Goal: Communication & Community: Answer question/provide support

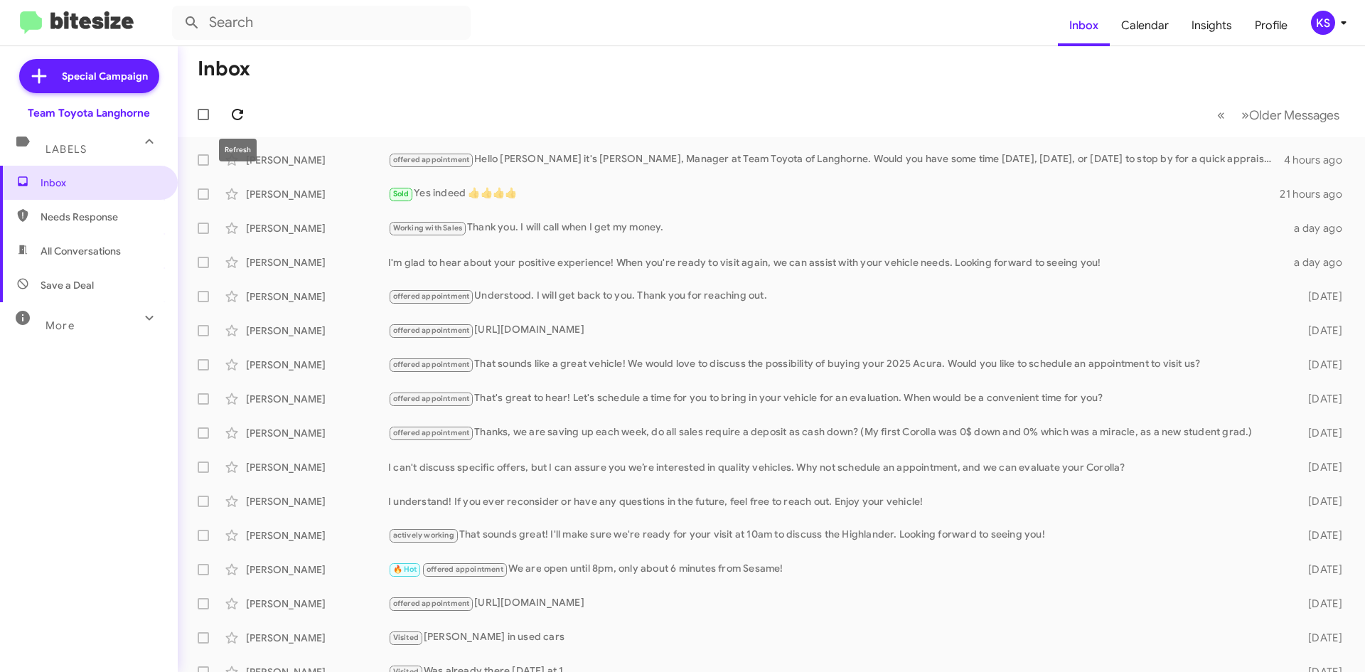
click at [239, 111] on icon at bounding box center [237, 114] width 17 height 17
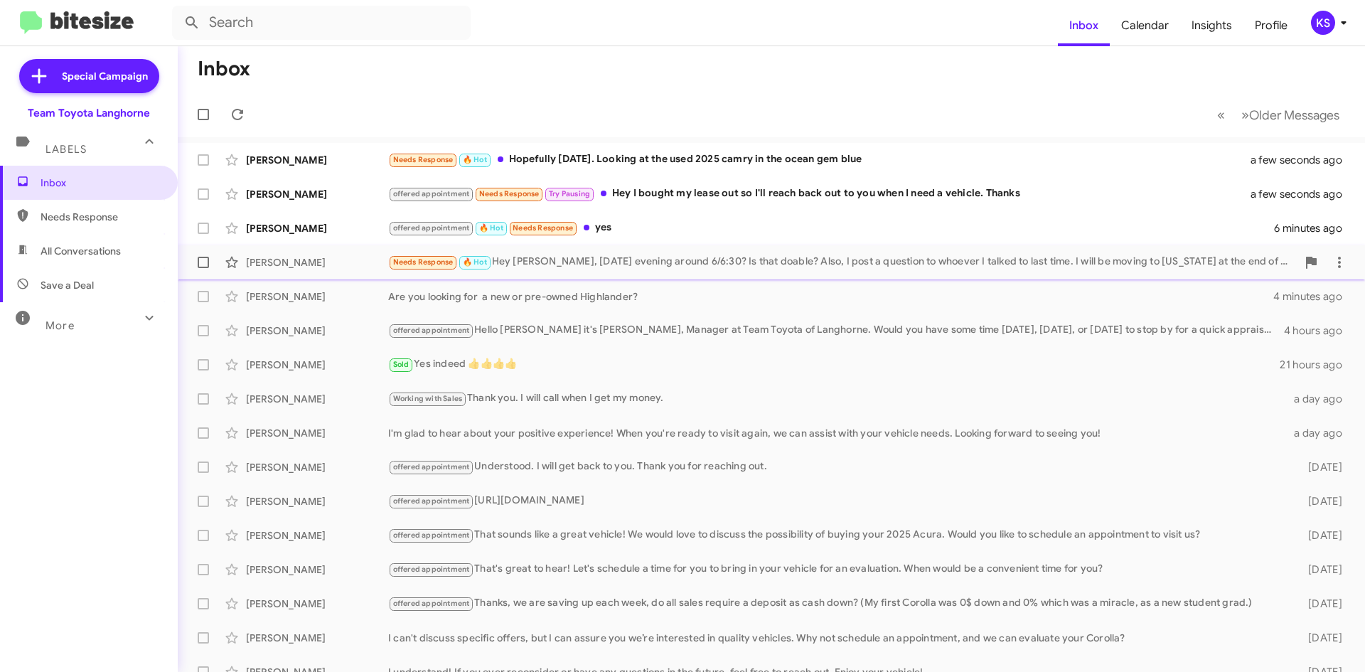
click at [710, 257] on div "Needs Response 🔥 Hot Hey [PERSON_NAME], [DATE] evening around 6/6:30? Is that d…" at bounding box center [842, 262] width 909 height 16
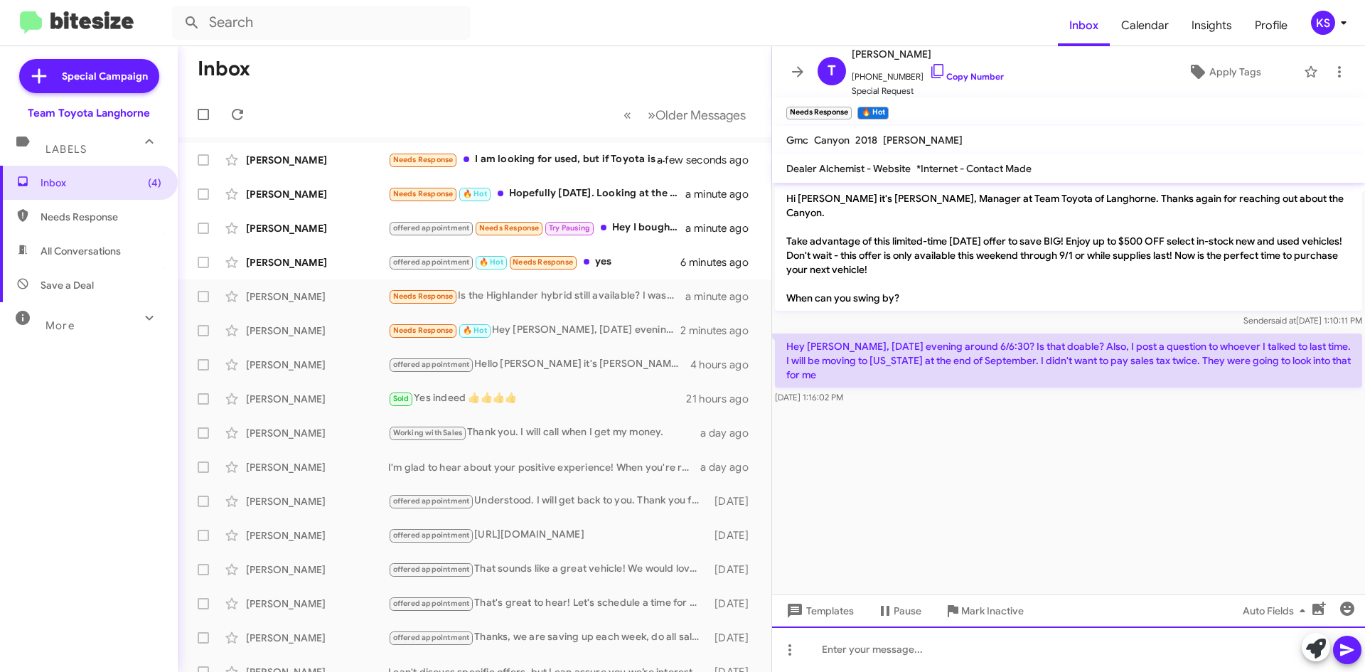
click at [822, 658] on div at bounding box center [1068, 649] width 593 height 46
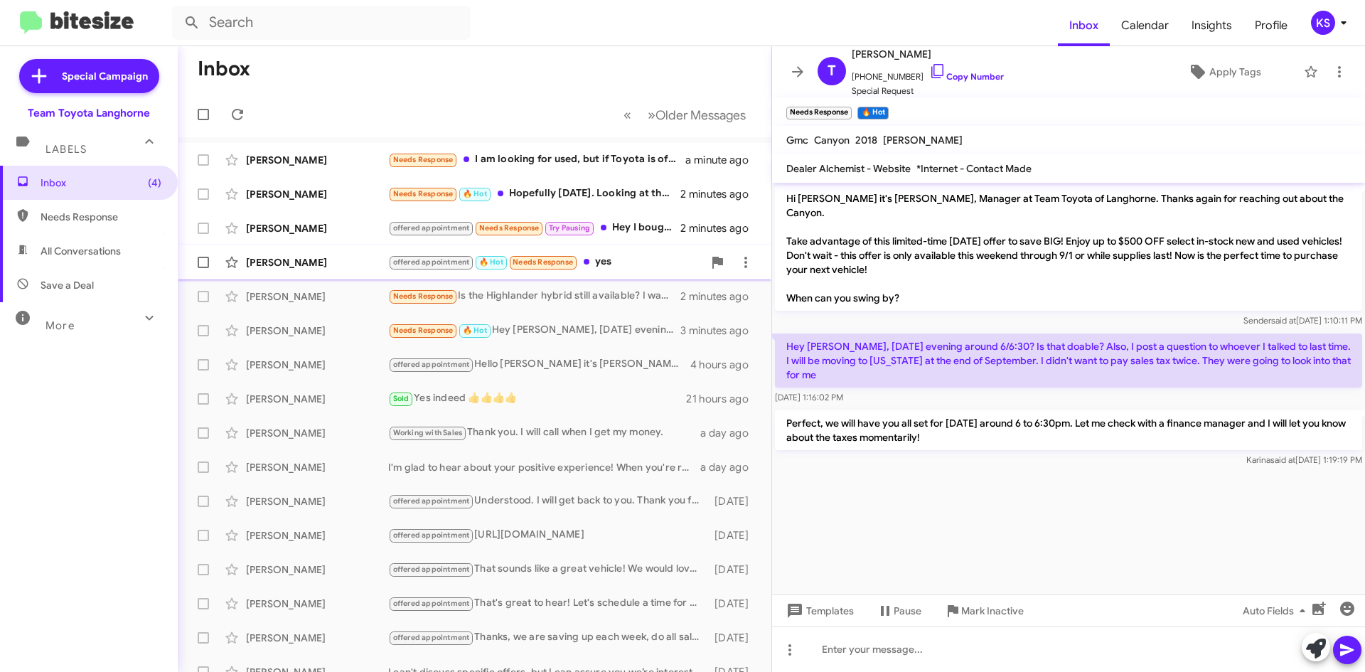
click at [604, 252] on div "[PERSON_NAME] offered appointment 🔥 Hot Needs Response yes 7 minutes ago" at bounding box center [474, 262] width 571 height 28
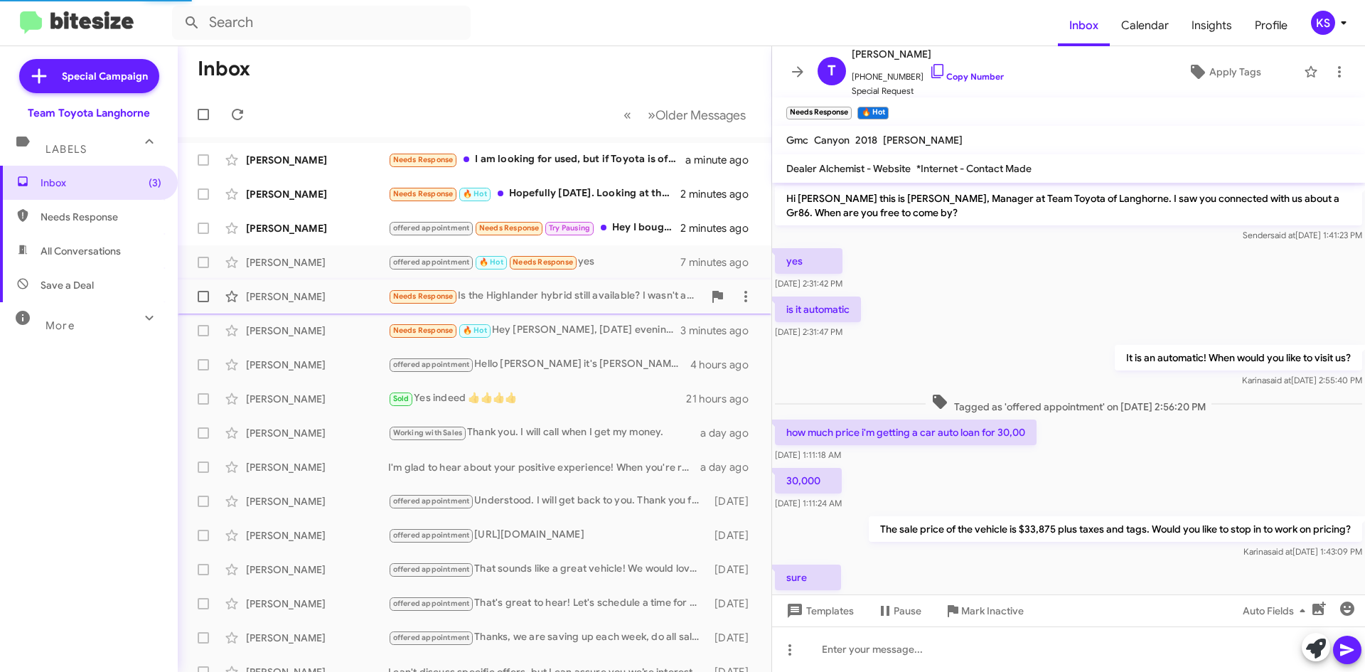
scroll to position [444, 0]
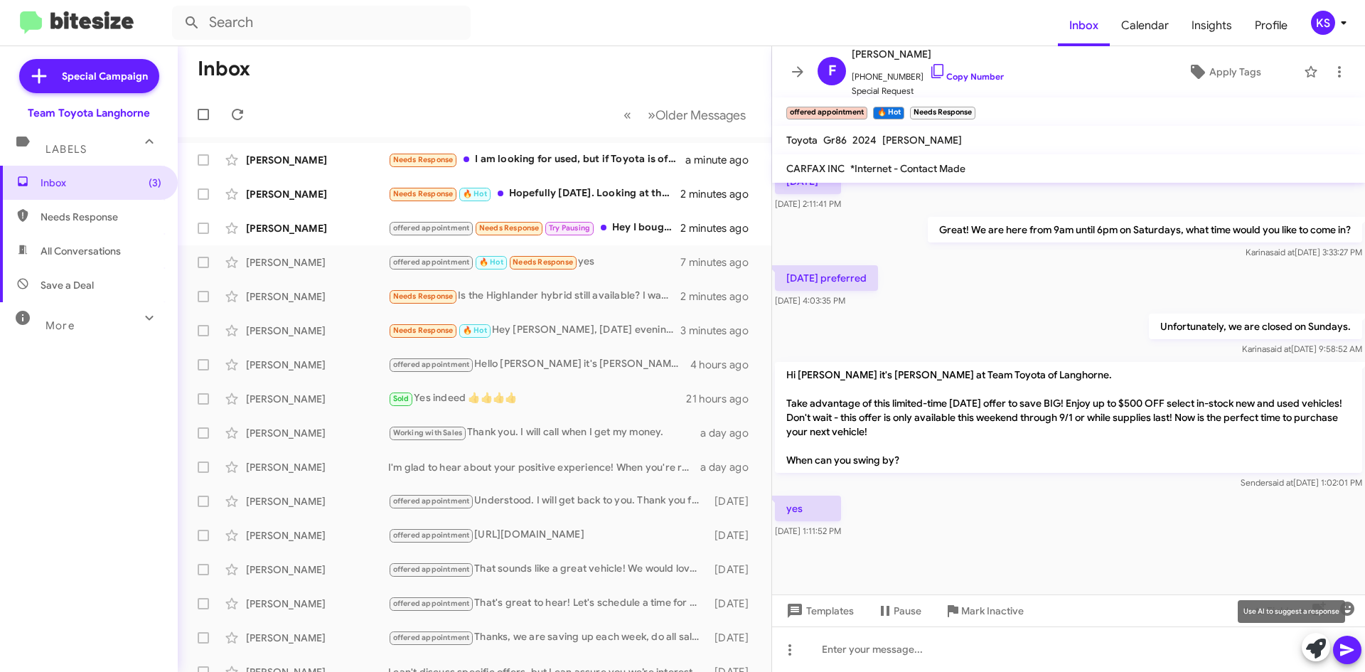
click at [1316, 646] on icon at bounding box center [1316, 649] width 20 height 20
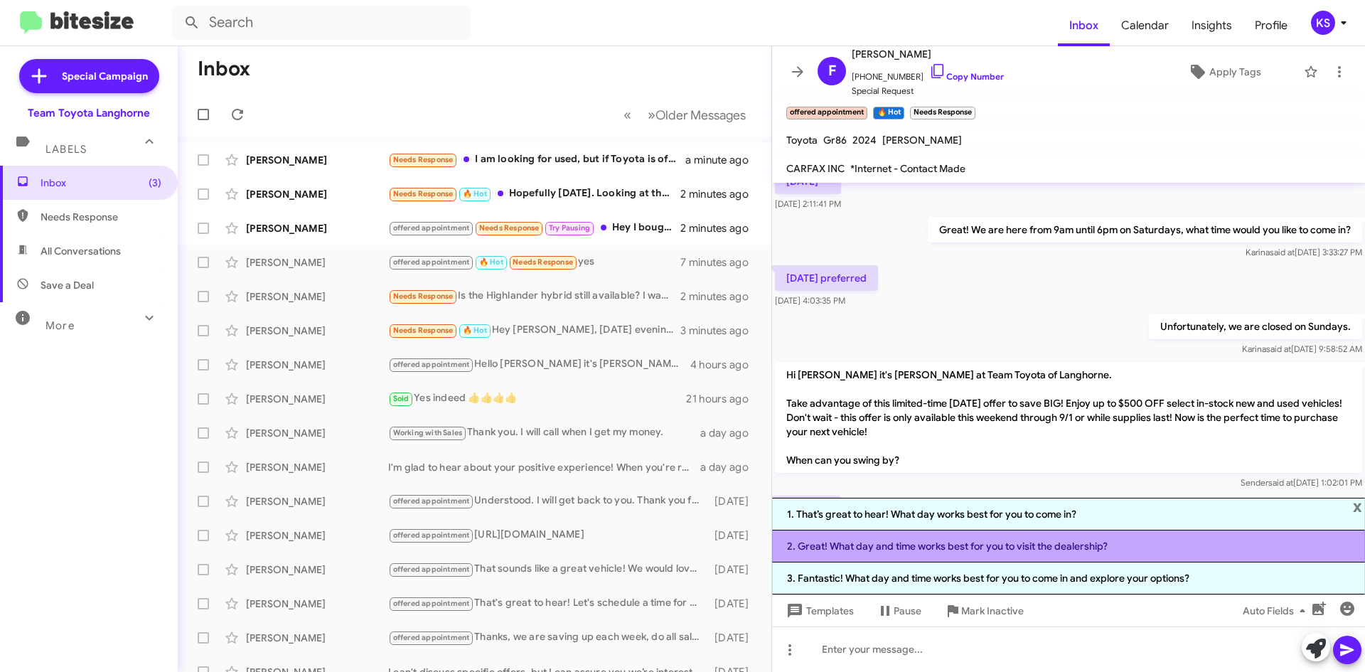
click at [990, 543] on li "2. Great! What day and time works best for you to visit the dealership?" at bounding box center [1068, 546] width 593 height 32
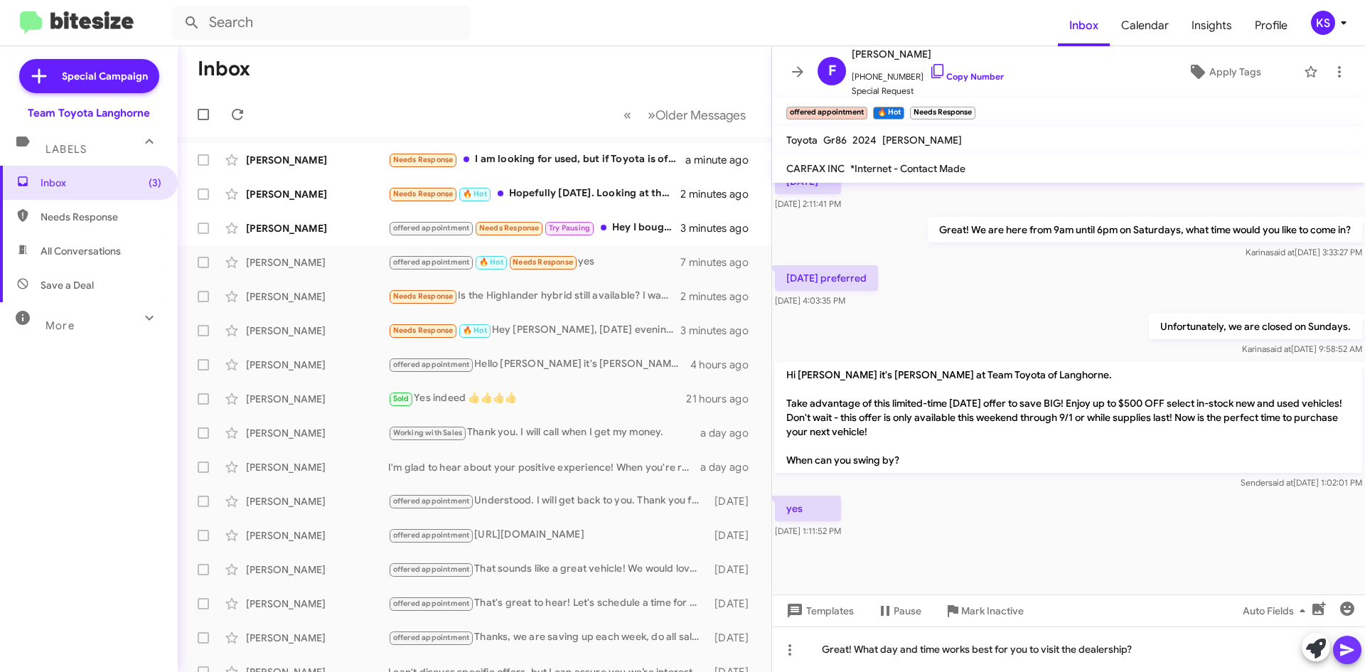
click at [1347, 649] on icon at bounding box center [1347, 650] width 14 height 12
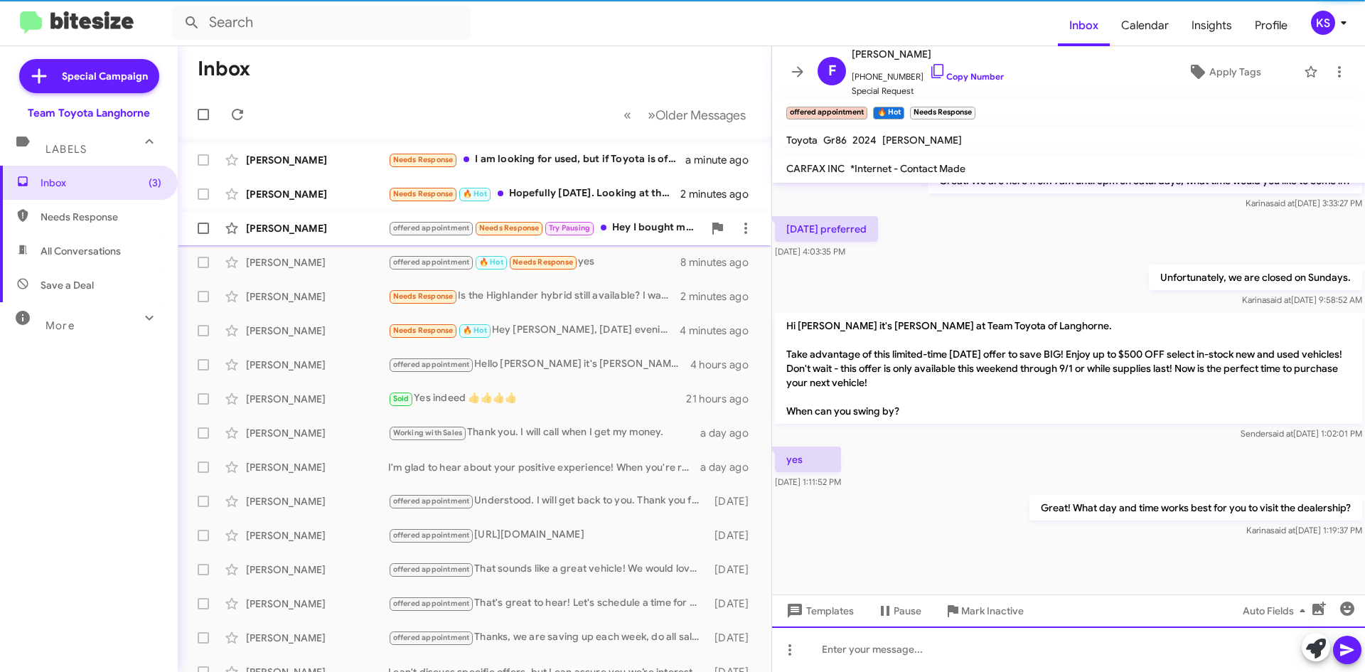
scroll to position [496, 0]
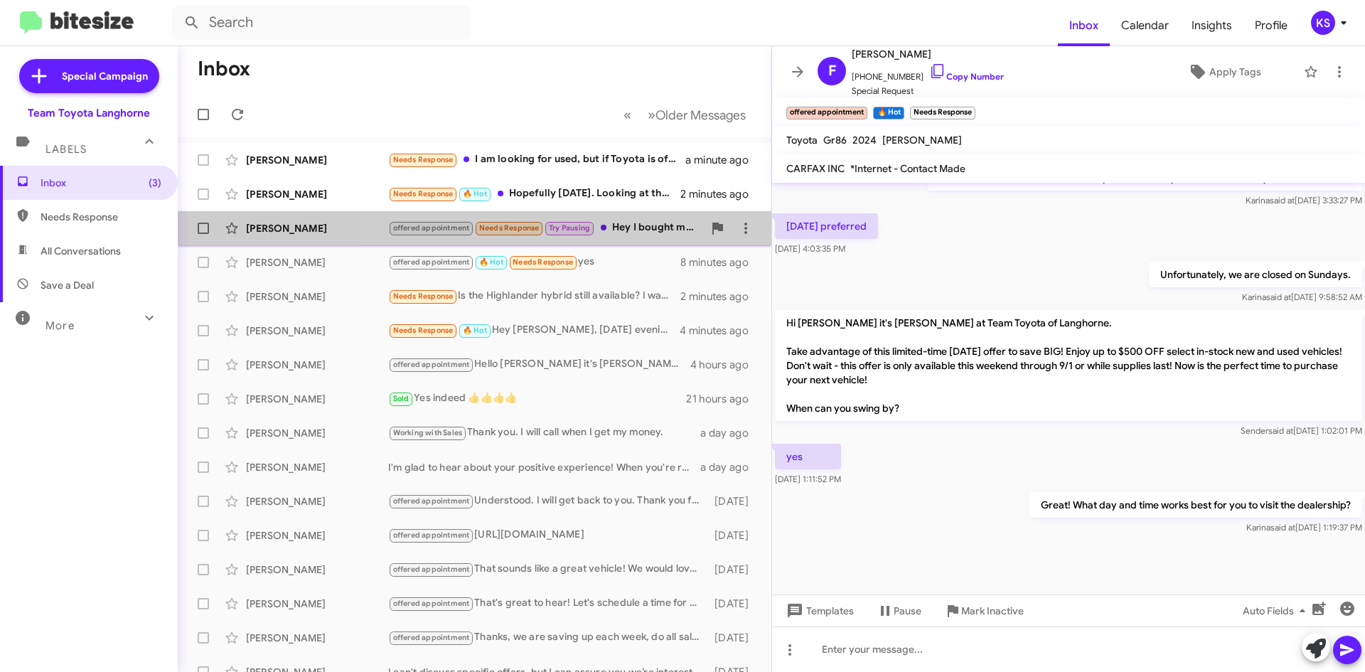
click at [634, 222] on div "offered appointment Needs Response Try Pausing Hey I bought my lease out so I'l…" at bounding box center [545, 228] width 315 height 16
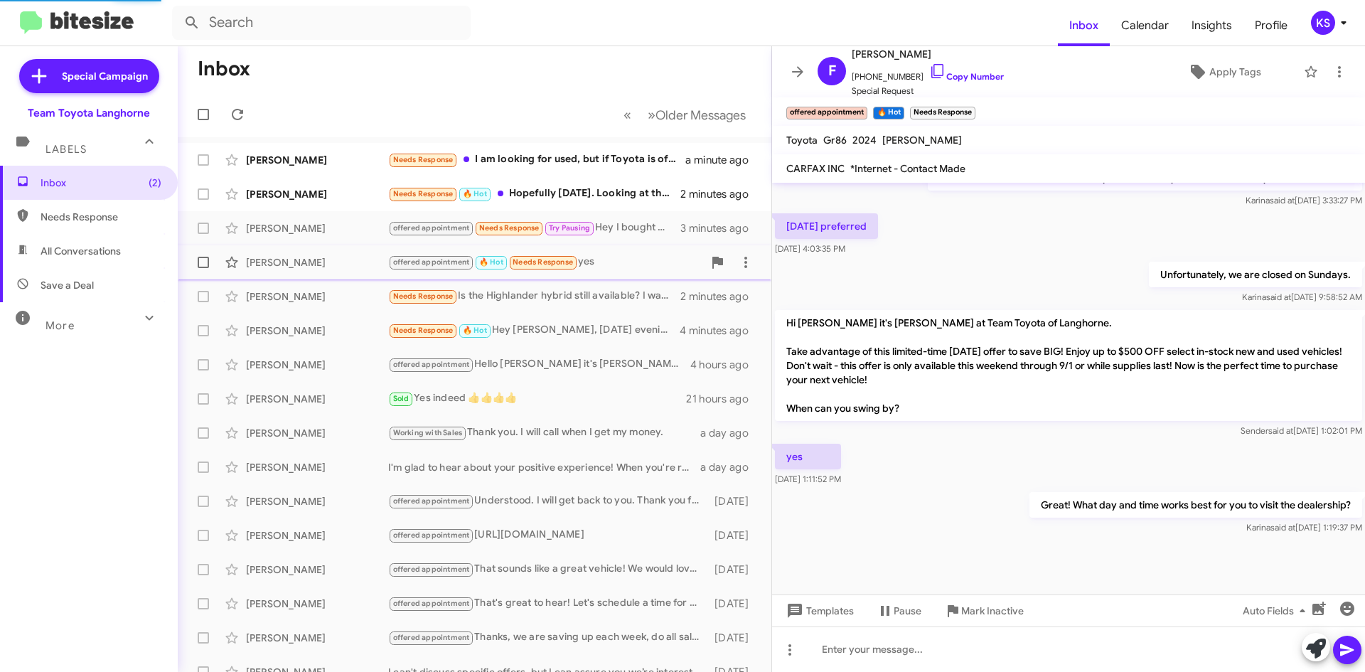
scroll to position [639, 0]
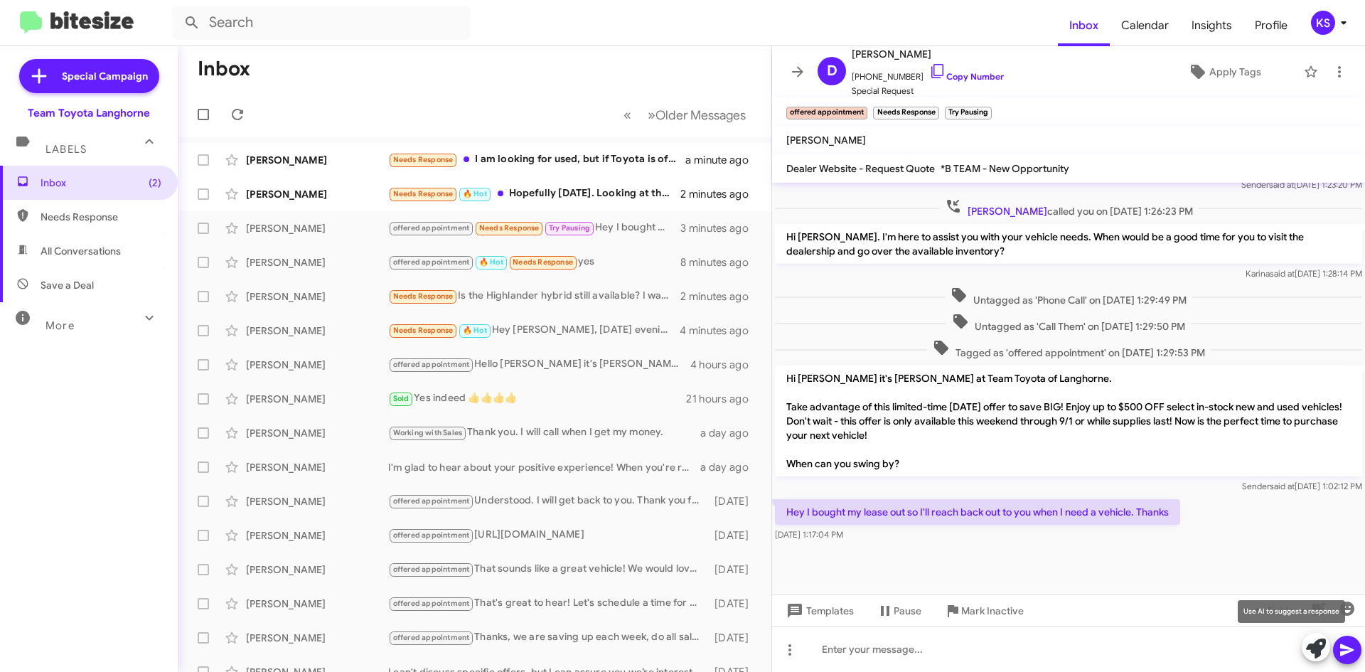
click at [1323, 649] on icon at bounding box center [1316, 649] width 20 height 20
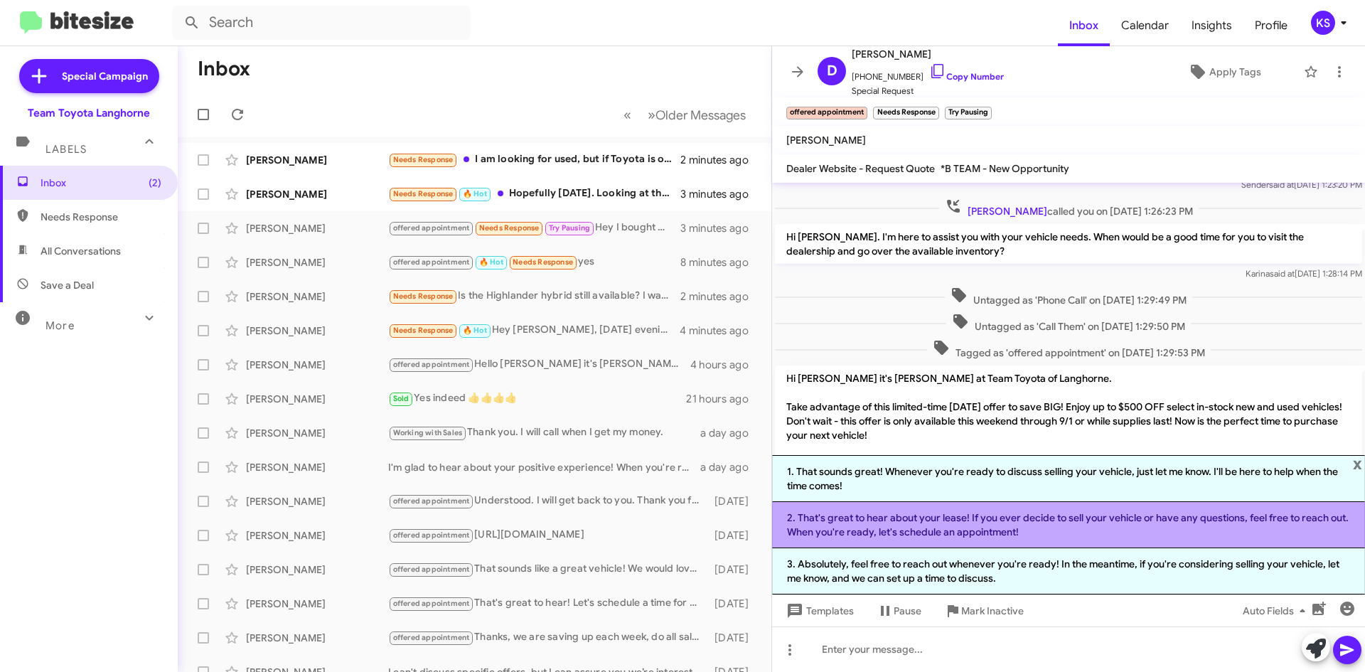
click at [1005, 530] on li "2. That's great to hear about your lease! If you ever decide to sell your vehic…" at bounding box center [1068, 525] width 593 height 46
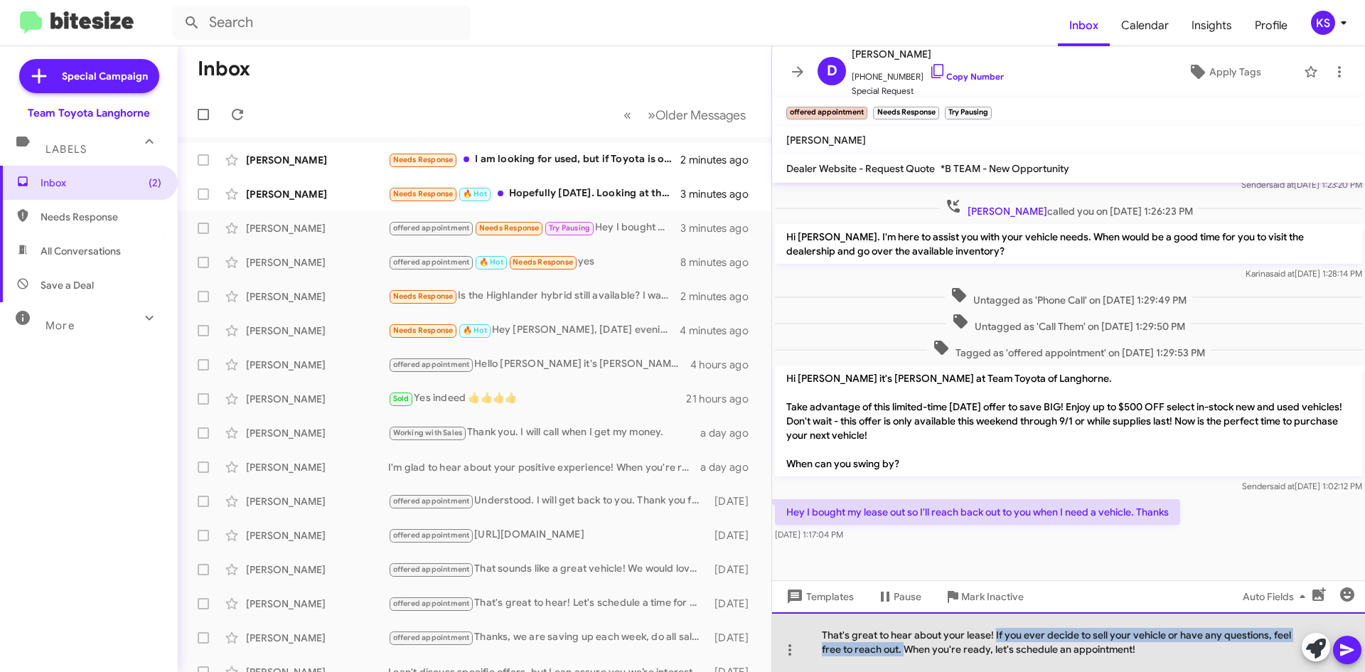
drag, startPoint x: 906, startPoint y: 647, endPoint x: 996, endPoint y: 629, distance: 92.2
click at [996, 629] on div "That's great to hear about your lease! If you ever decide to sell your vehicle …" at bounding box center [1068, 642] width 593 height 60
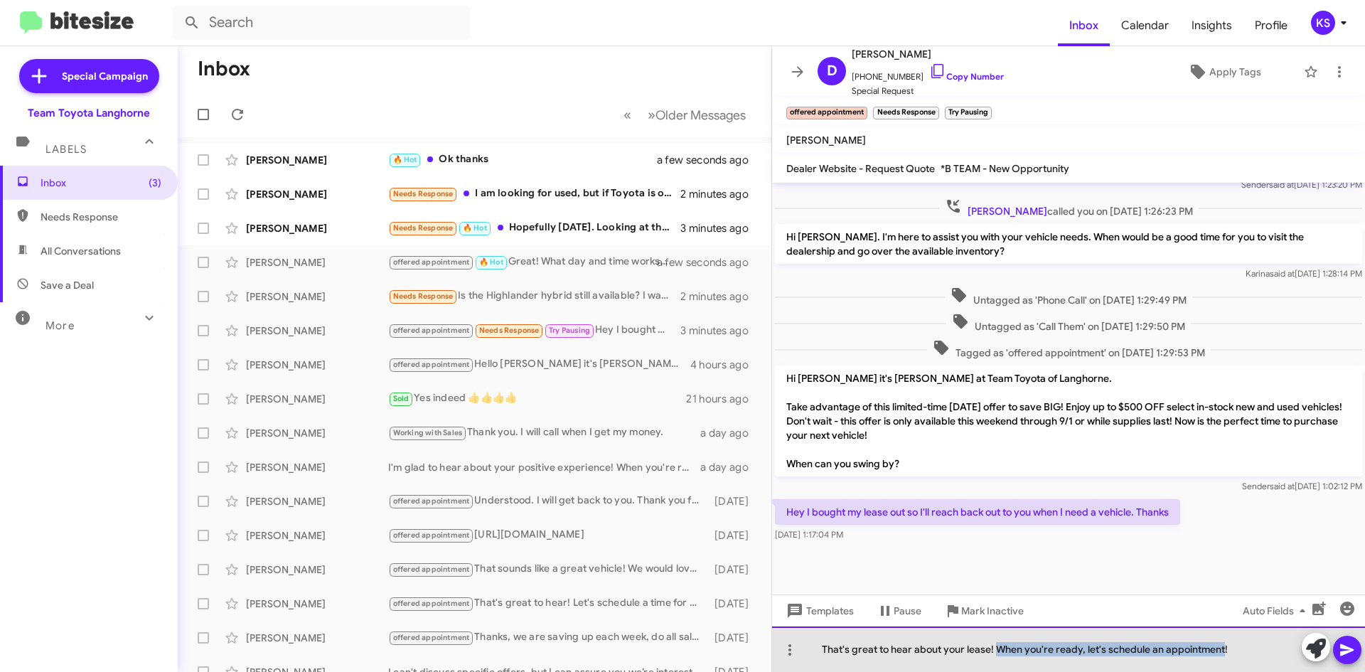
drag, startPoint x: 1222, startPoint y: 648, endPoint x: 998, endPoint y: 656, distance: 224.9
click at [998, 656] on div "That's great to hear about your lease! When you're ready, let's schedule an app…" at bounding box center [1068, 649] width 593 height 46
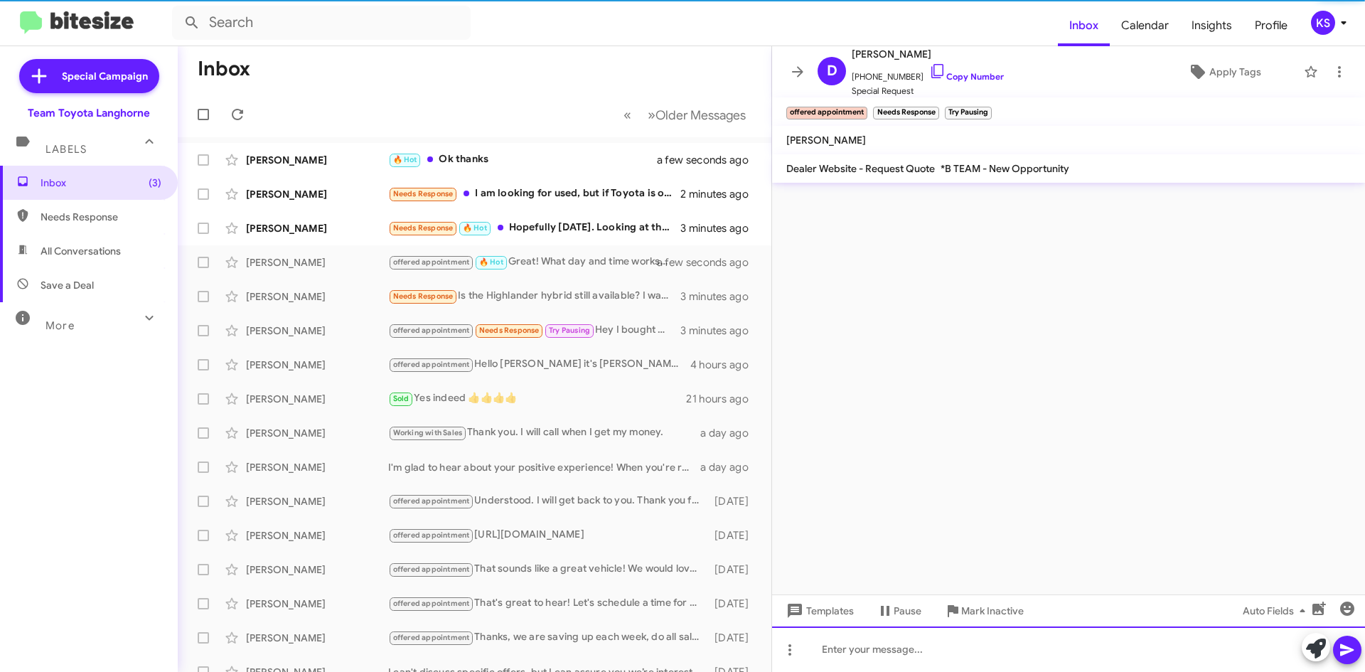
scroll to position [0, 0]
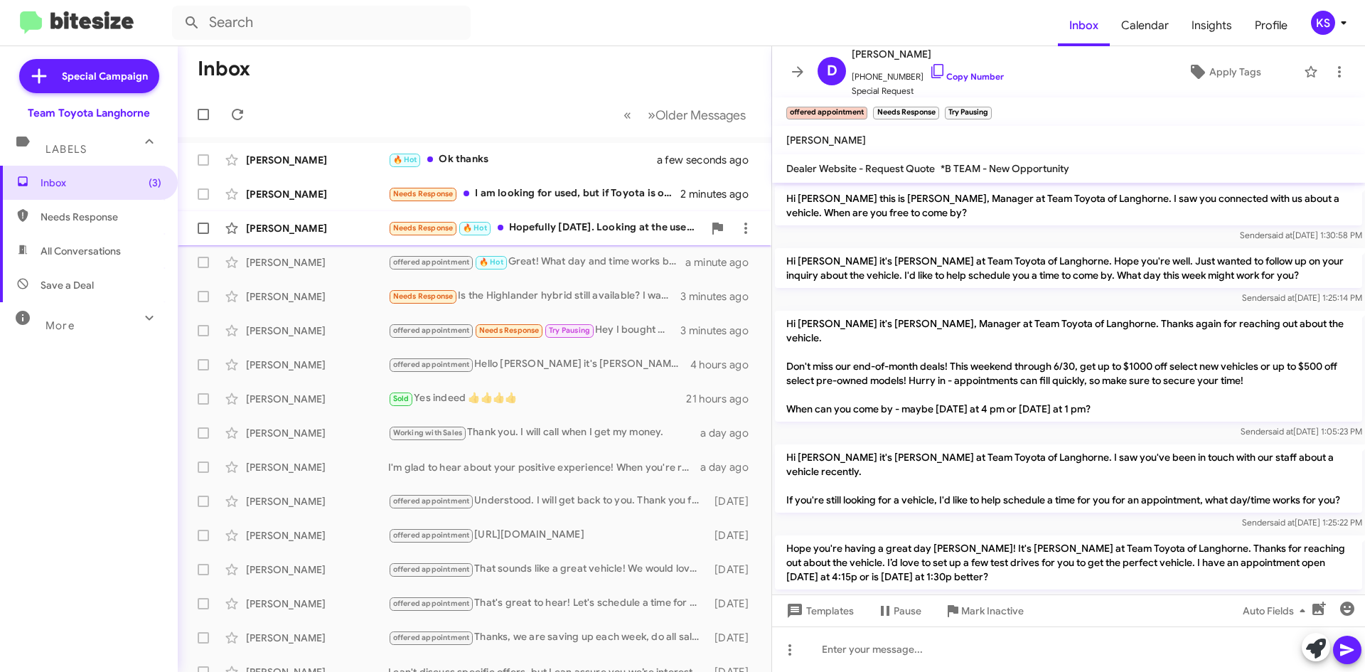
click at [583, 225] on div "Needs Response 🔥 Hot Hopefully [DATE]. Looking at the used 2025 camry in the oc…" at bounding box center [545, 228] width 315 height 16
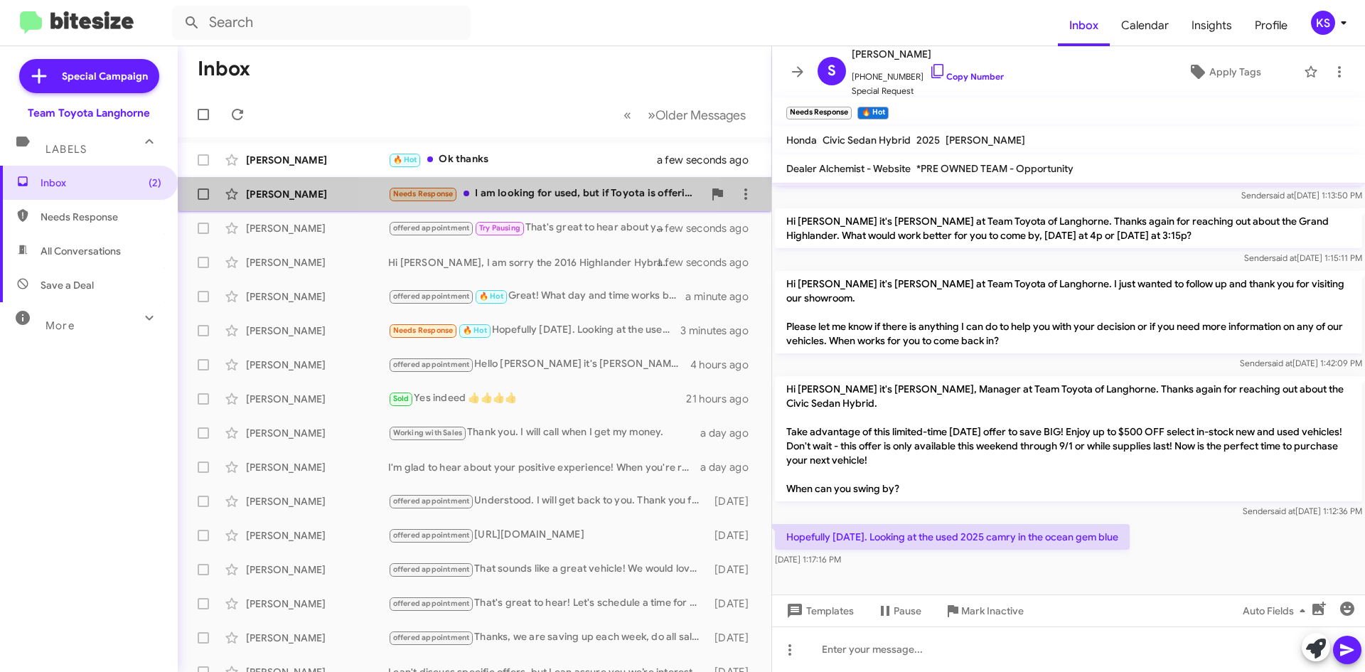
click at [521, 191] on div "Needs Response I am looking for used, but if Toyota is offering any kind of inc…" at bounding box center [545, 194] width 315 height 16
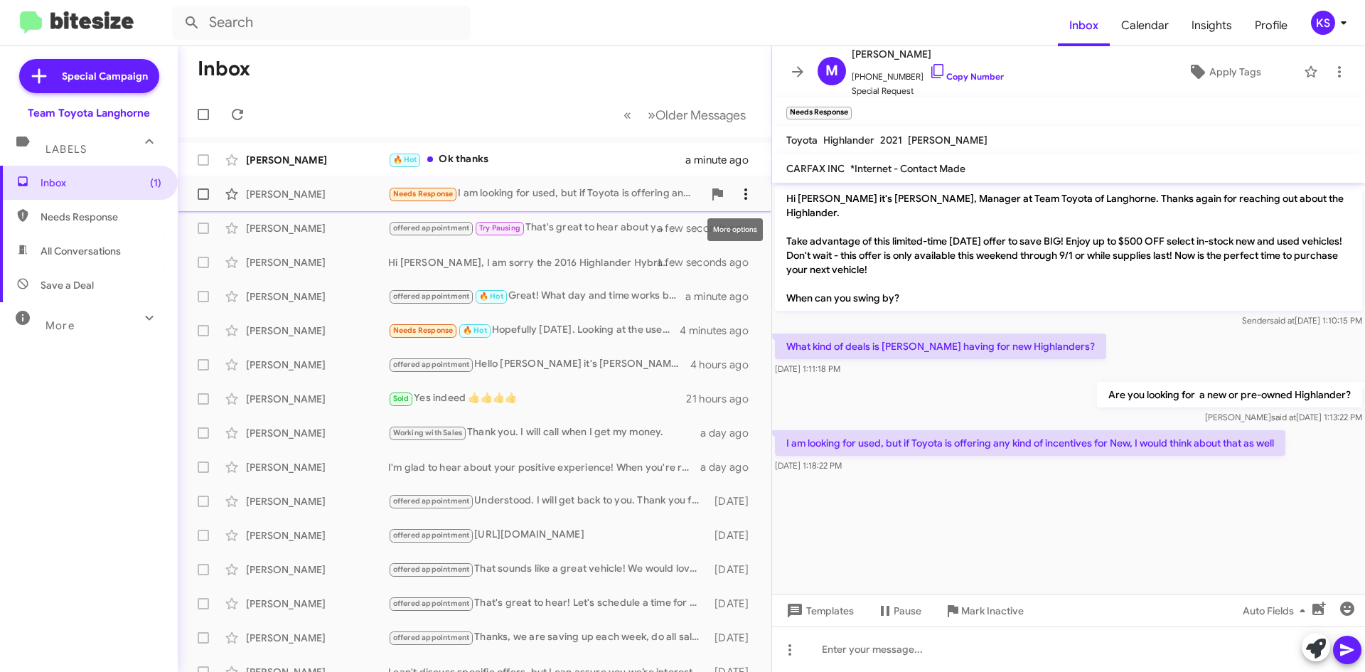
click at [737, 188] on icon at bounding box center [745, 194] width 17 height 17
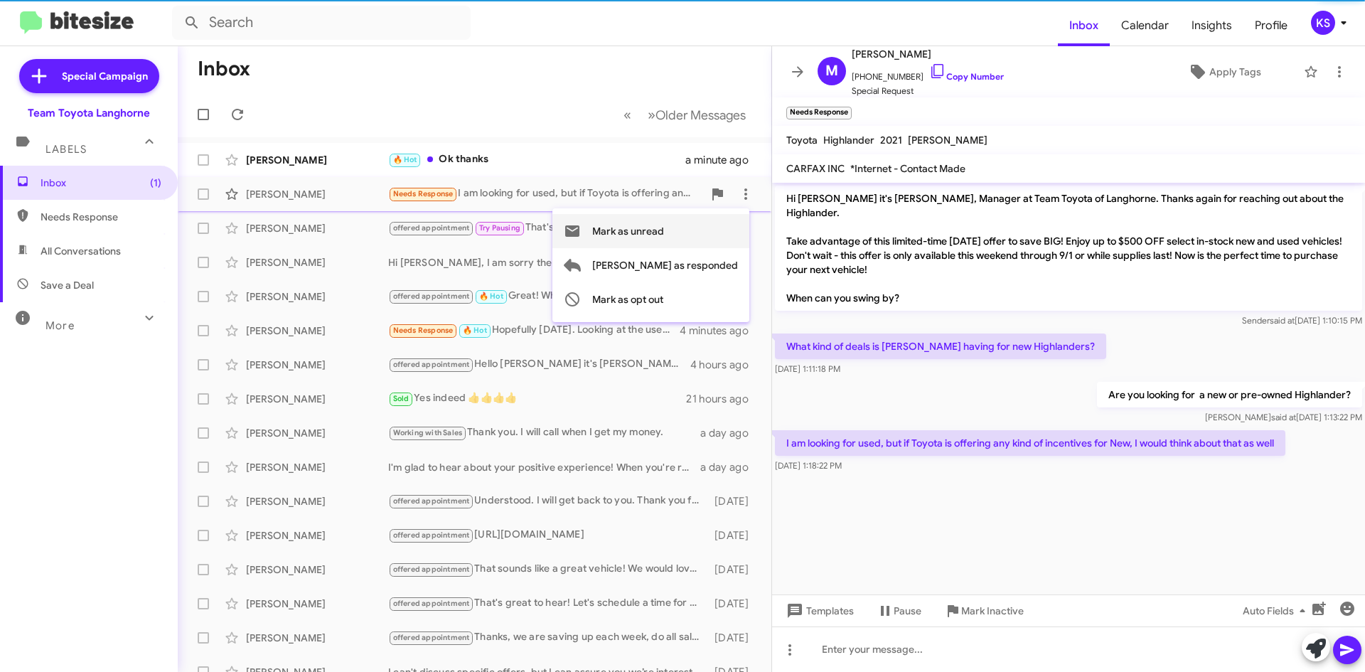
click at [664, 230] on span "Mark as unread" at bounding box center [628, 231] width 72 height 34
click at [535, 159] on div "🔥 Hot Ok thanks" at bounding box center [545, 159] width 315 height 16
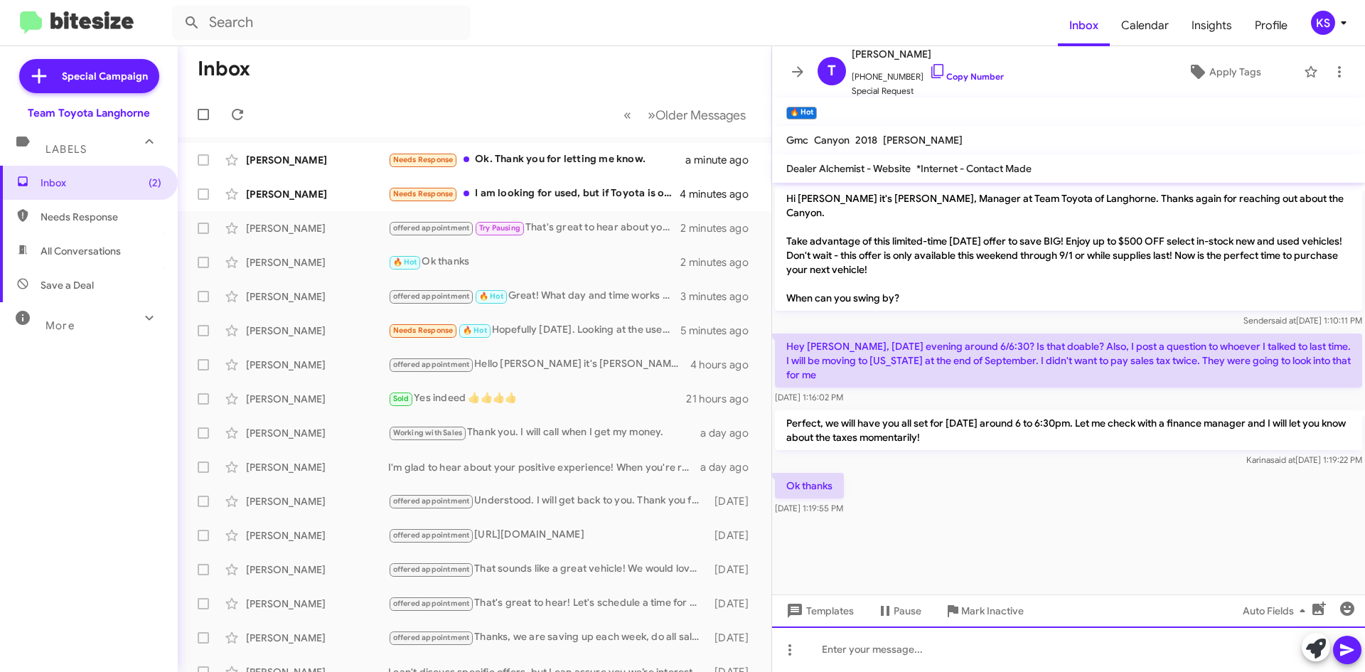
click at [897, 639] on div at bounding box center [1068, 649] width 593 height 46
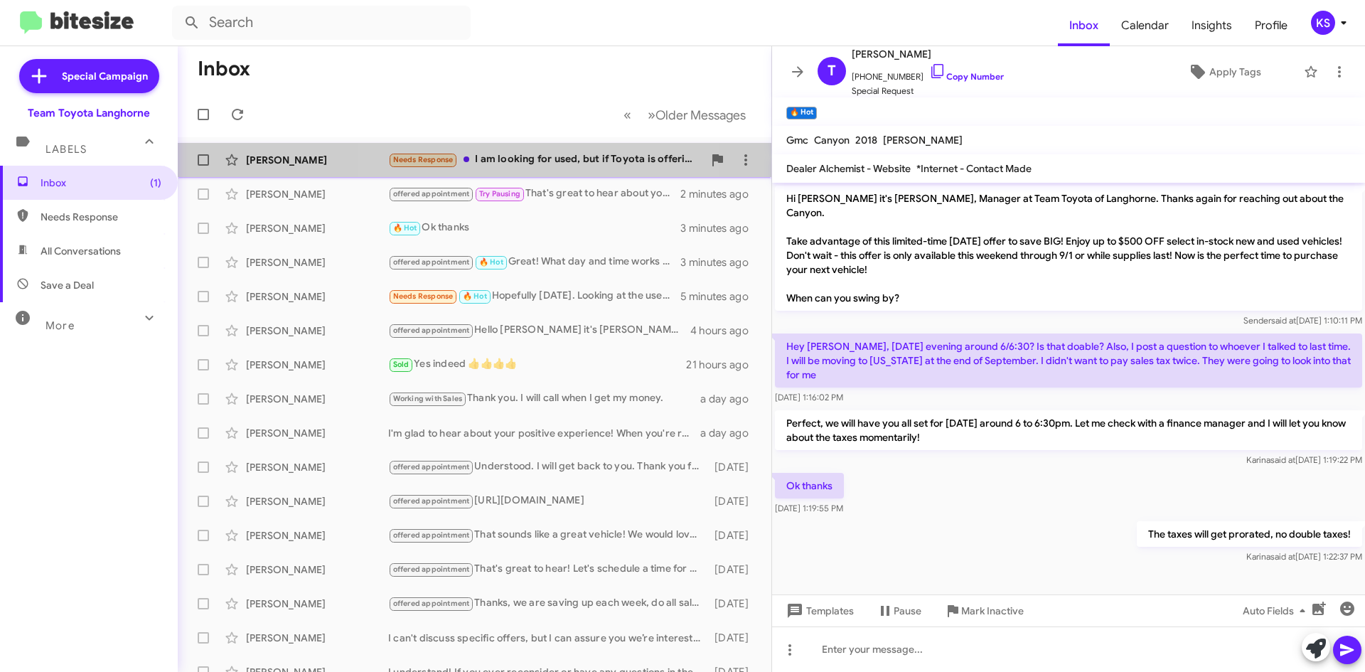
click at [540, 162] on div "Needs Response I am looking for used, but if Toyota is offering any kind of inc…" at bounding box center [545, 159] width 315 height 16
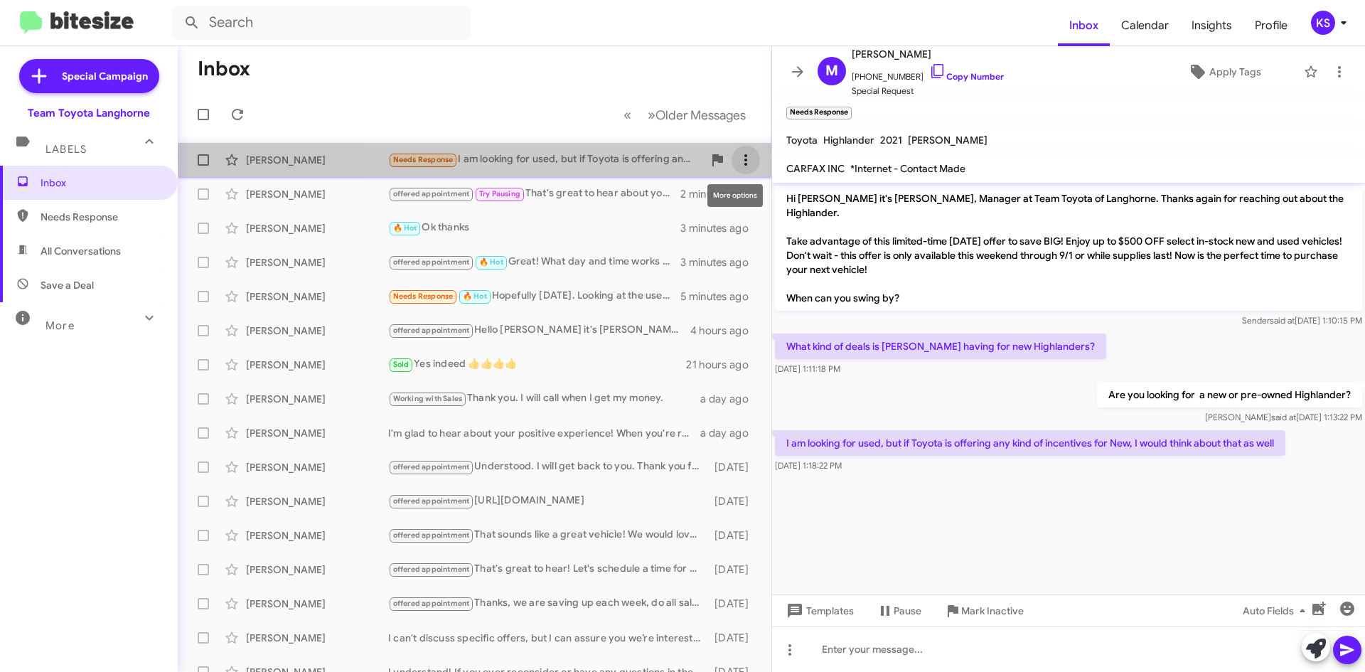
click at [745, 159] on icon at bounding box center [746, 159] width 3 height 11
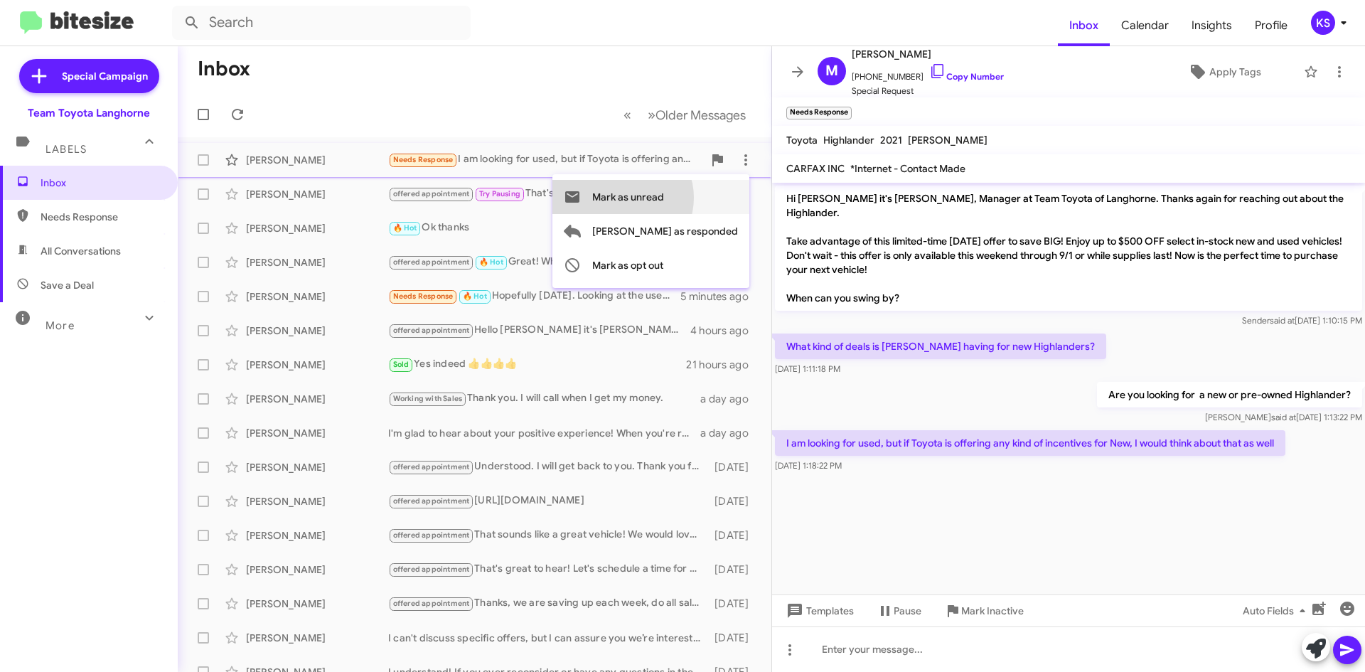
click at [664, 198] on span "Mark as unread" at bounding box center [628, 197] width 72 height 34
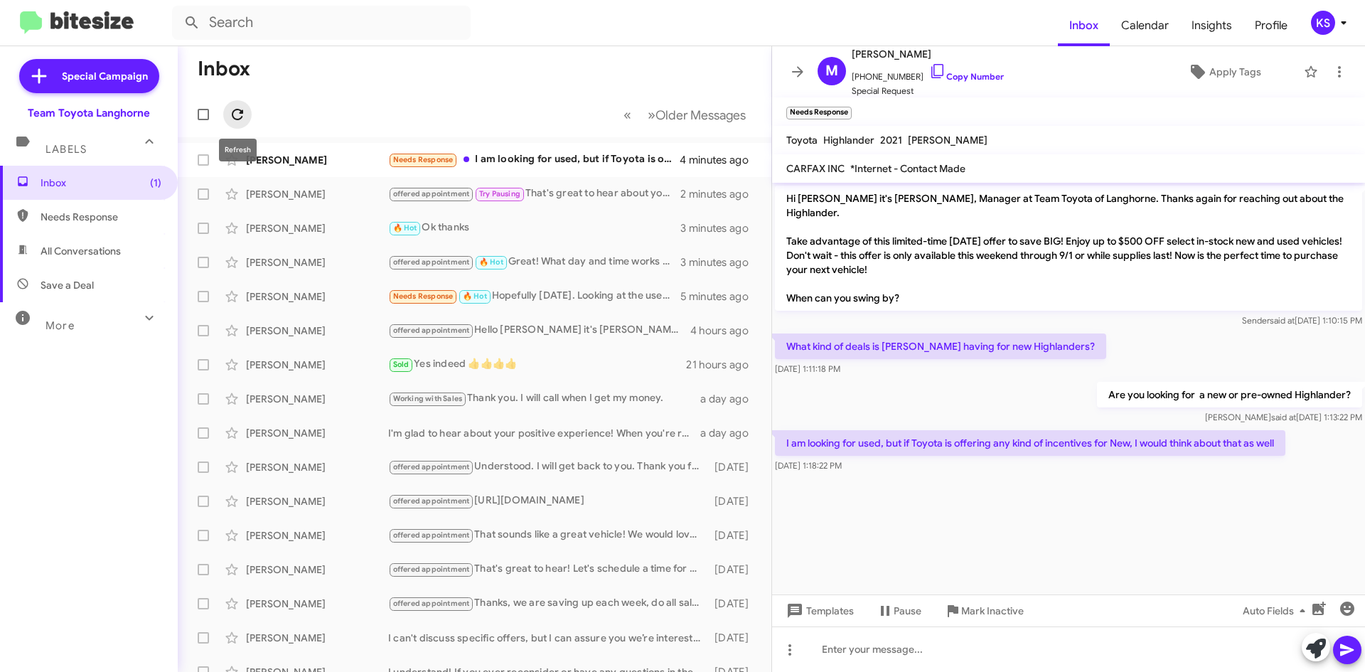
click at [242, 113] on icon at bounding box center [237, 114] width 11 height 11
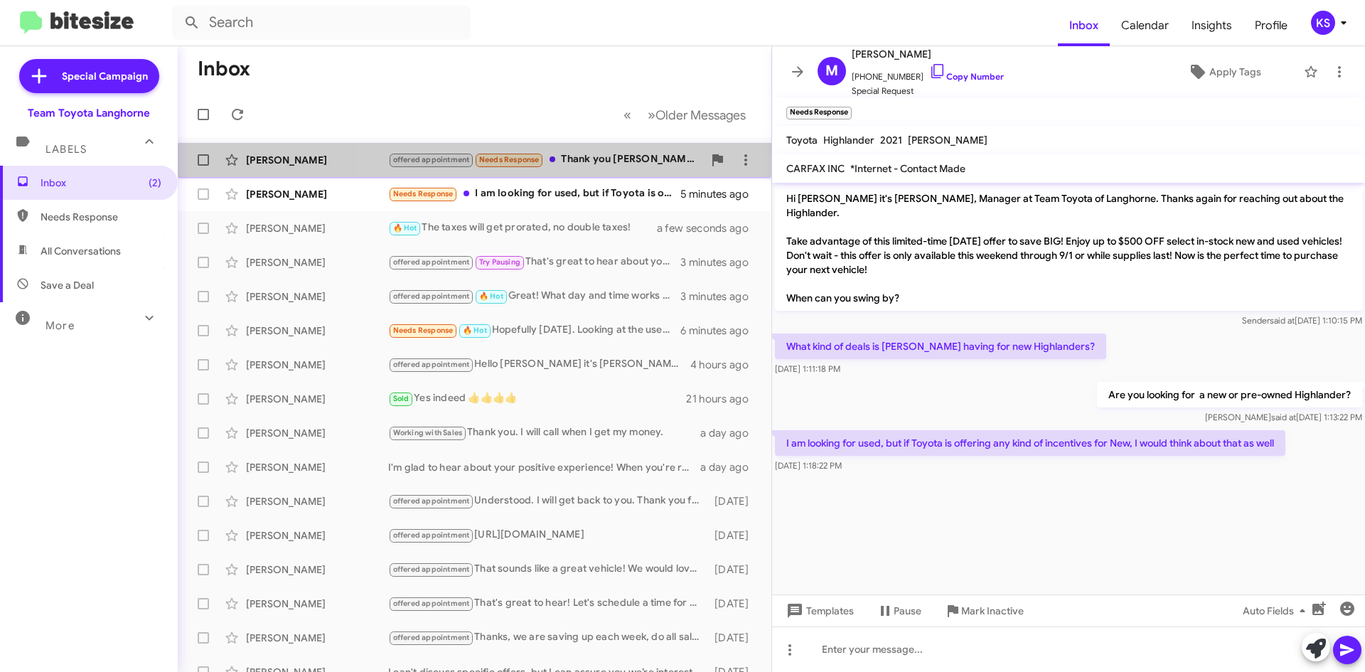
click at [592, 169] on div "[PERSON_NAME] offered appointment Needs Response Thank you [PERSON_NAME]! Do yo…" at bounding box center [474, 160] width 571 height 28
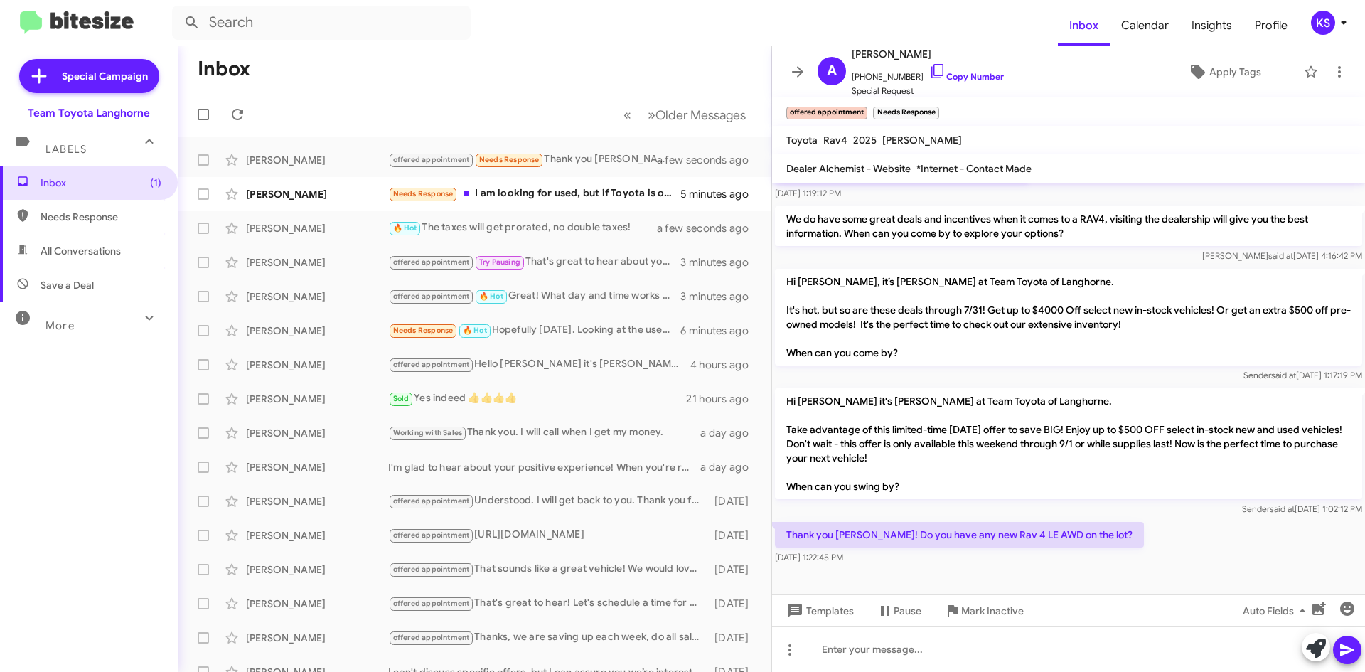
scroll to position [370, 0]
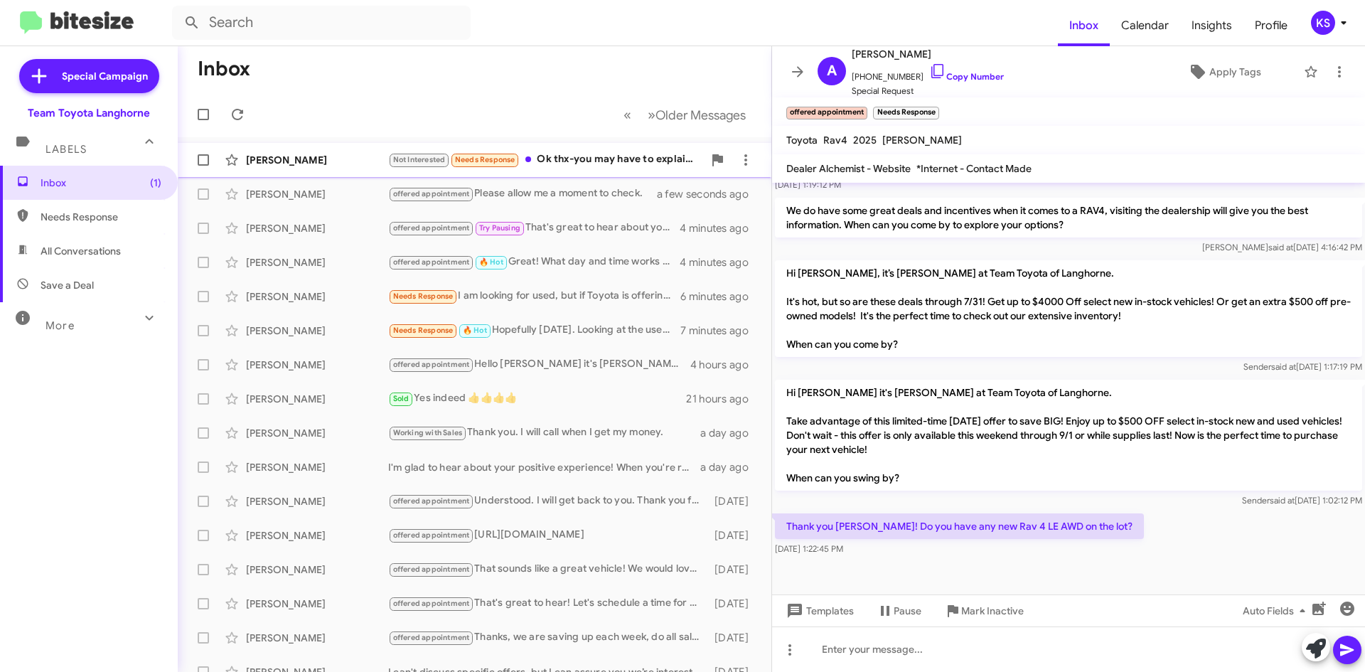
click at [596, 163] on div "Not Interested Needs Response Ok thx-you may have to explain that to me" at bounding box center [545, 159] width 315 height 16
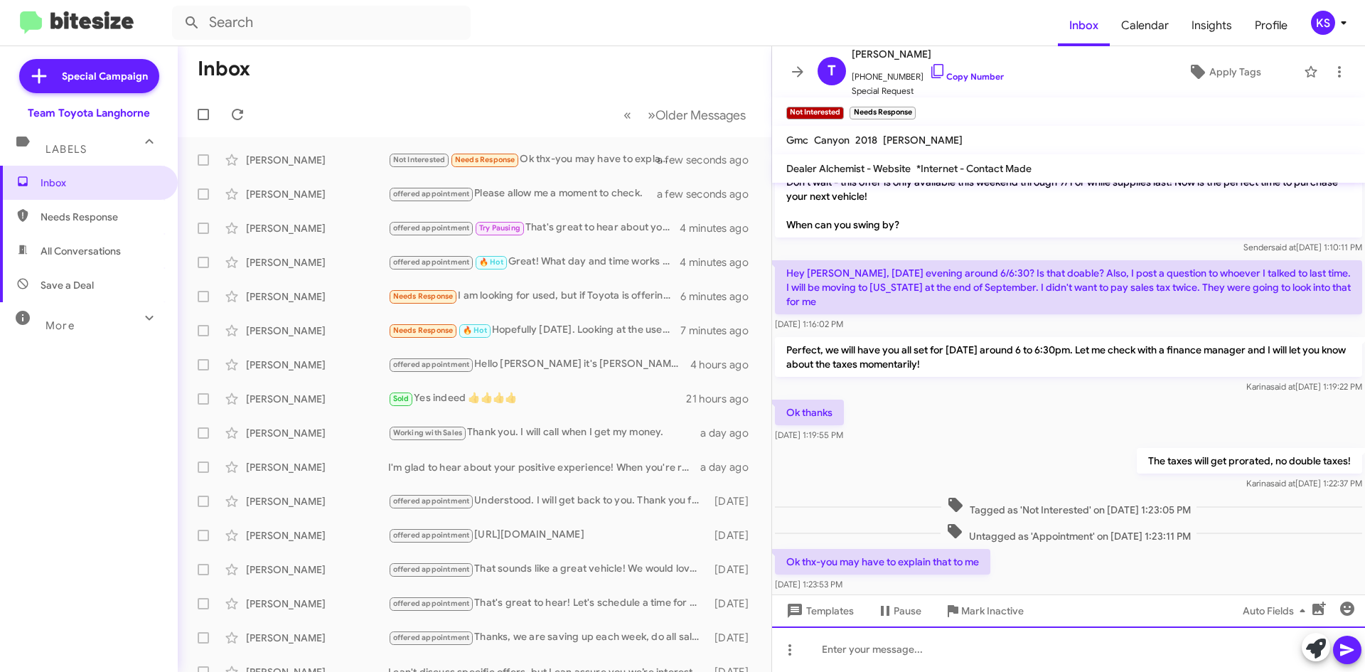
click at [869, 641] on div at bounding box center [1068, 649] width 593 height 46
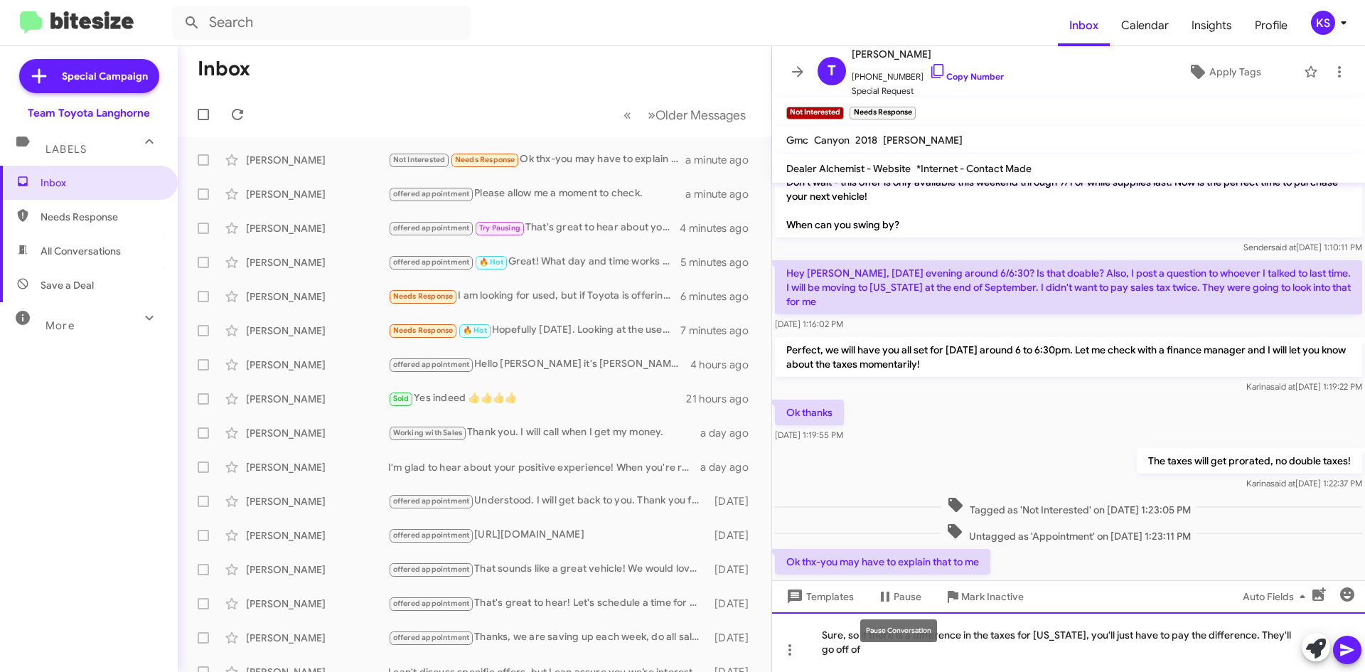
scroll to position [87, 0]
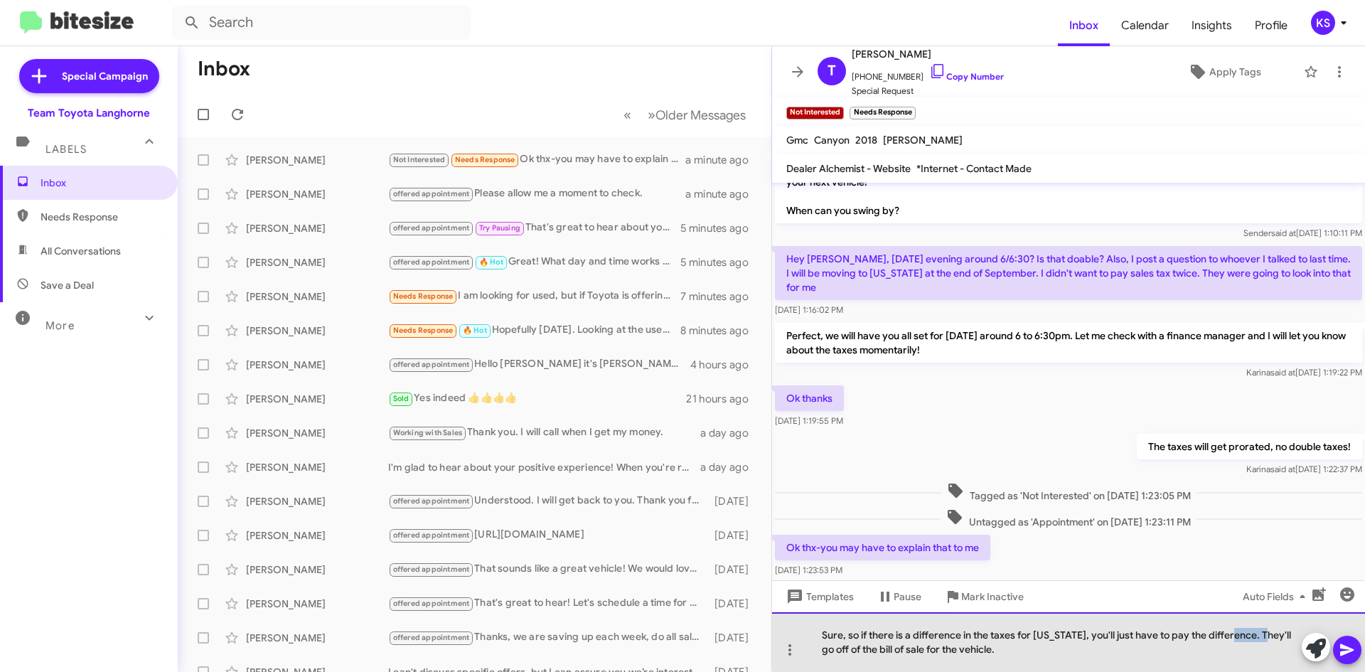
drag, startPoint x: 1261, startPoint y: 631, endPoint x: 1230, endPoint y: 634, distance: 30.7
click at [1230, 634] on div "Sure, so if there is a difference in the taxes for [US_STATE], you'll just have…" at bounding box center [1068, 642] width 593 height 60
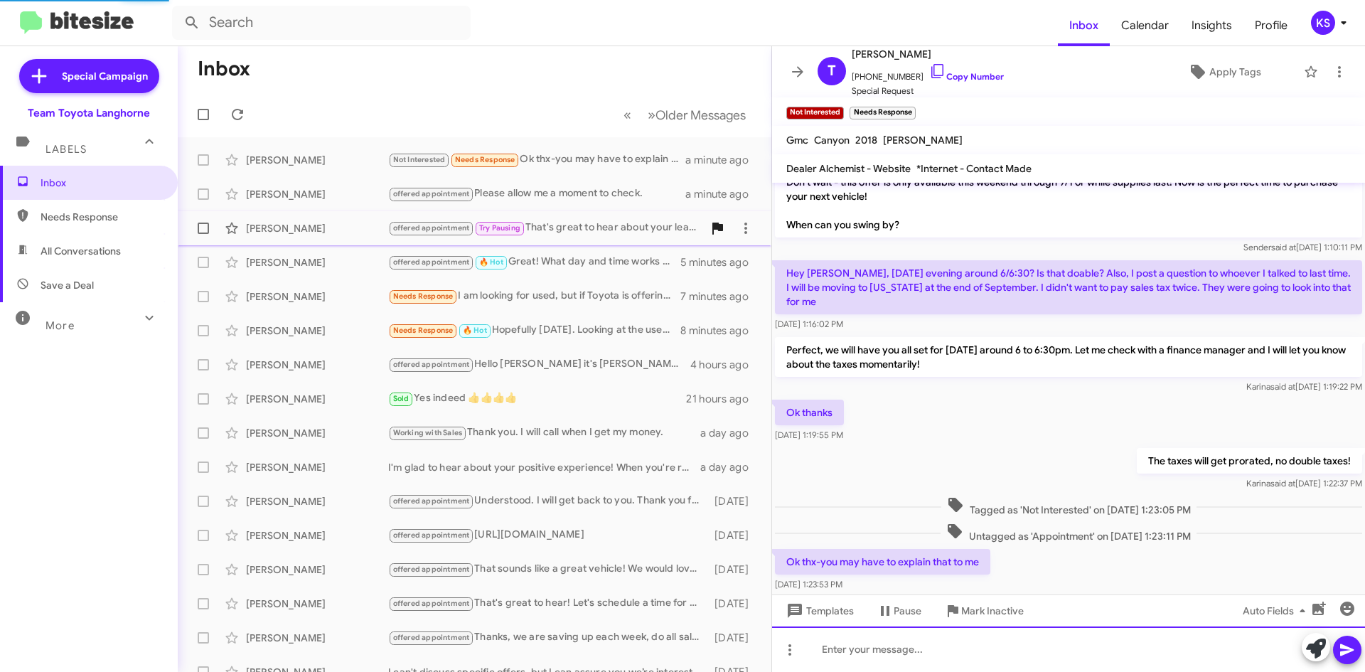
scroll to position [139, 0]
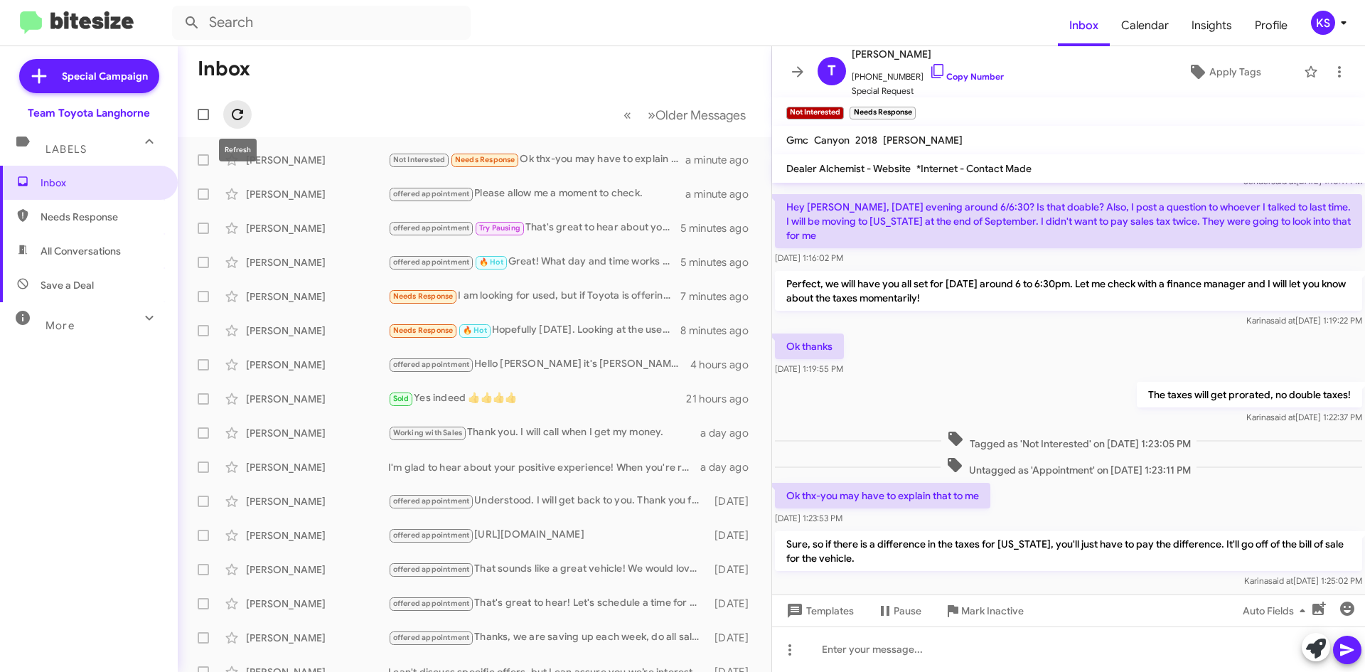
click at [246, 119] on span at bounding box center [237, 114] width 28 height 17
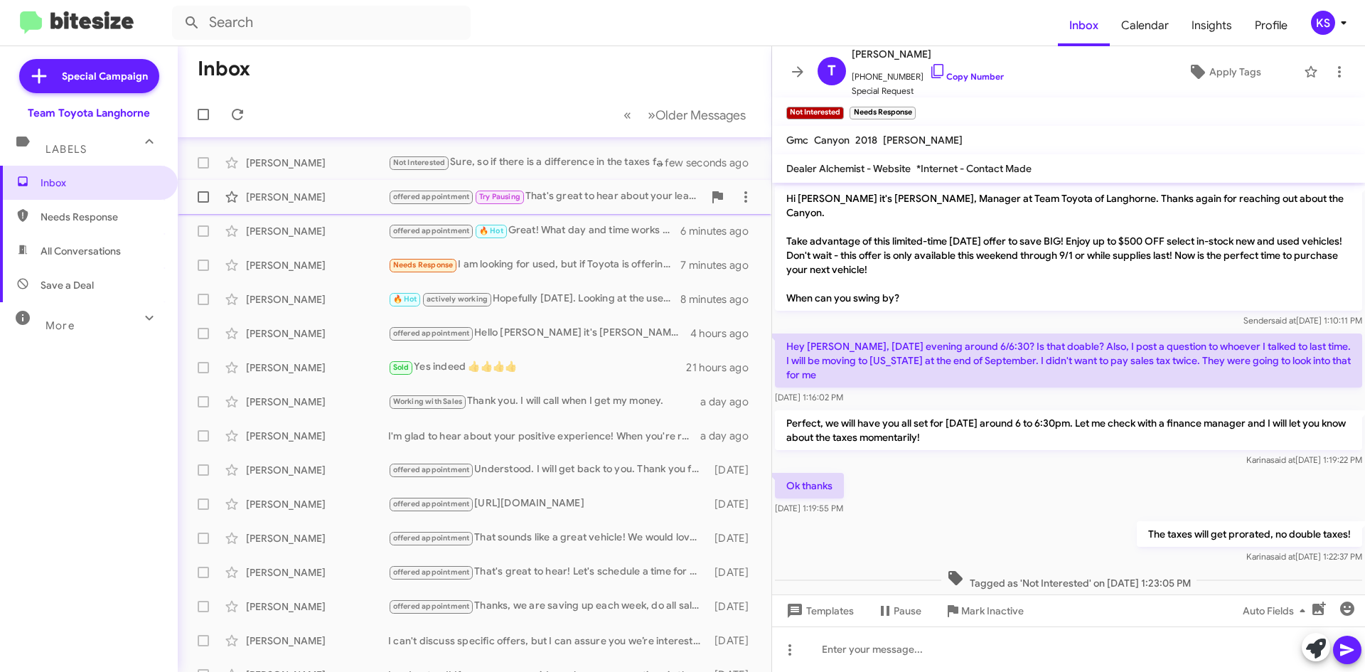
scroll to position [0, 0]
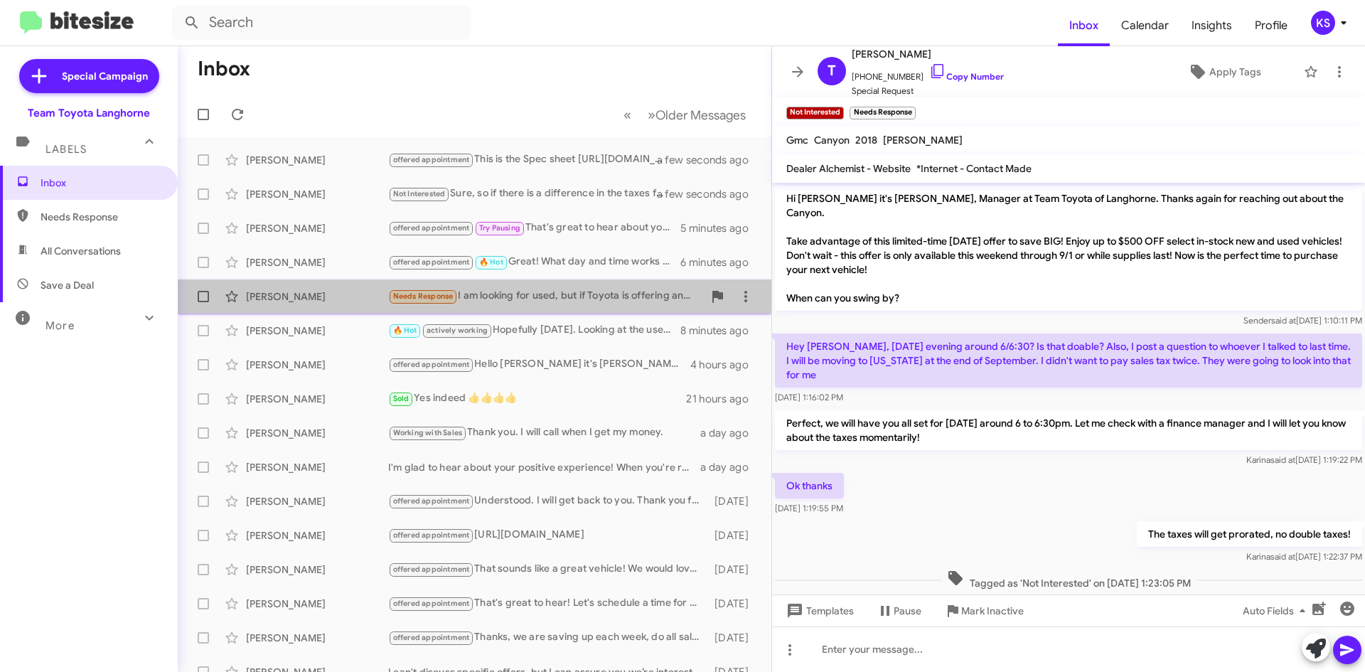
click at [558, 300] on div "Needs Response I am looking for used, but if Toyota is offering any kind of inc…" at bounding box center [545, 296] width 315 height 16
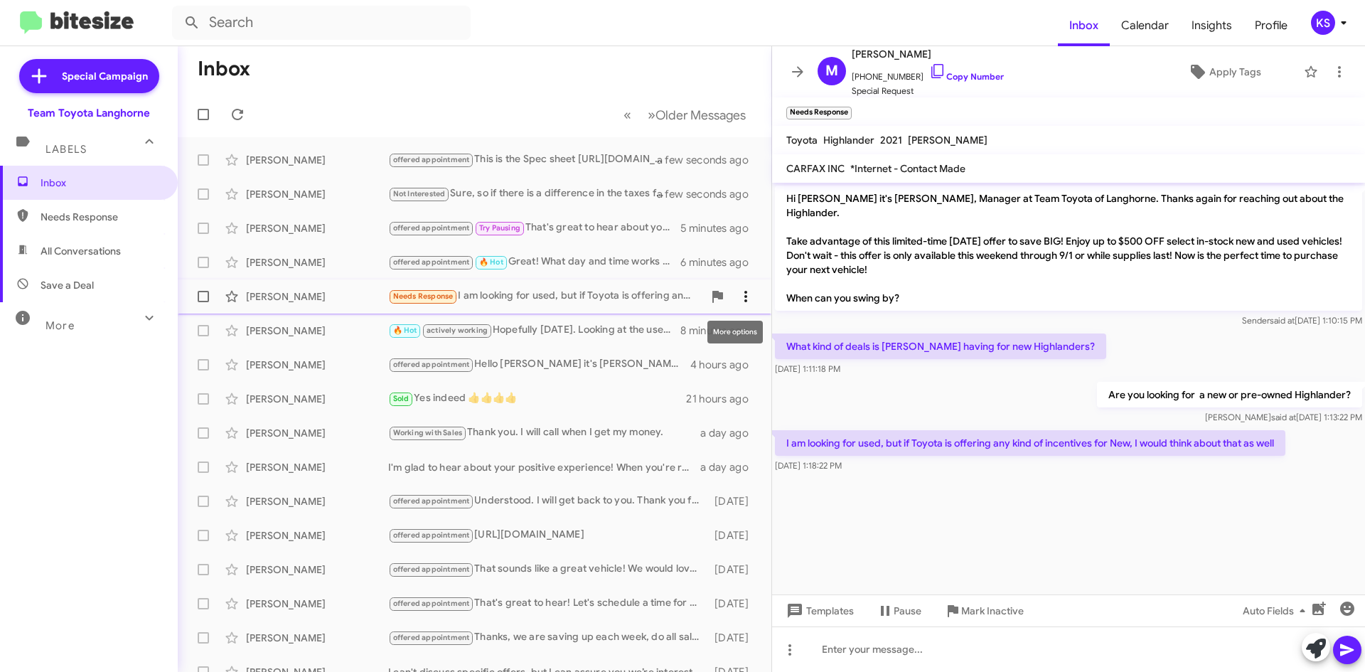
click at [737, 294] on icon at bounding box center [745, 296] width 17 height 17
click at [501, 295] on div at bounding box center [682, 336] width 1365 height 672
click at [242, 117] on icon at bounding box center [237, 114] width 11 height 11
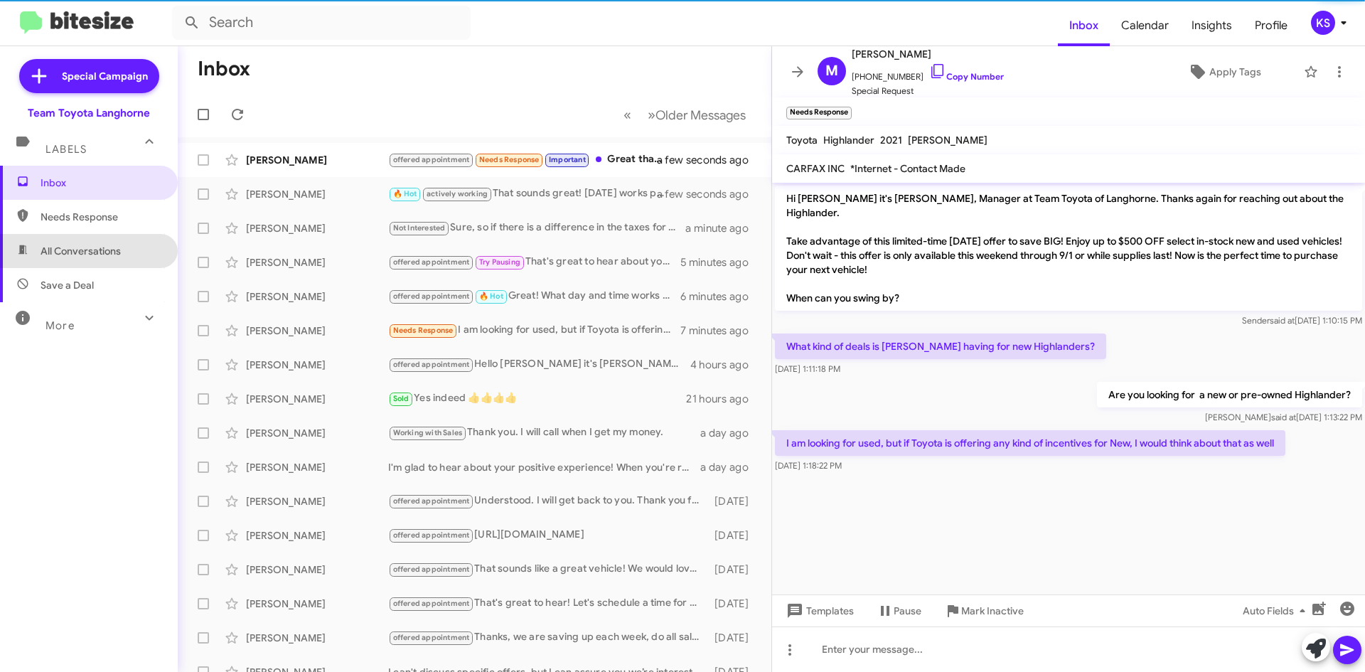
click at [97, 254] on span "All Conversations" at bounding box center [81, 251] width 80 height 14
type input "in:all-conversations"
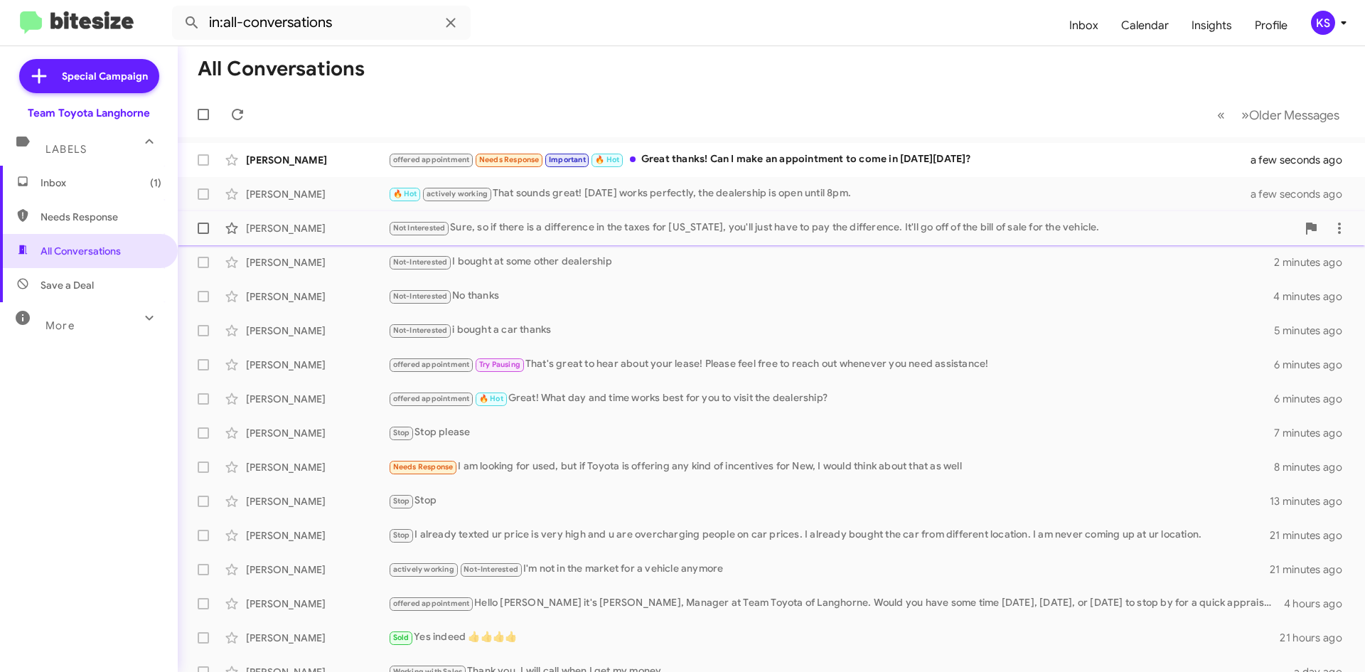
click at [727, 233] on div "Not Interested Sure, so if there is a difference in the taxes for [US_STATE], y…" at bounding box center [842, 228] width 909 height 16
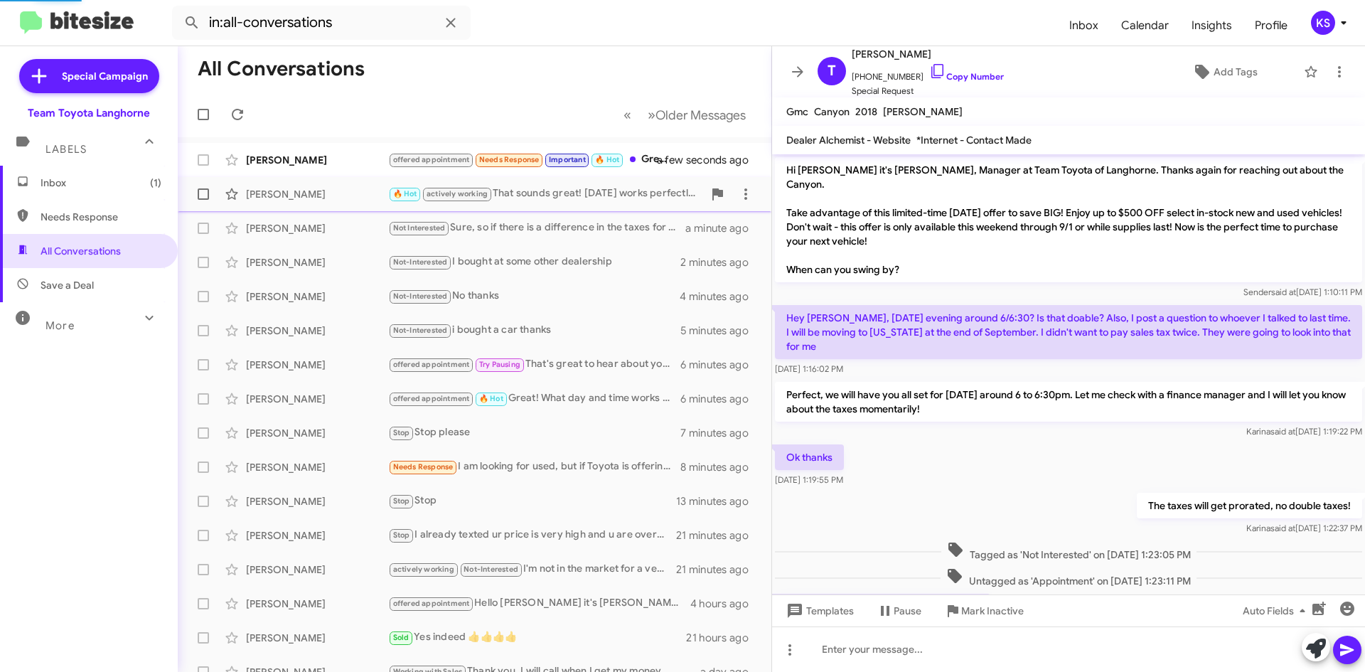
scroll to position [54, 0]
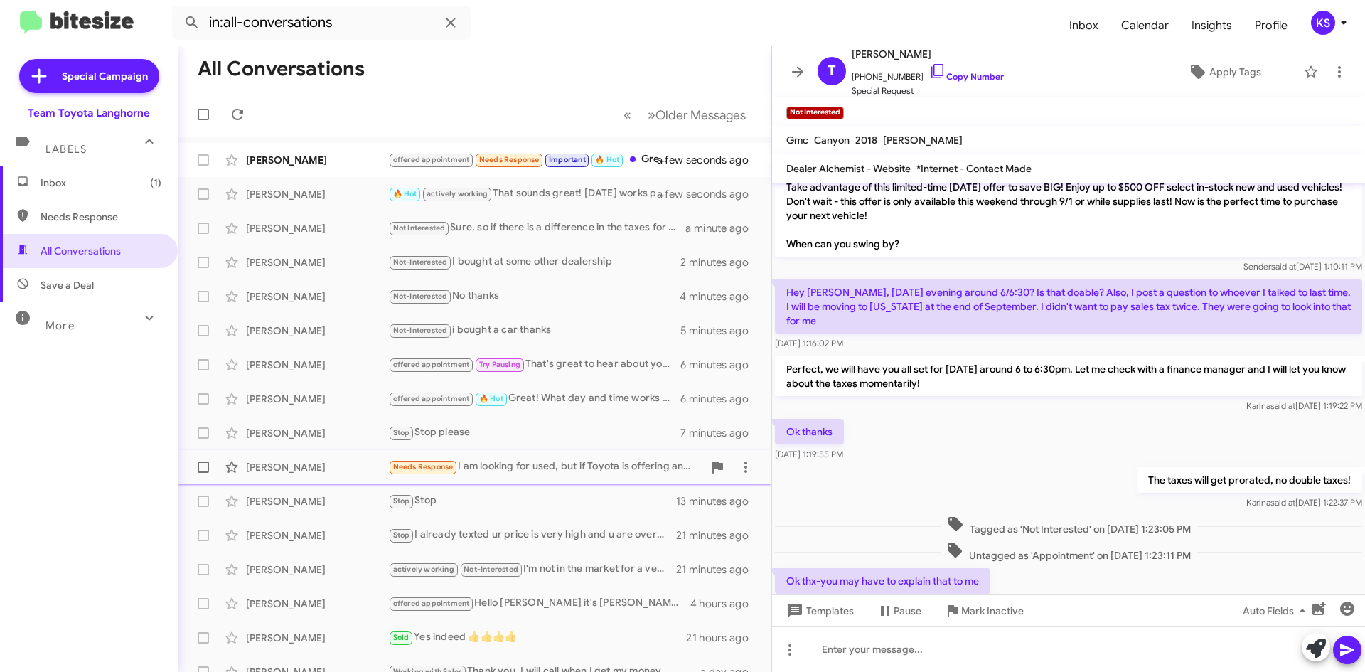
click at [555, 469] on div "Needs Response I am looking for used, but if Toyota is offering any kind of inc…" at bounding box center [545, 467] width 315 height 16
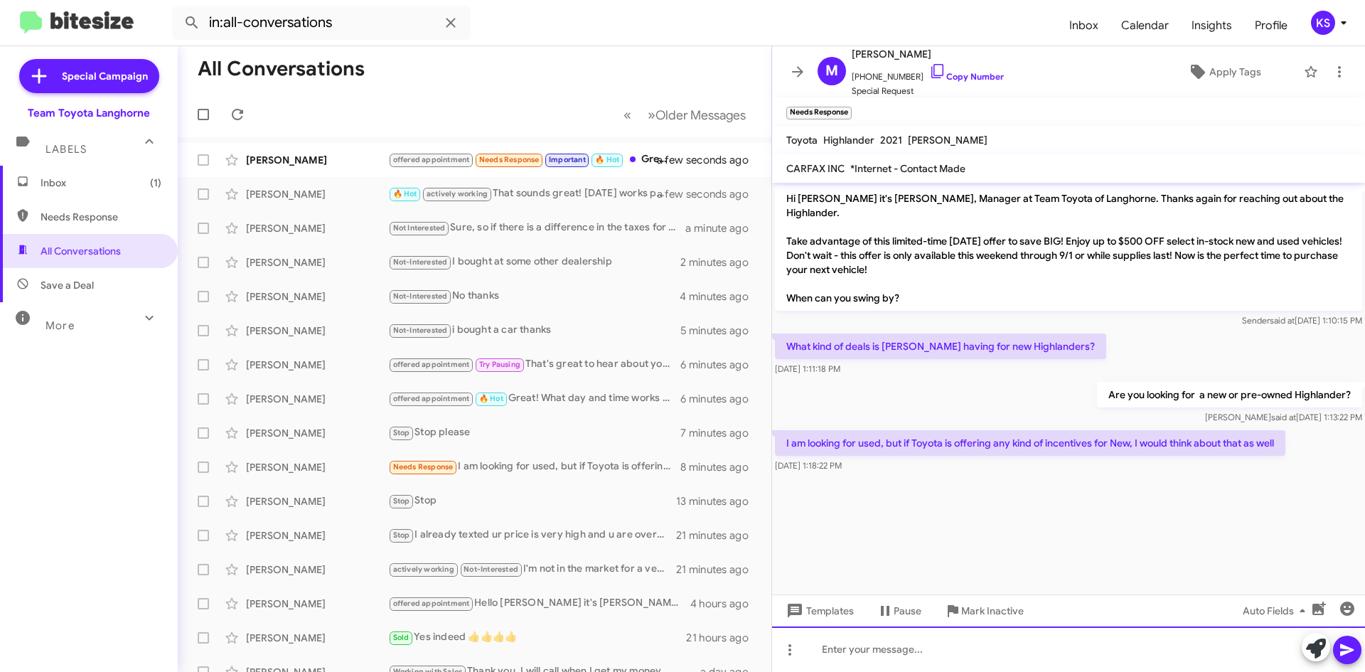
click at [858, 645] on div at bounding box center [1068, 649] width 593 height 46
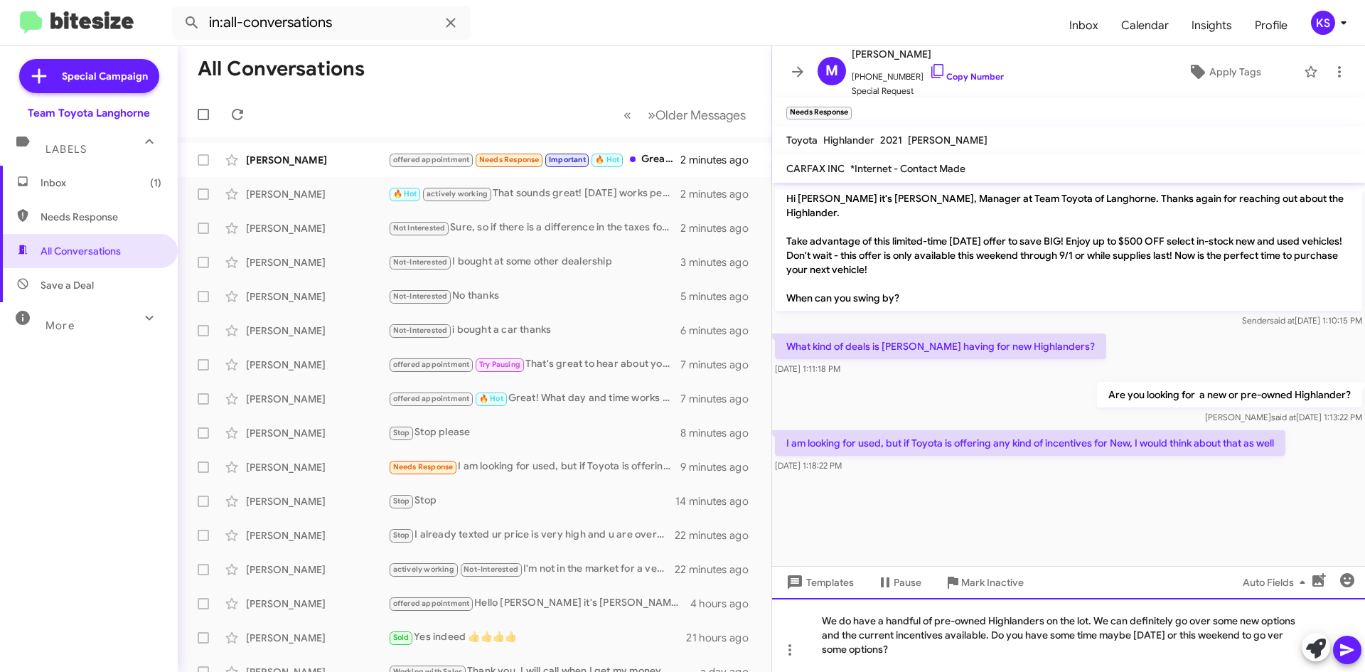
click at [1285, 638] on div "We do have a handful of pre-owned Highlanders on the lot. We can definitely go …" at bounding box center [1068, 635] width 593 height 74
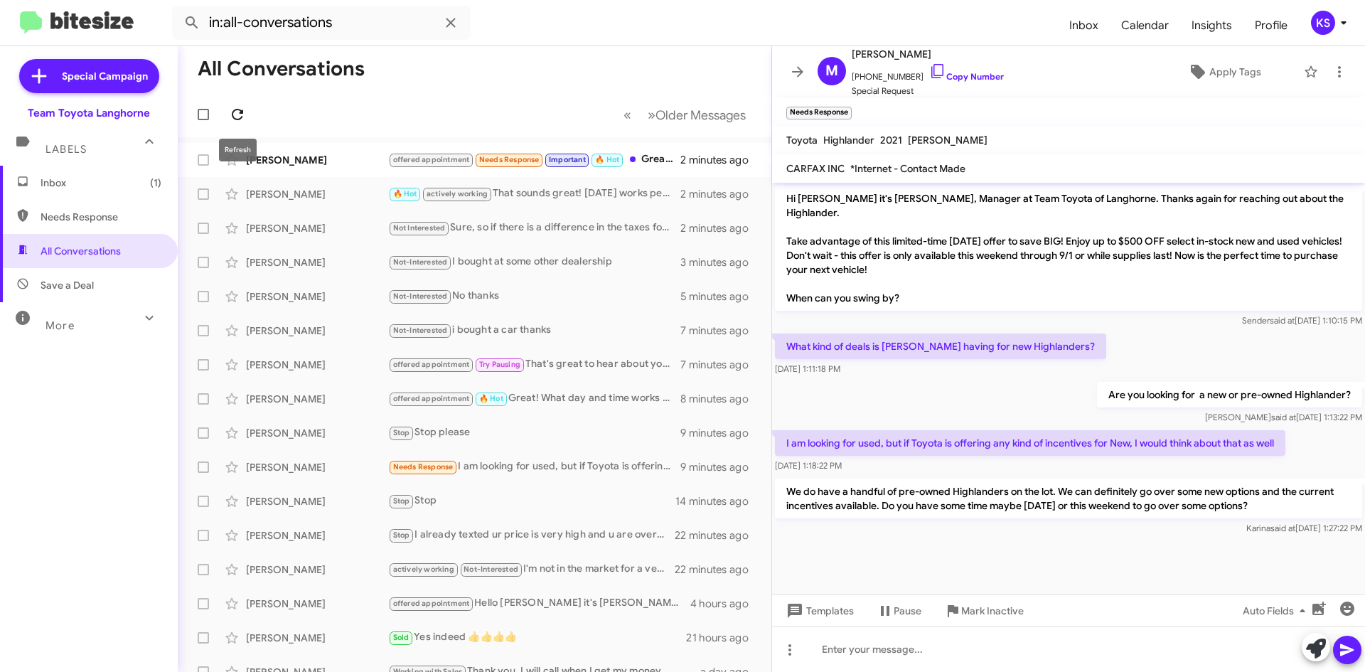
click at [233, 121] on icon at bounding box center [237, 114] width 17 height 17
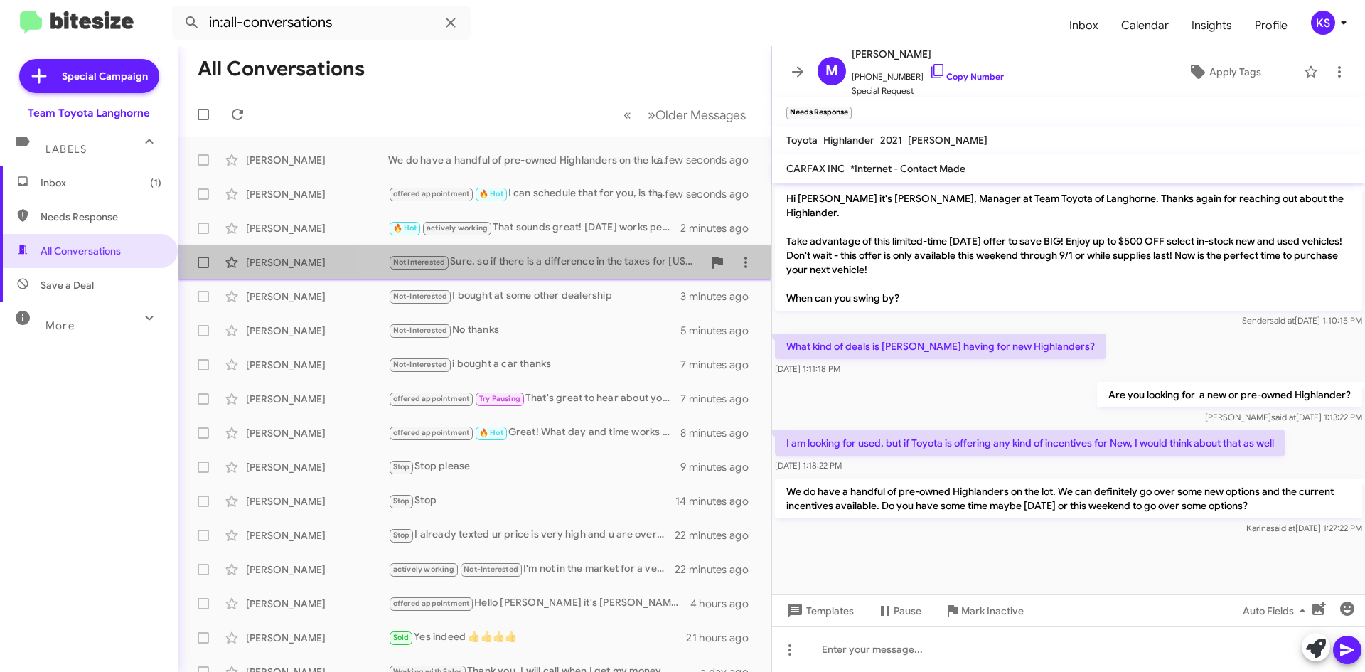
click at [567, 270] on div "Not Interested Sure, so if there is a difference in the taxes for [US_STATE], y…" at bounding box center [545, 262] width 315 height 16
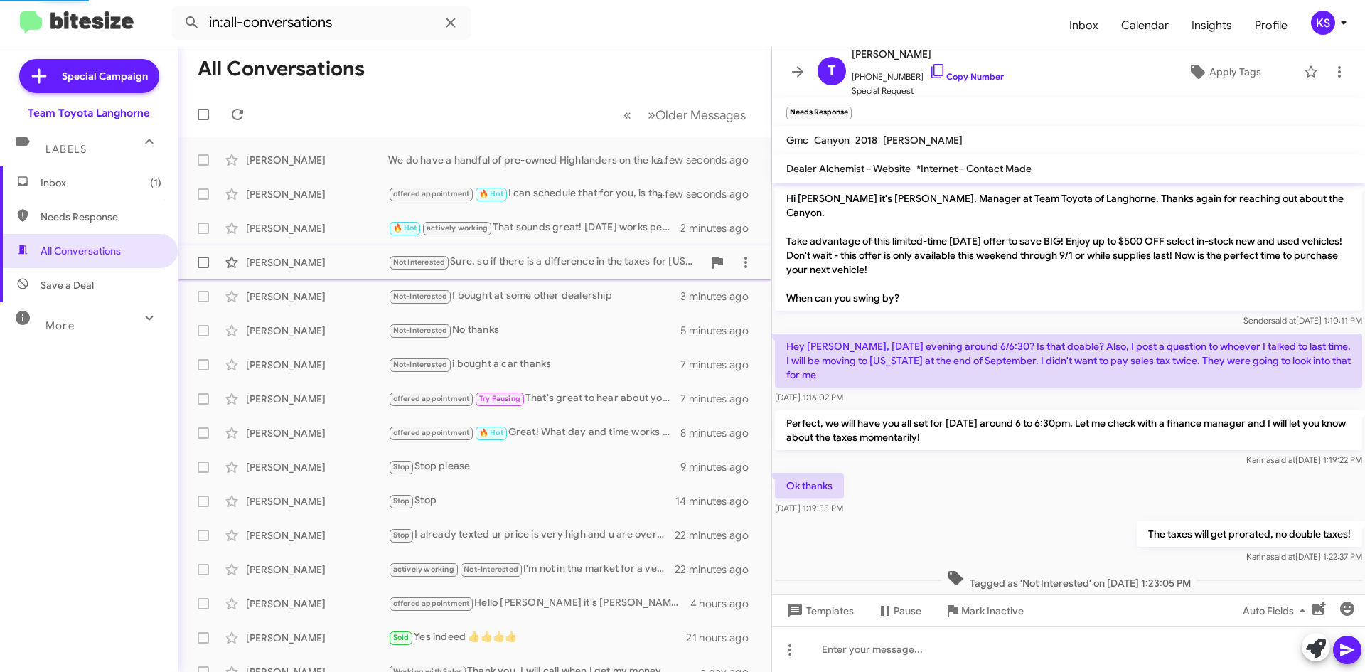
scroll to position [139, 0]
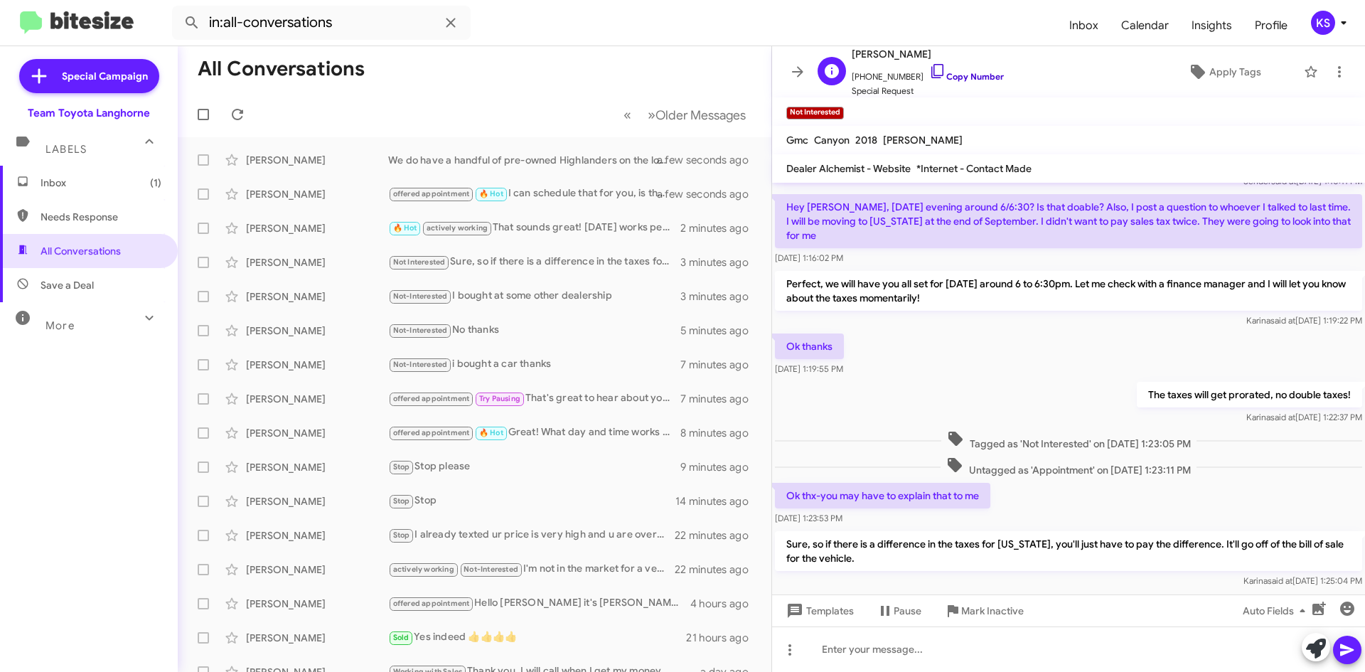
click at [929, 74] on icon at bounding box center [937, 71] width 17 height 17
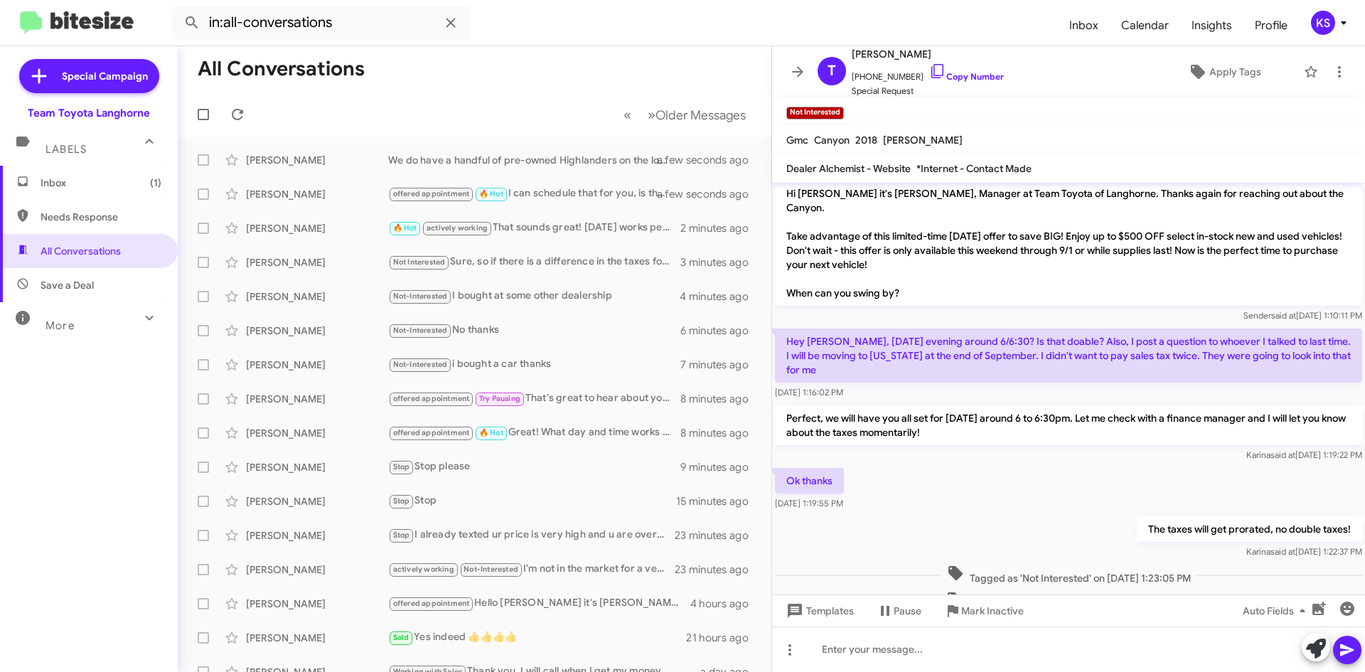
scroll to position [0, 0]
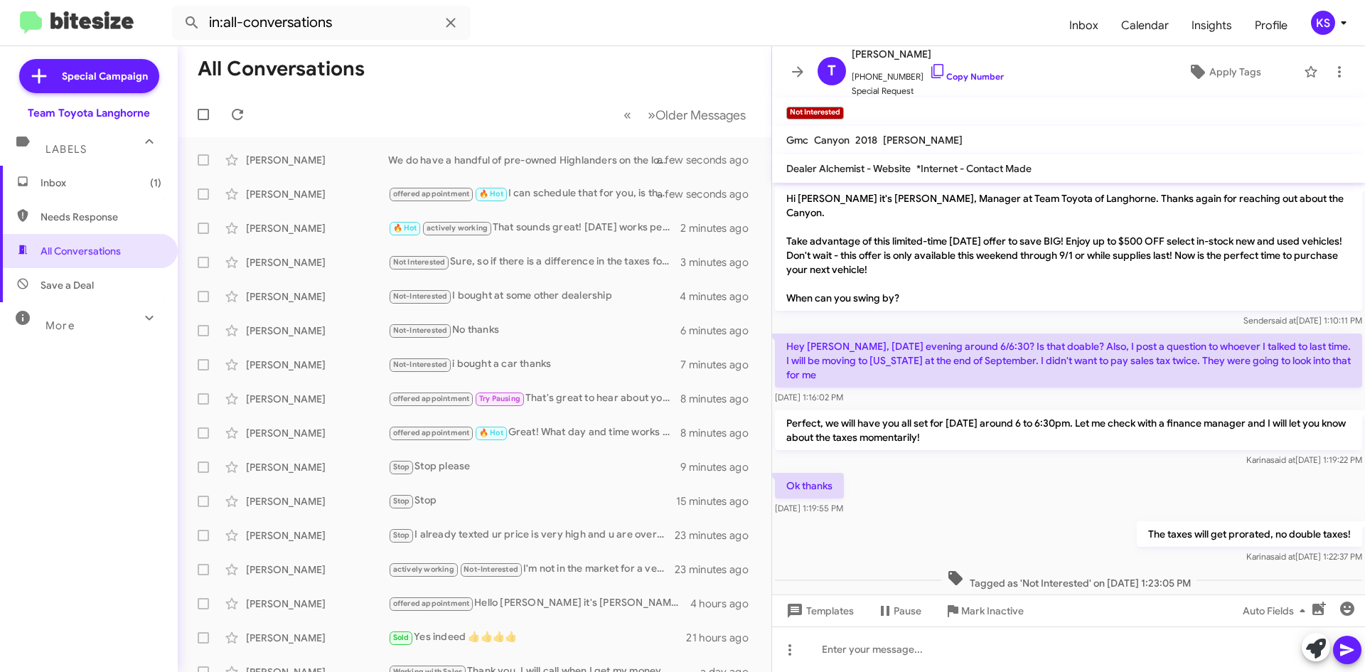
click at [85, 178] on span "Inbox (1)" at bounding box center [101, 183] width 121 height 14
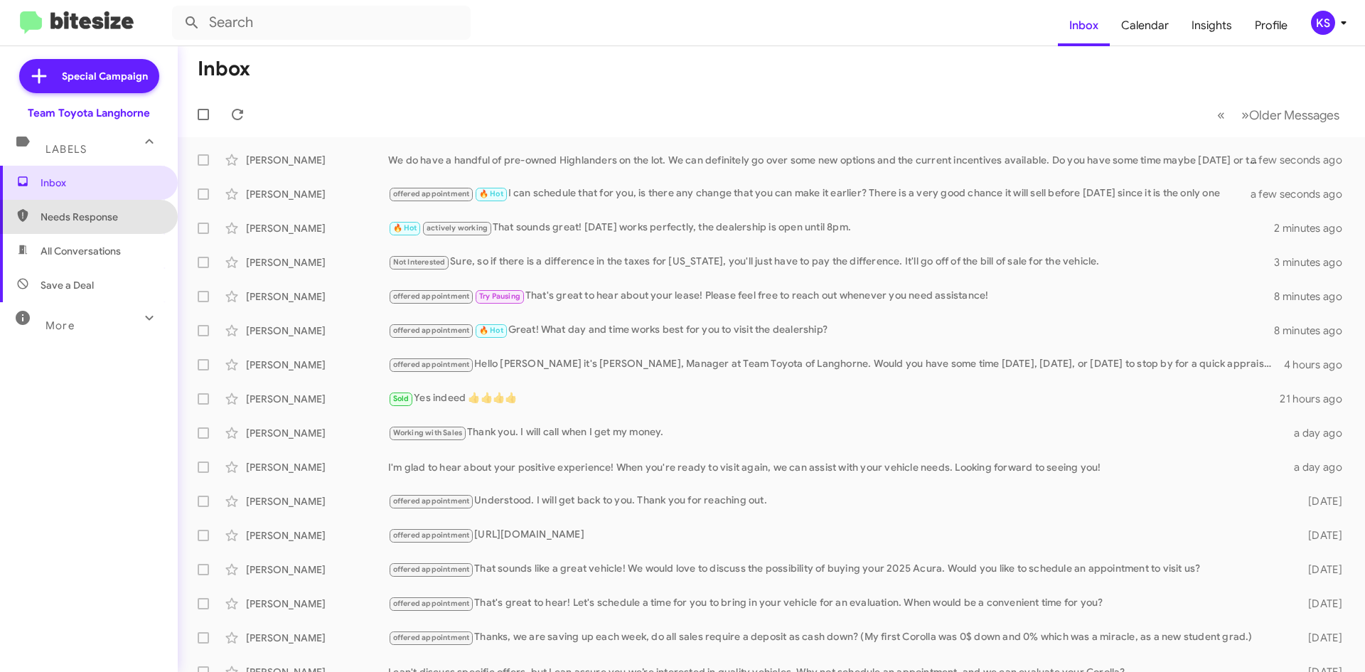
click at [92, 223] on span "Needs Response" at bounding box center [101, 217] width 121 height 14
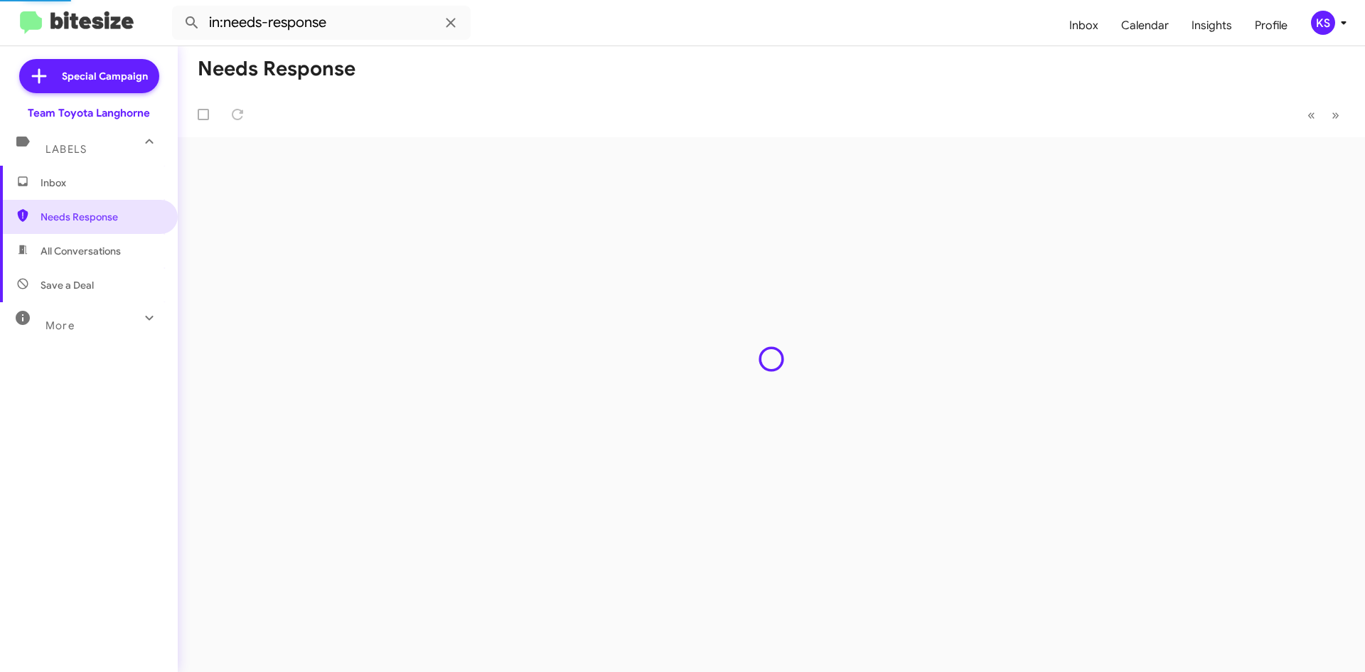
click at [94, 247] on span "All Conversations" at bounding box center [81, 251] width 80 height 14
type input "in:all-conversations"
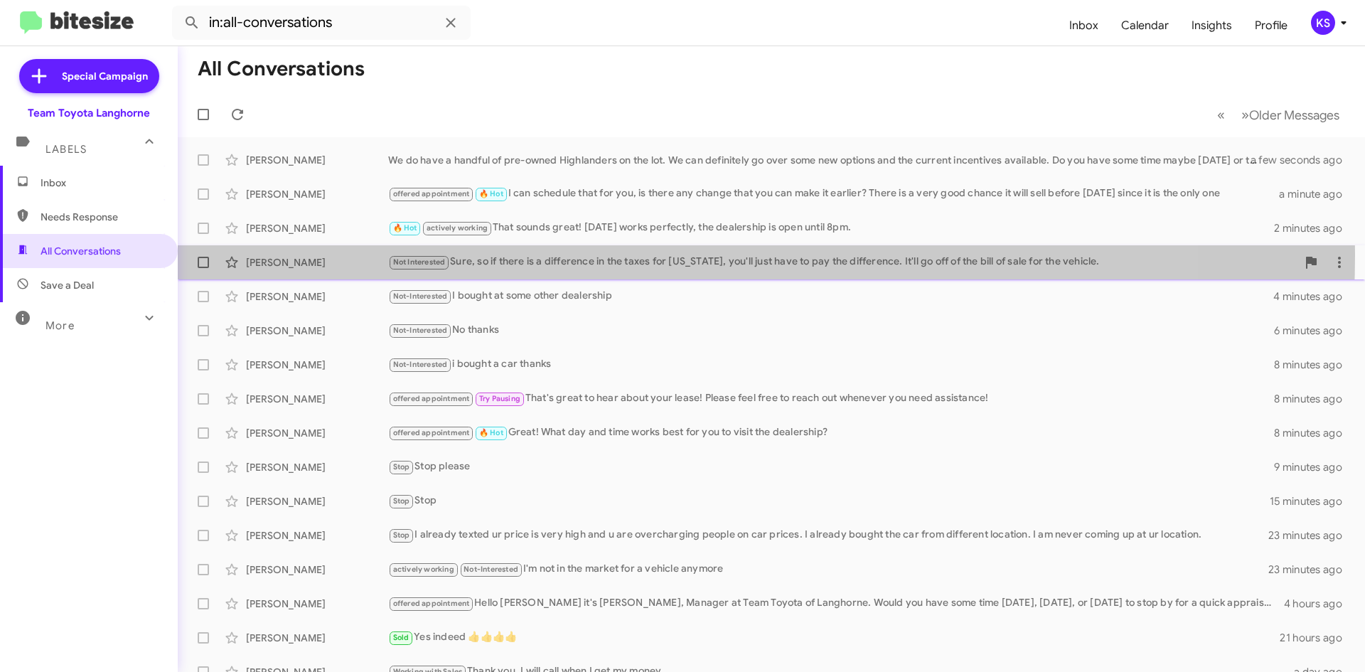
click at [554, 255] on div "Not Interested Sure, so if there is a difference in the taxes for [US_STATE], y…" at bounding box center [842, 262] width 909 height 16
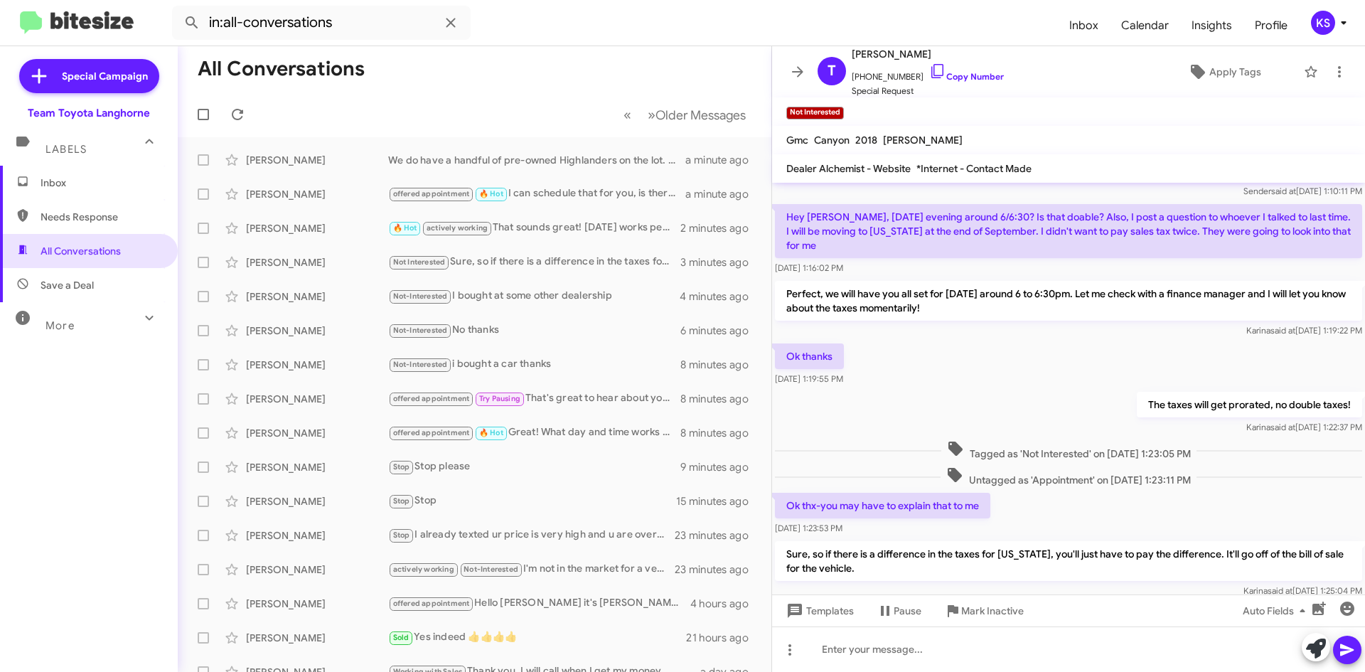
scroll to position [139, 0]
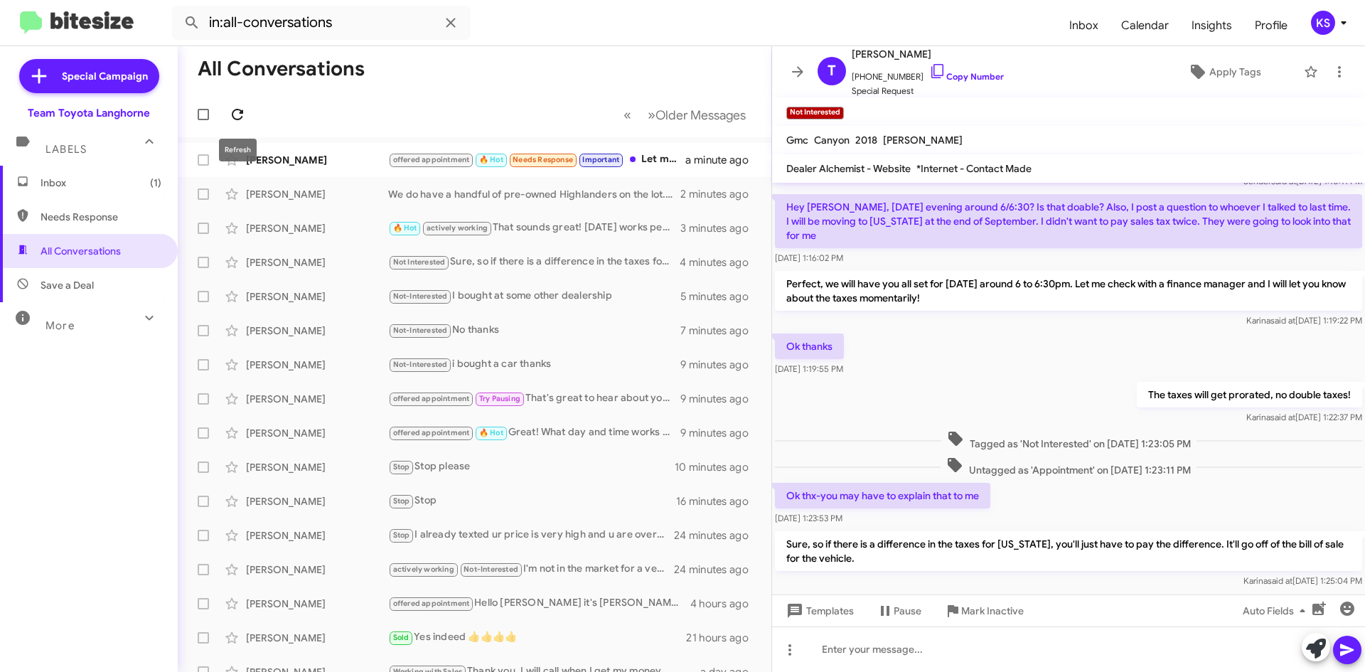
click at [238, 119] on icon at bounding box center [237, 114] width 11 height 11
click at [230, 114] on icon at bounding box center [237, 114] width 17 height 17
click at [242, 108] on icon at bounding box center [237, 114] width 17 height 17
click at [520, 265] on div "Not Interested Sure, so if there is a difference in the taxes for [US_STATE], y…" at bounding box center [545, 262] width 315 height 16
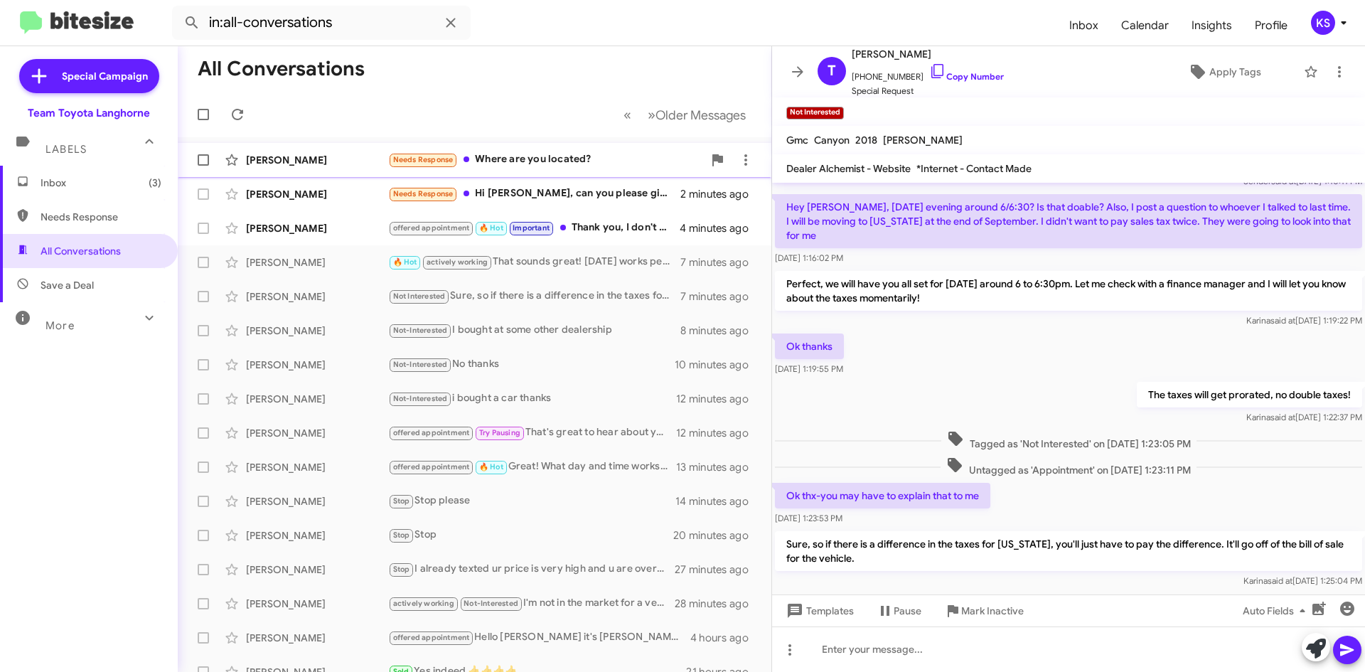
click at [613, 158] on div "Needs Response Where are you located?" at bounding box center [545, 159] width 315 height 16
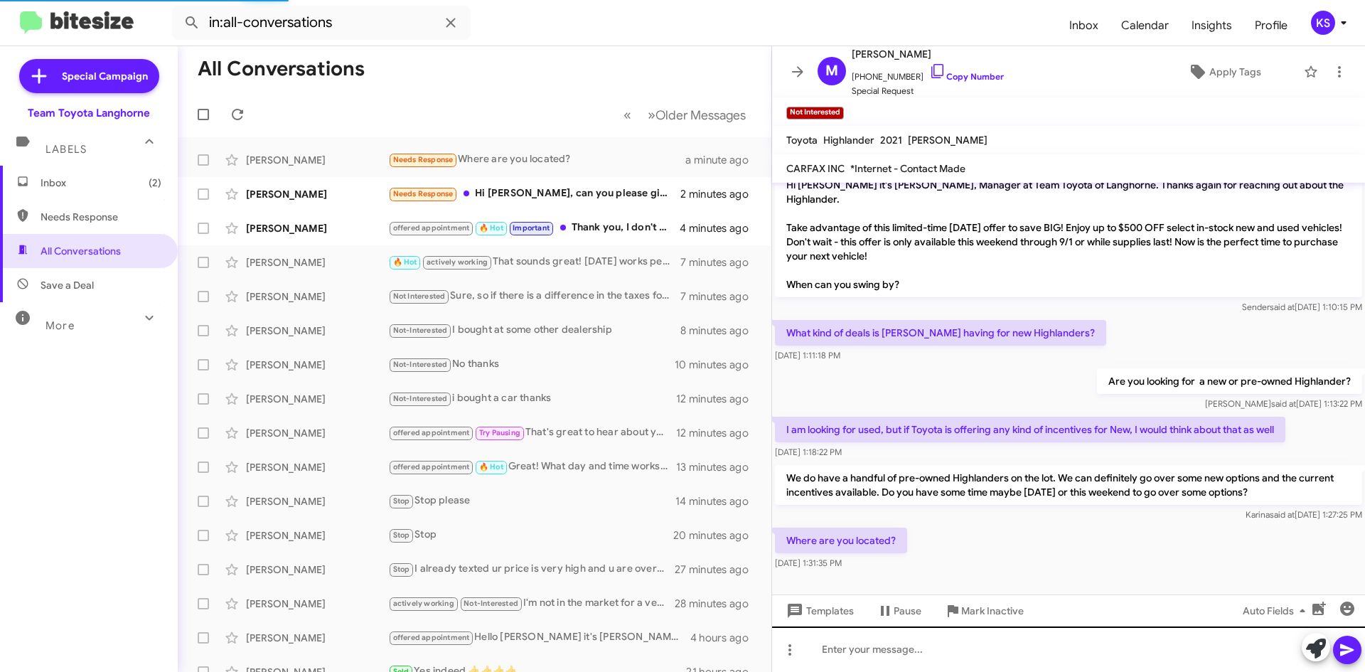
scroll to position [14, 0]
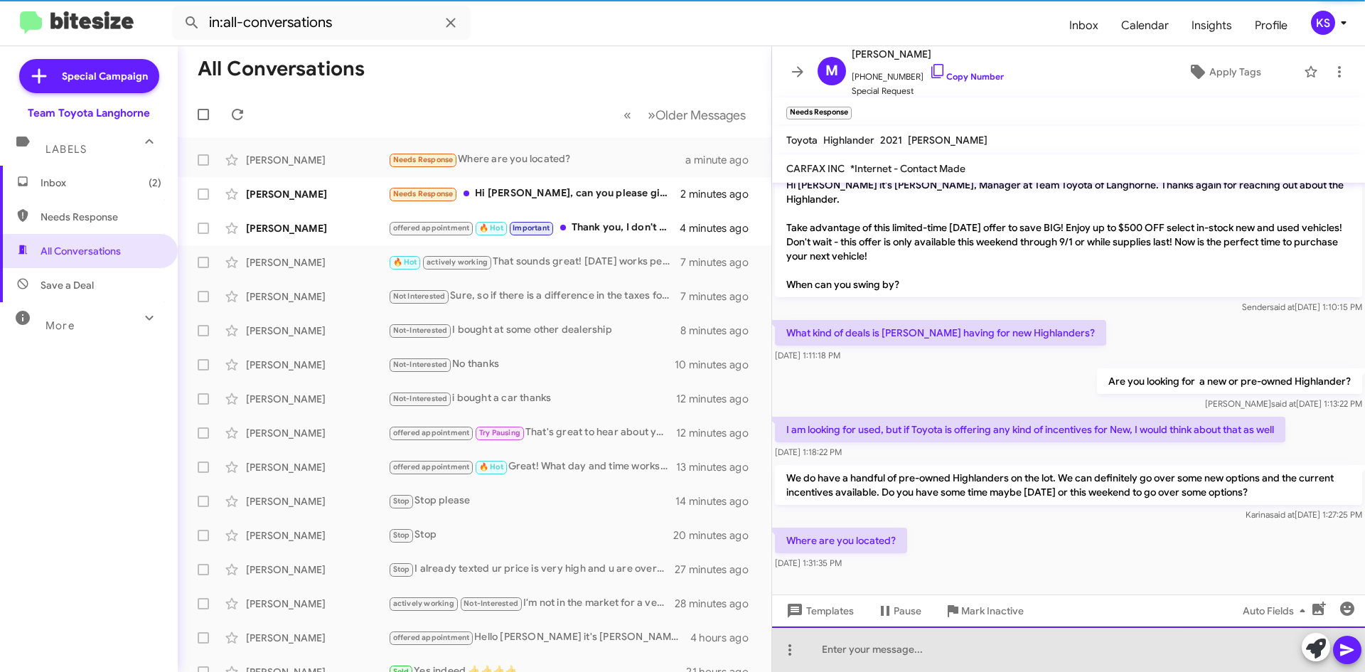
click at [913, 665] on div at bounding box center [1068, 649] width 593 height 46
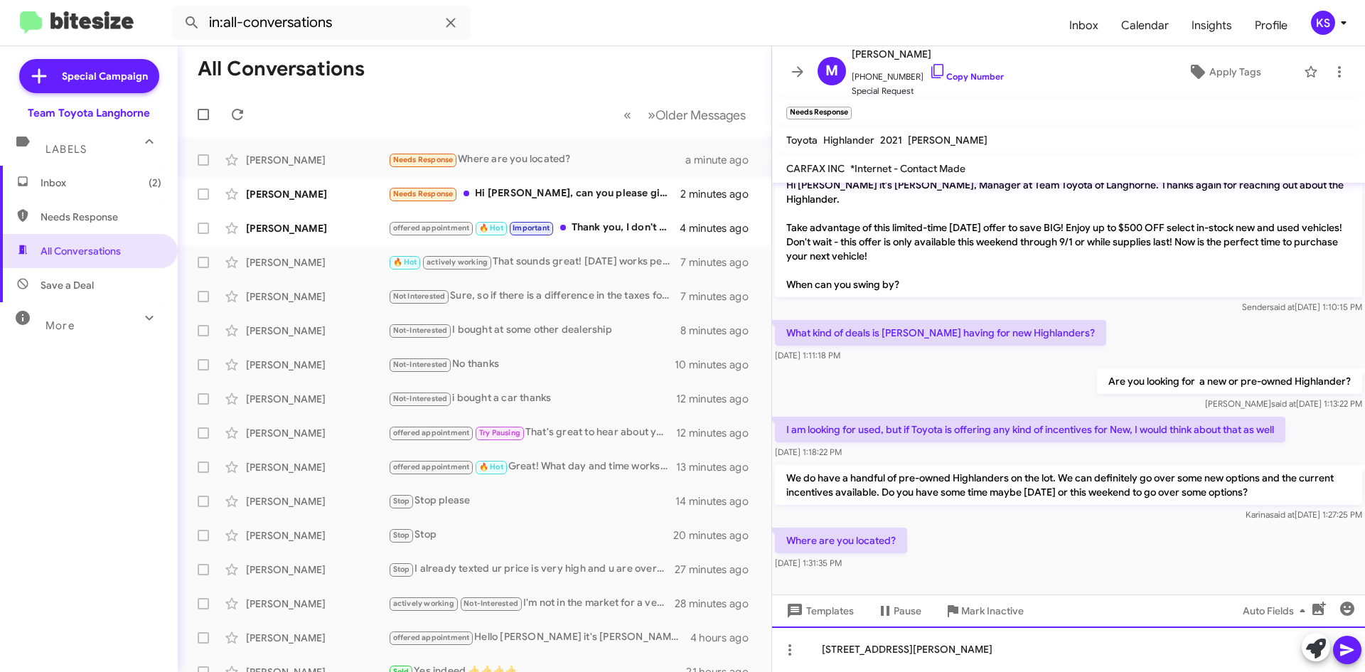
click at [1062, 653] on div "[STREET_ADDRESS][PERSON_NAME]" at bounding box center [1068, 649] width 593 height 46
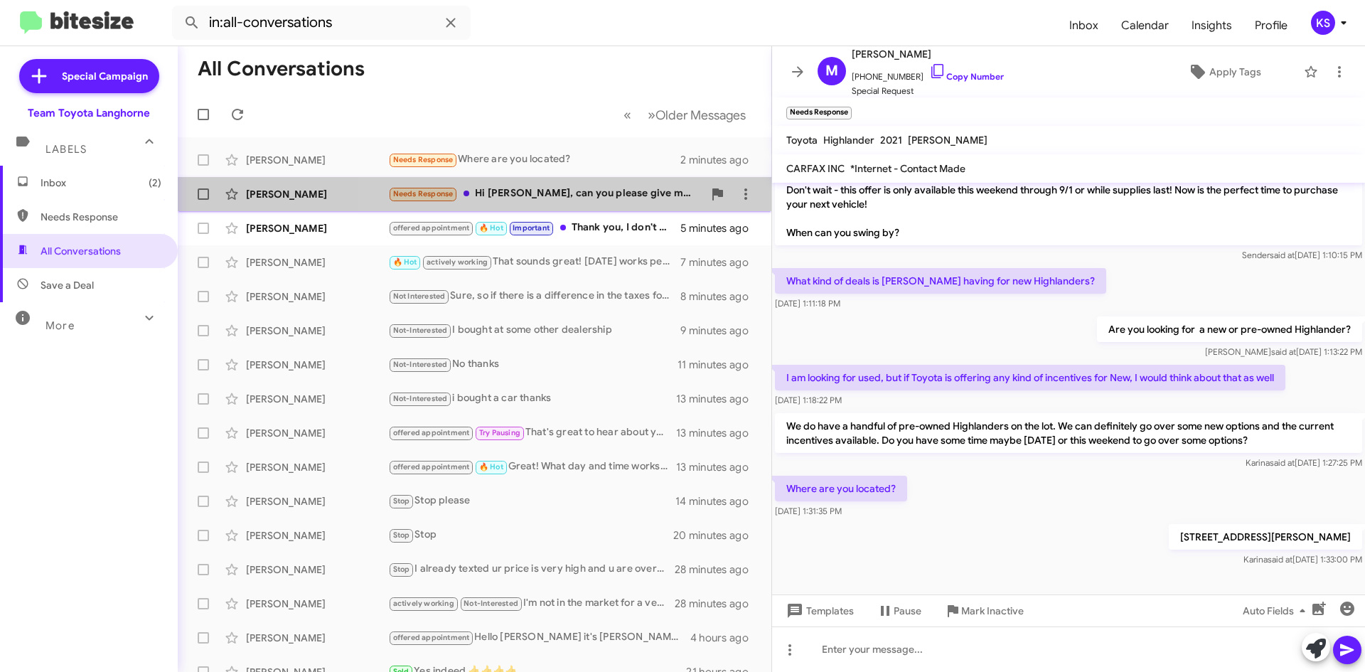
click at [609, 199] on div "Needs Response Hi [PERSON_NAME], can you please give me the OTD price for stock…" at bounding box center [545, 194] width 315 height 16
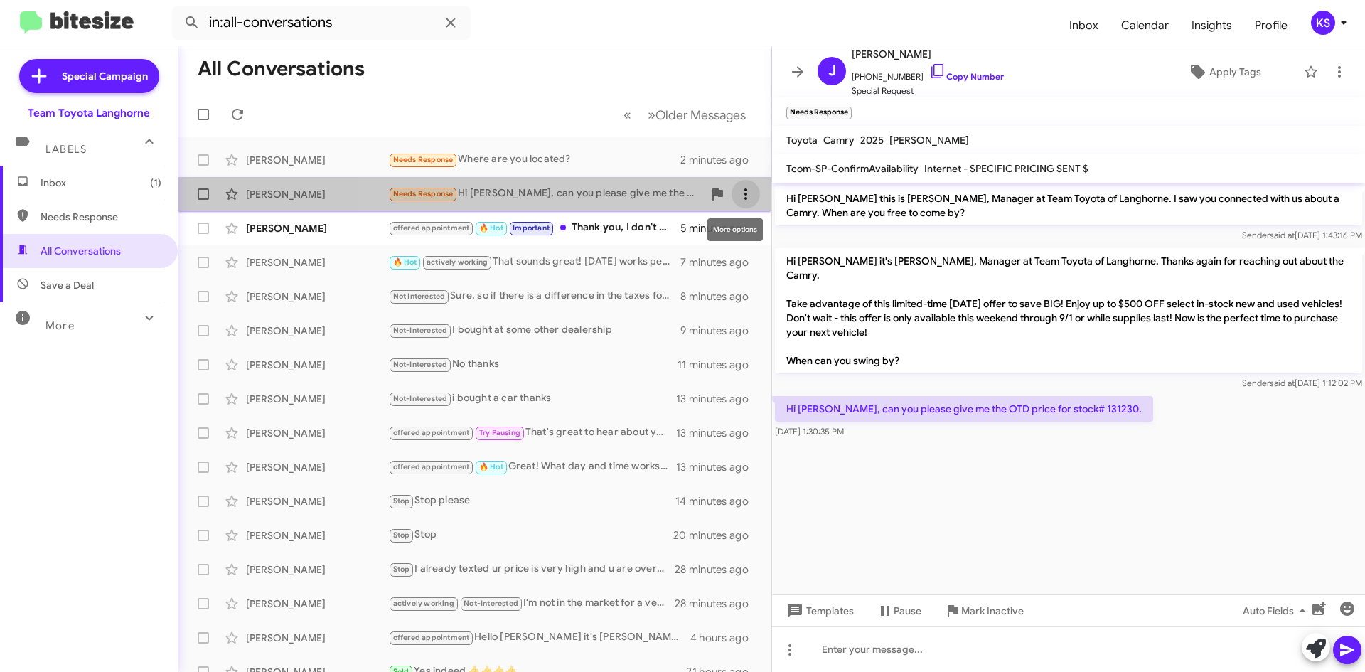
click at [738, 188] on icon at bounding box center [745, 194] width 17 height 17
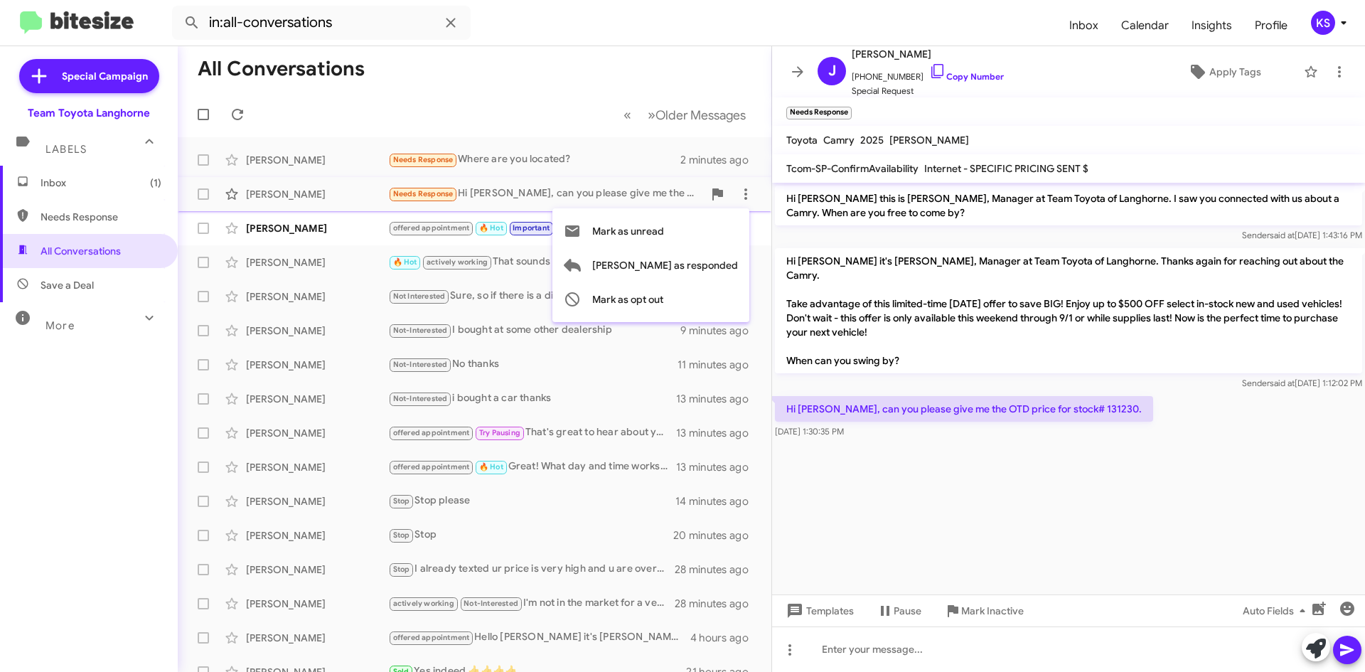
click at [940, 72] on div at bounding box center [682, 336] width 1365 height 672
click at [929, 73] on icon at bounding box center [937, 71] width 17 height 17
click at [737, 191] on icon at bounding box center [745, 194] width 17 height 17
click at [664, 238] on span "Mark as unread" at bounding box center [628, 231] width 72 height 34
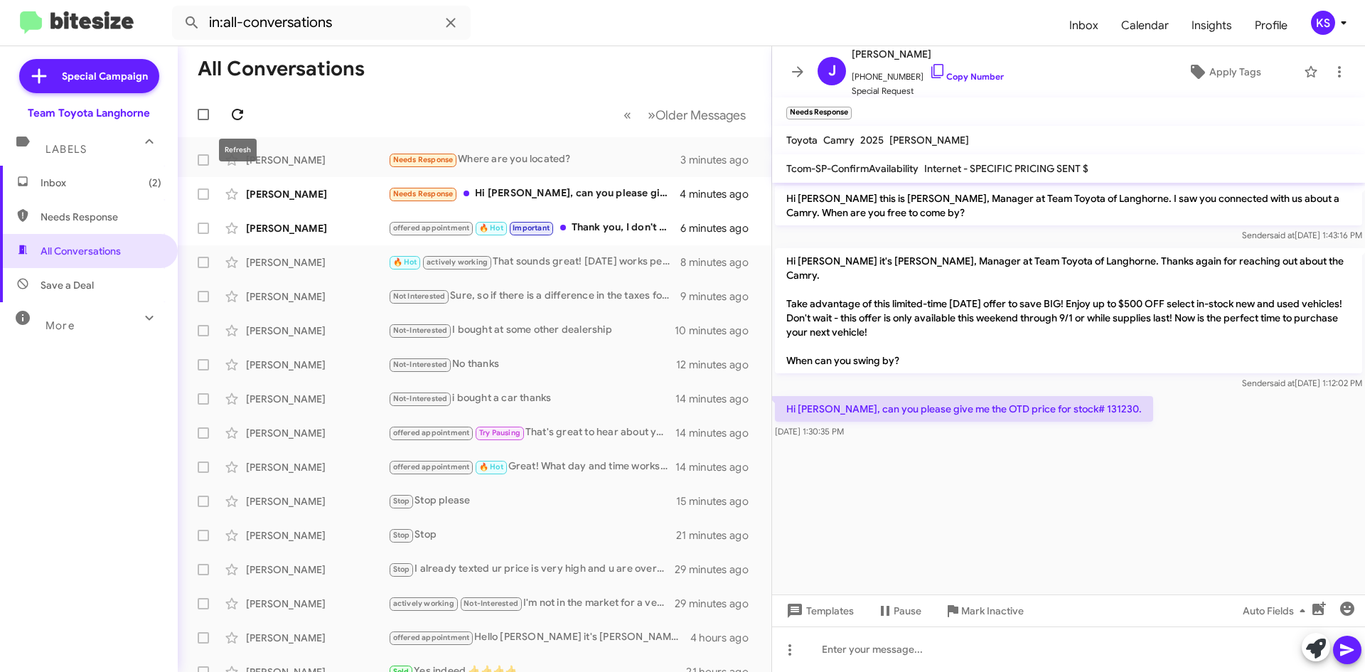
click at [237, 112] on icon at bounding box center [237, 114] width 17 height 17
click at [557, 297] on div "Not Interested Sure, so if there is a difference in the taxes for [US_STATE], y…" at bounding box center [545, 296] width 315 height 16
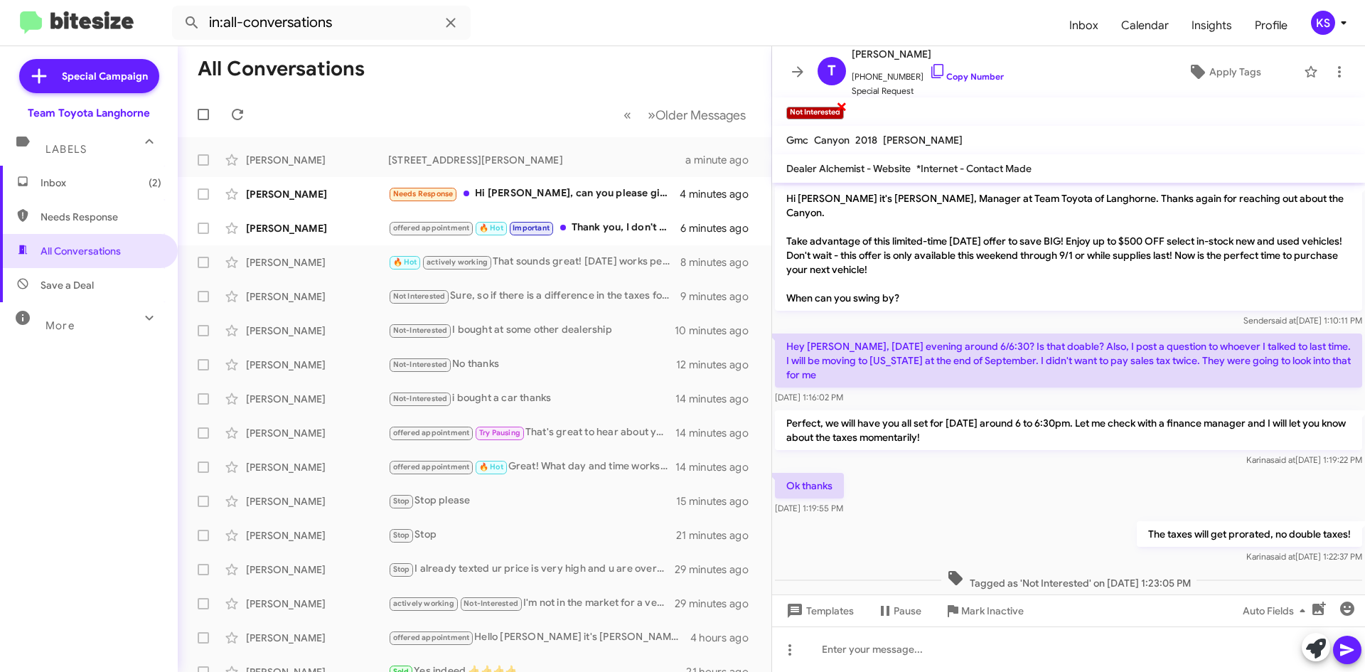
click at [842, 110] on span "×" at bounding box center [841, 105] width 11 height 17
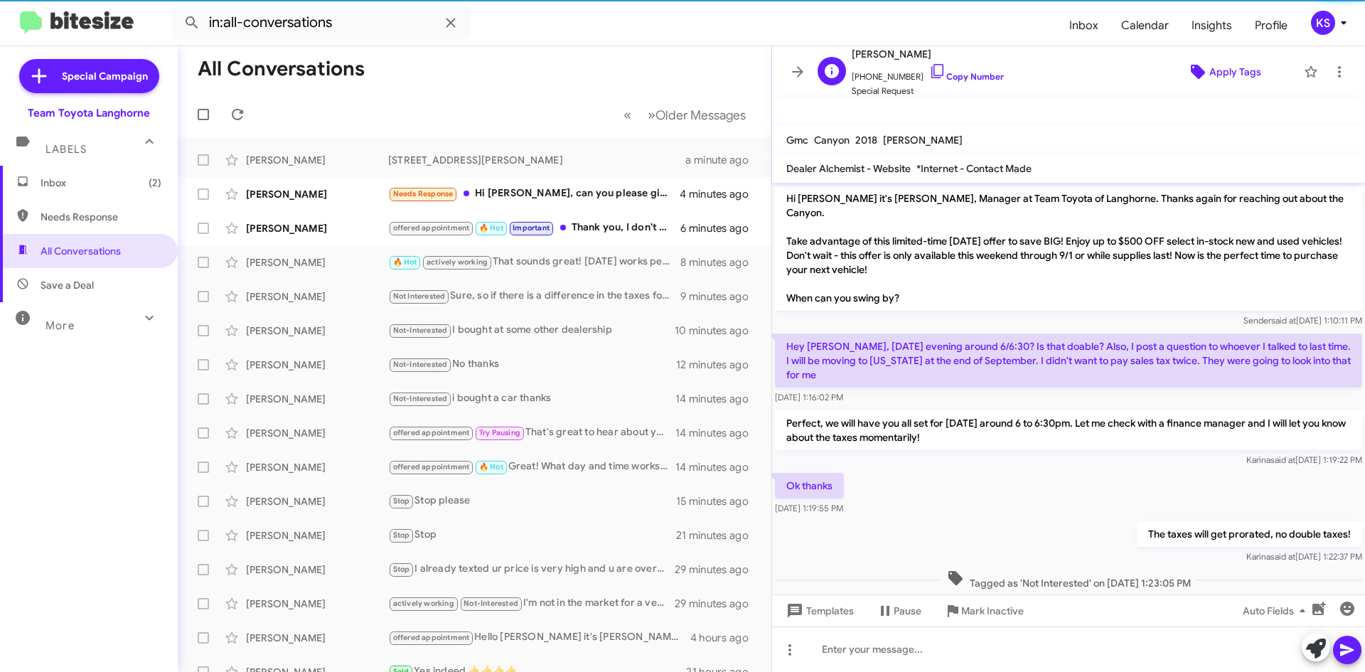
click at [1193, 65] on icon at bounding box center [1198, 71] width 17 height 17
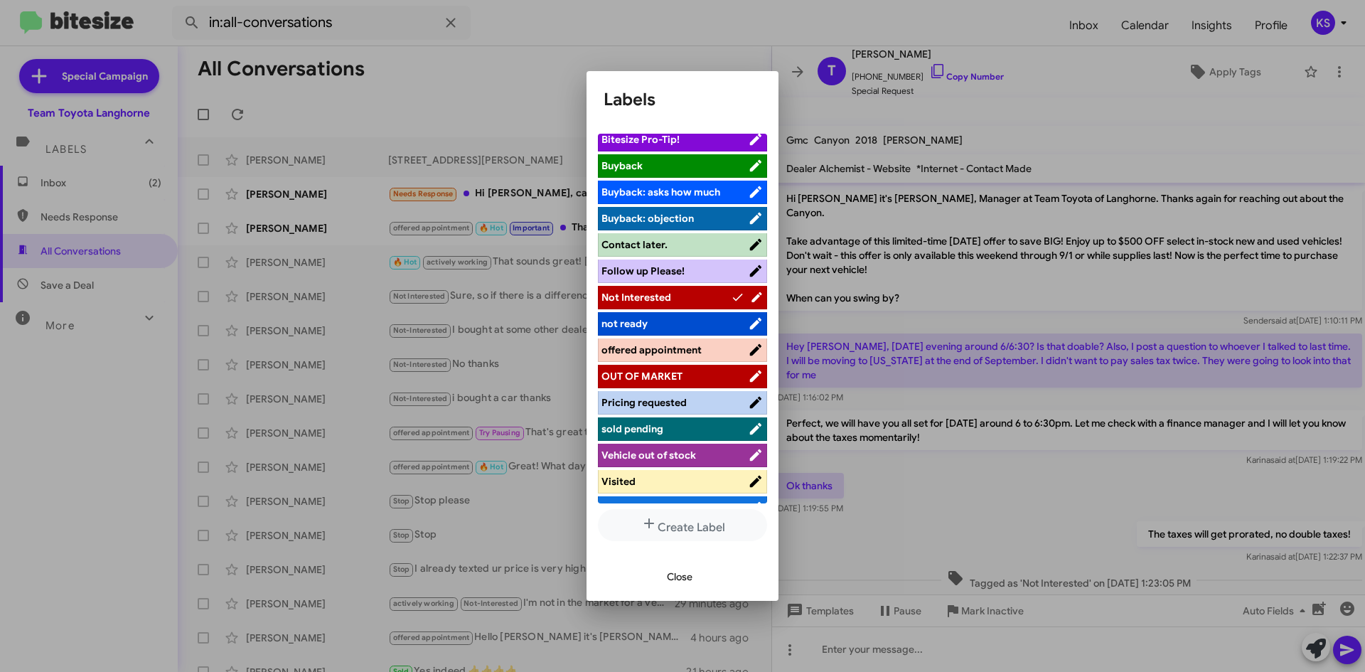
scroll to position [131, 0]
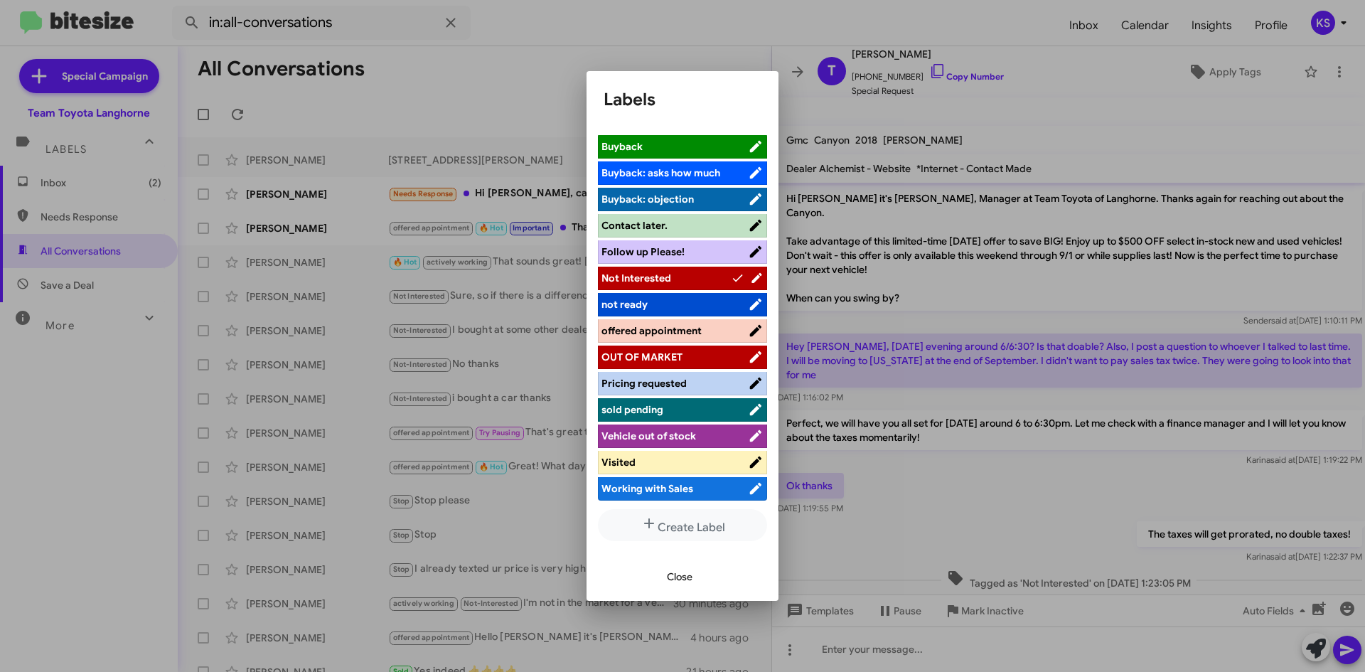
click at [677, 336] on span "offered appointment" at bounding box center [652, 330] width 100 height 13
click at [1067, 97] on div at bounding box center [682, 336] width 1365 height 672
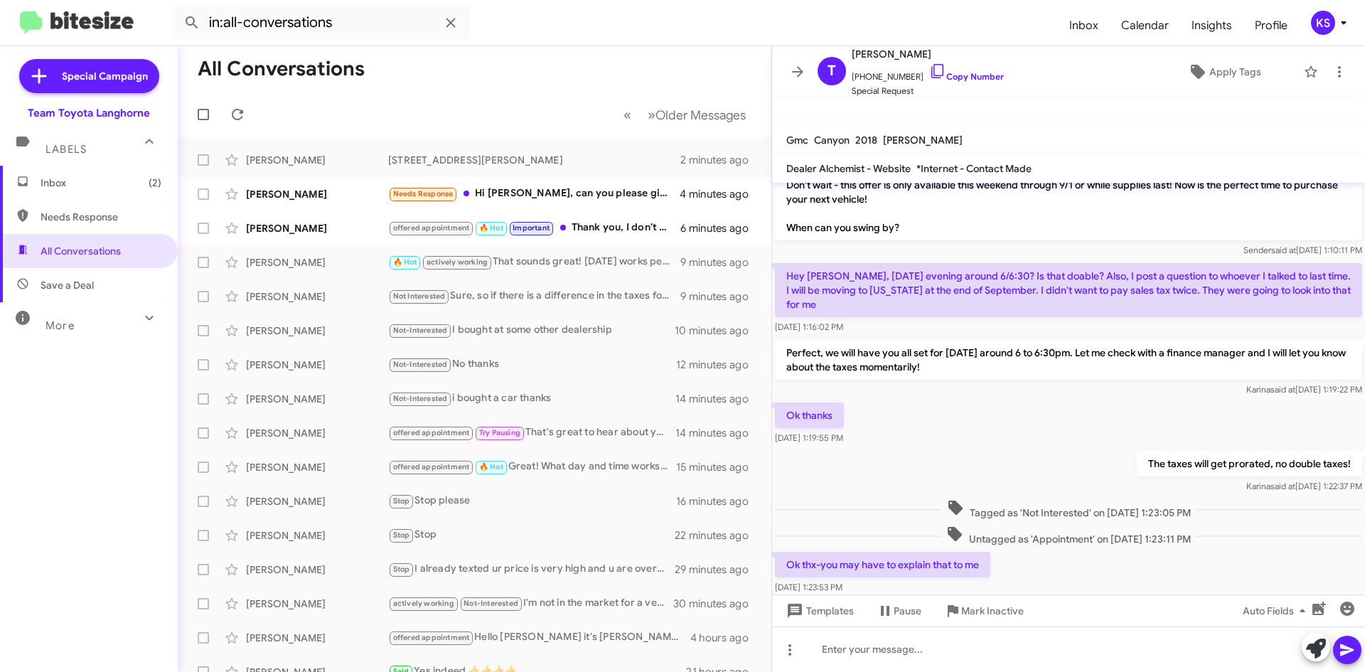
scroll to position [139, 0]
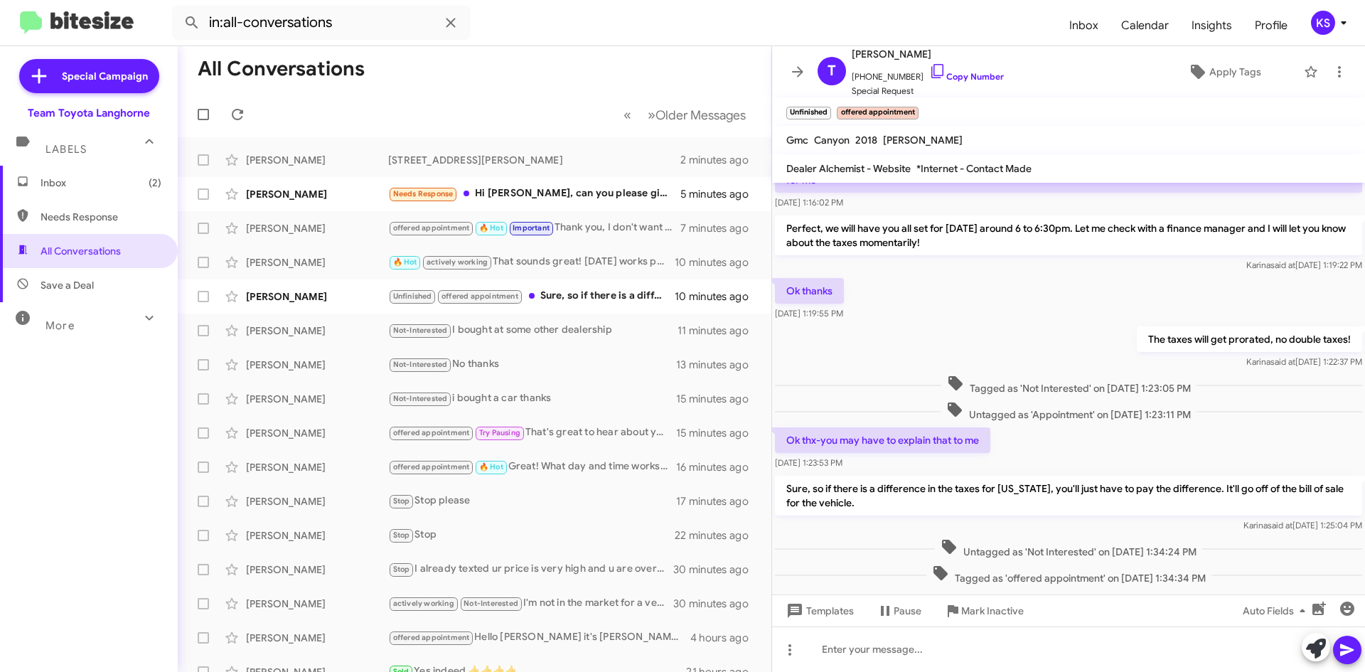
scroll to position [199, 0]
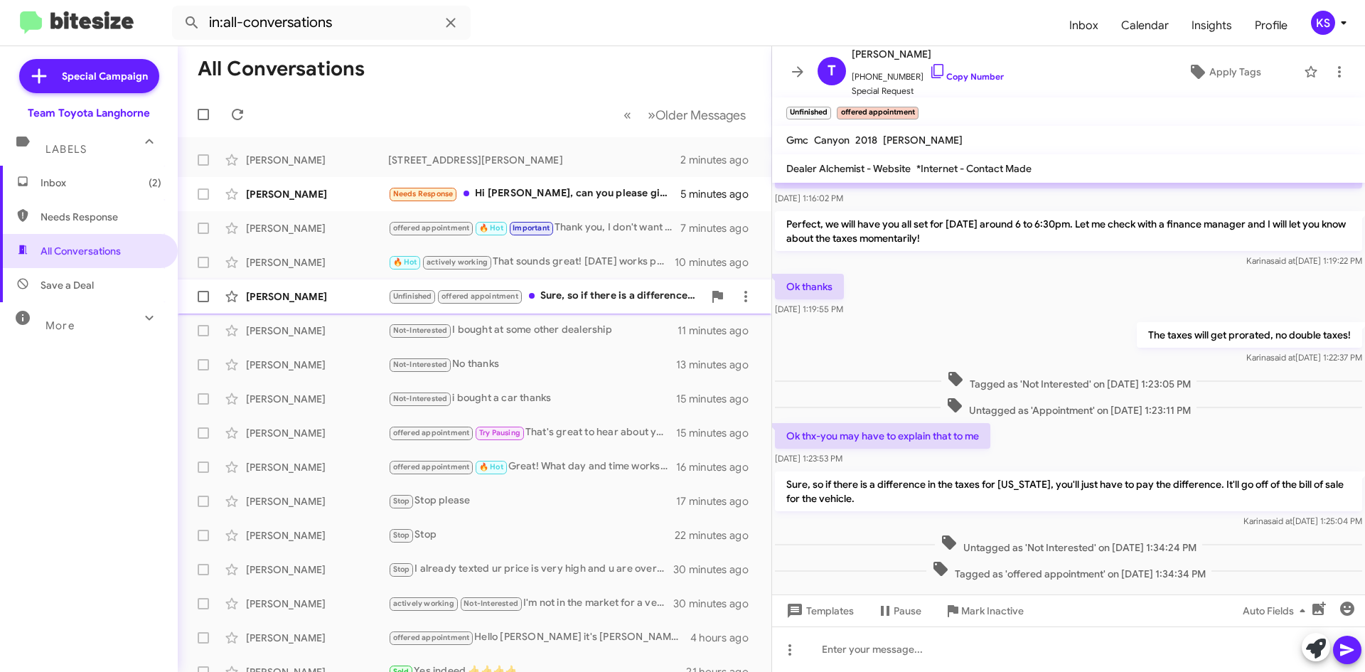
click at [585, 299] on div "Unfinished offered appointment Sure, so if there is a difference in the taxes f…" at bounding box center [545, 296] width 315 height 16
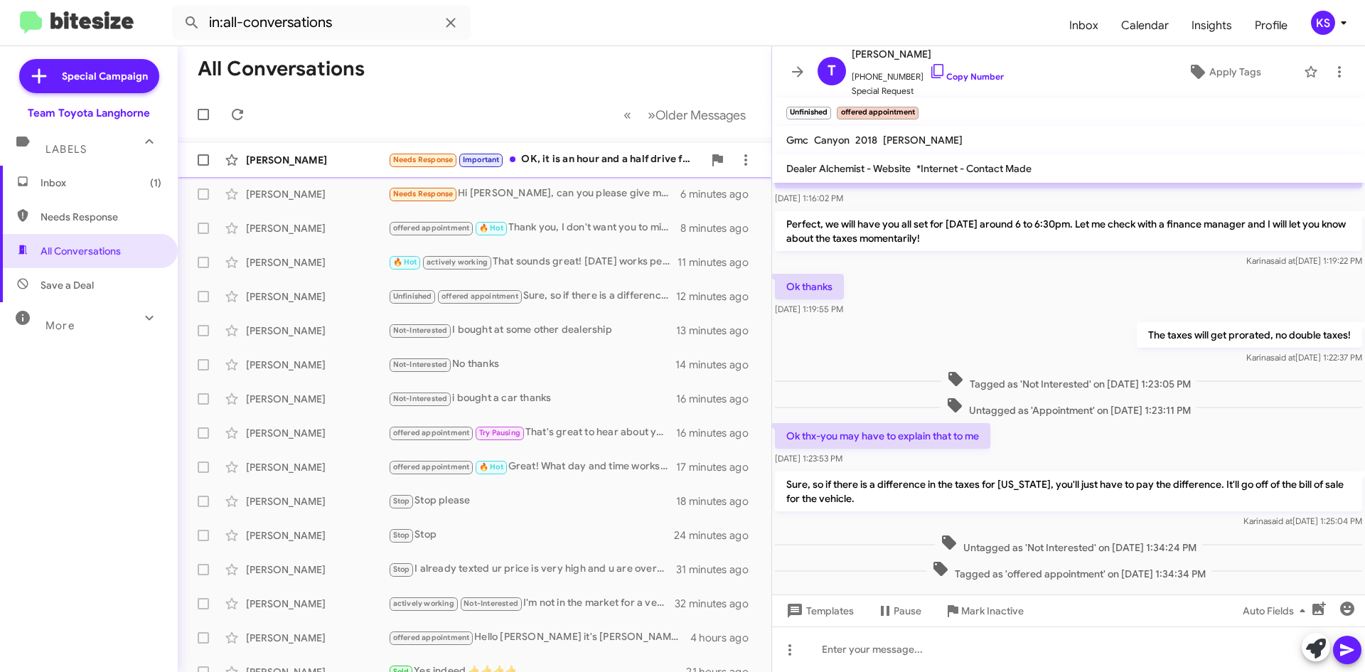
click at [604, 154] on div "Needs Response Important OK, it is an hour and a half drive for me. I would do …" at bounding box center [545, 159] width 315 height 16
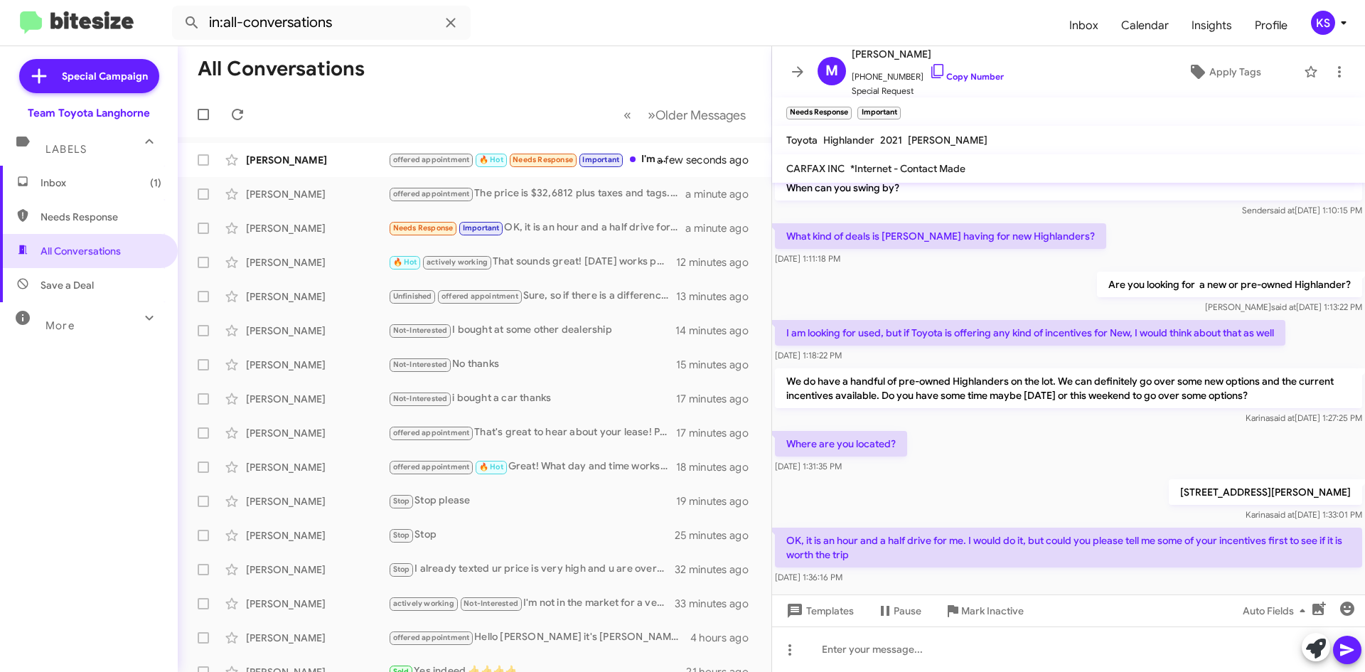
scroll to position [132, 0]
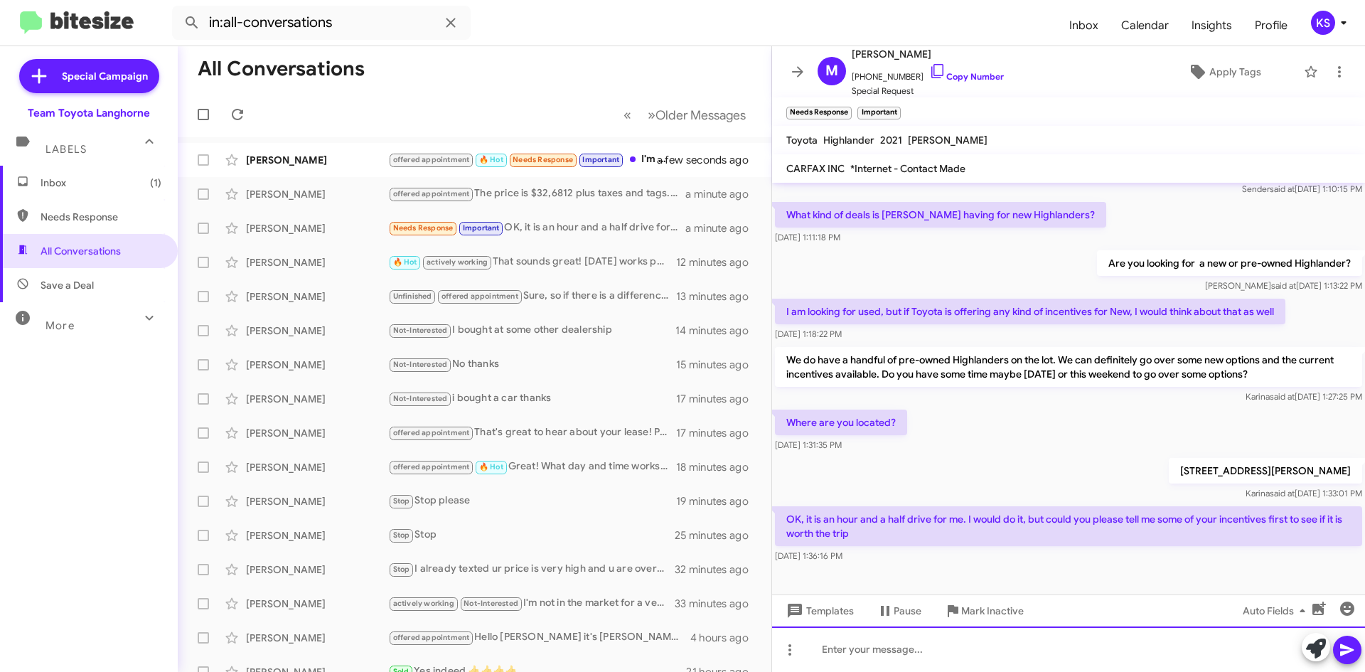
click at [907, 646] on div at bounding box center [1068, 649] width 593 height 46
click at [1031, 651] on div "We start with the $500 off, if that's worth coming for. That incentive is good …" at bounding box center [1068, 649] width 593 height 46
click at [1252, 654] on div "We start with the $500 off, if that's worth coming for. That incentive is good …" at bounding box center [1068, 649] width 593 height 46
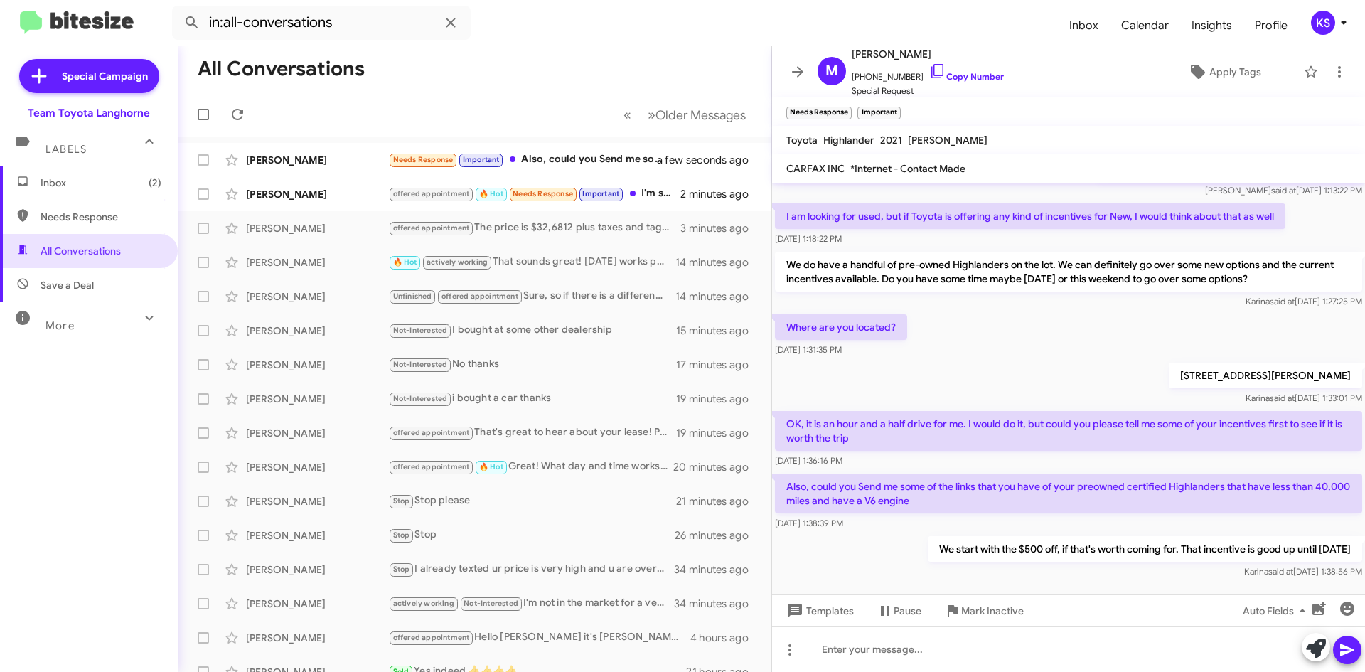
scroll to position [250, 0]
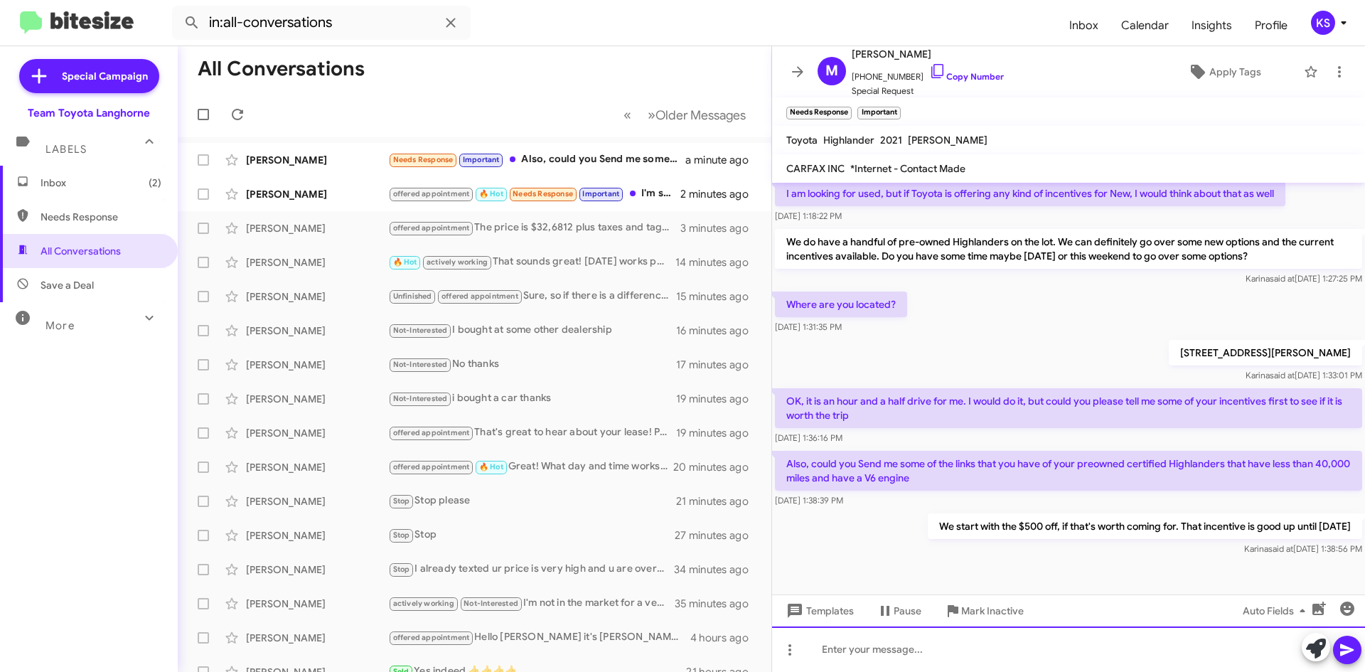
click at [969, 648] on div at bounding box center [1068, 649] width 593 height 46
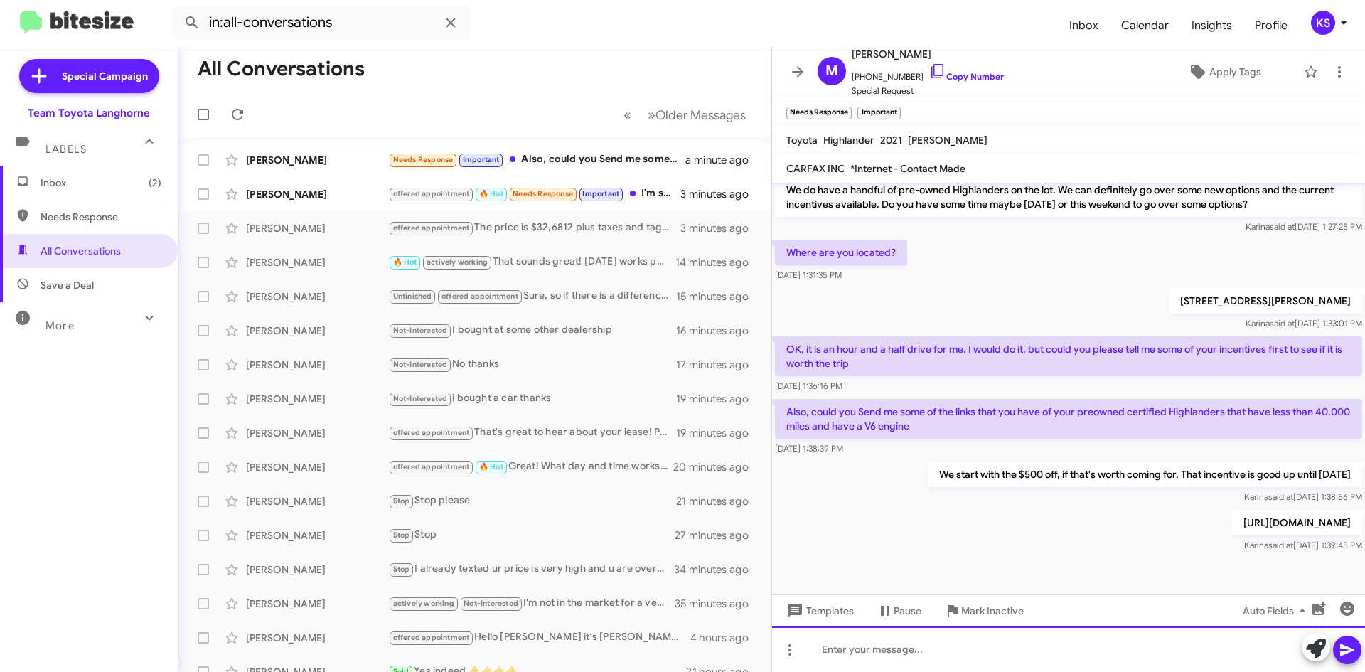
scroll to position [316, 0]
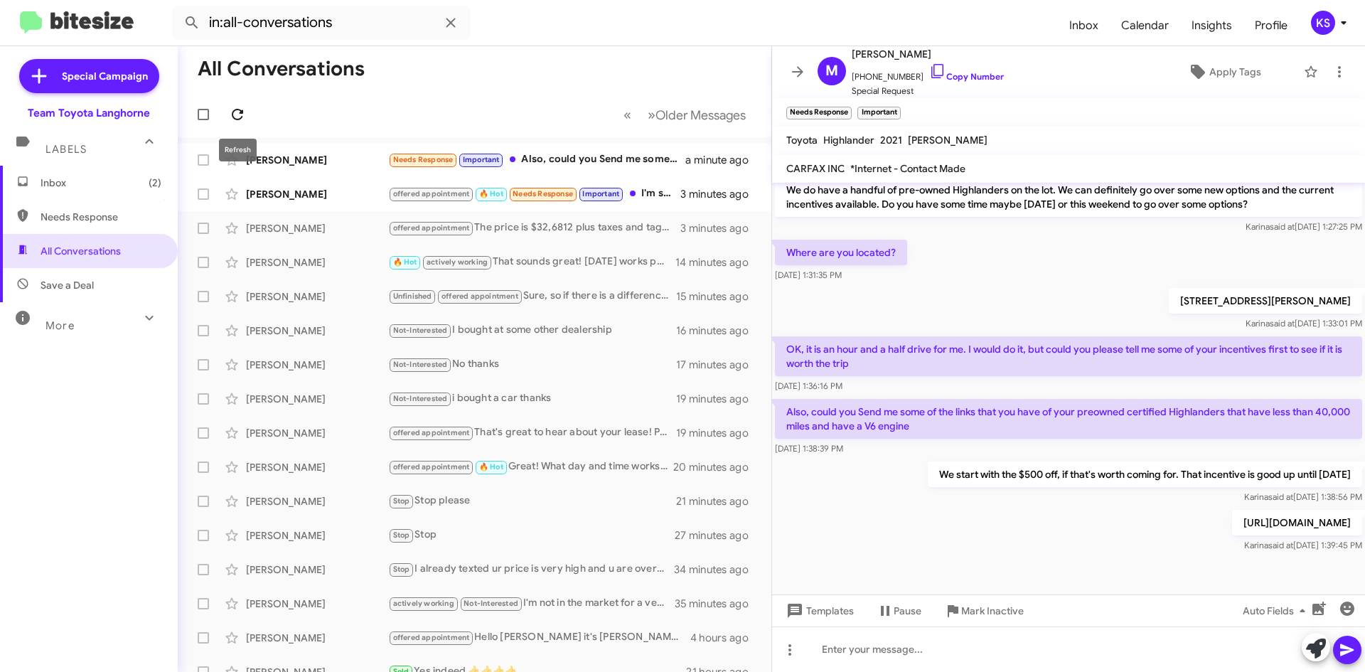
click at [232, 115] on icon at bounding box center [237, 114] width 17 height 17
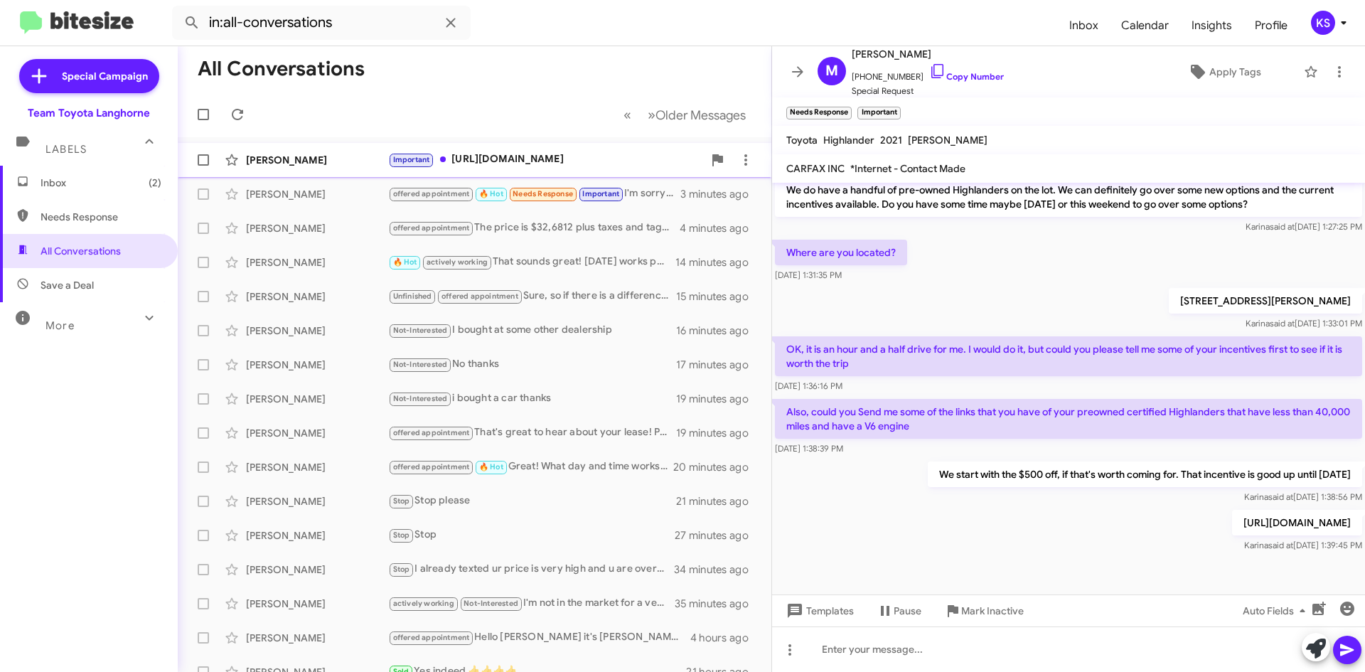
click at [507, 156] on div "Important https://www.teamtoyotalanghorne.com/used-vehicles/?make=Toyota&model=…" at bounding box center [545, 159] width 315 height 16
click at [335, 201] on div "Ashley Hughes offered appointment 🔥 Hot Needs Response Important I'm sorry I ca…" at bounding box center [474, 194] width 571 height 28
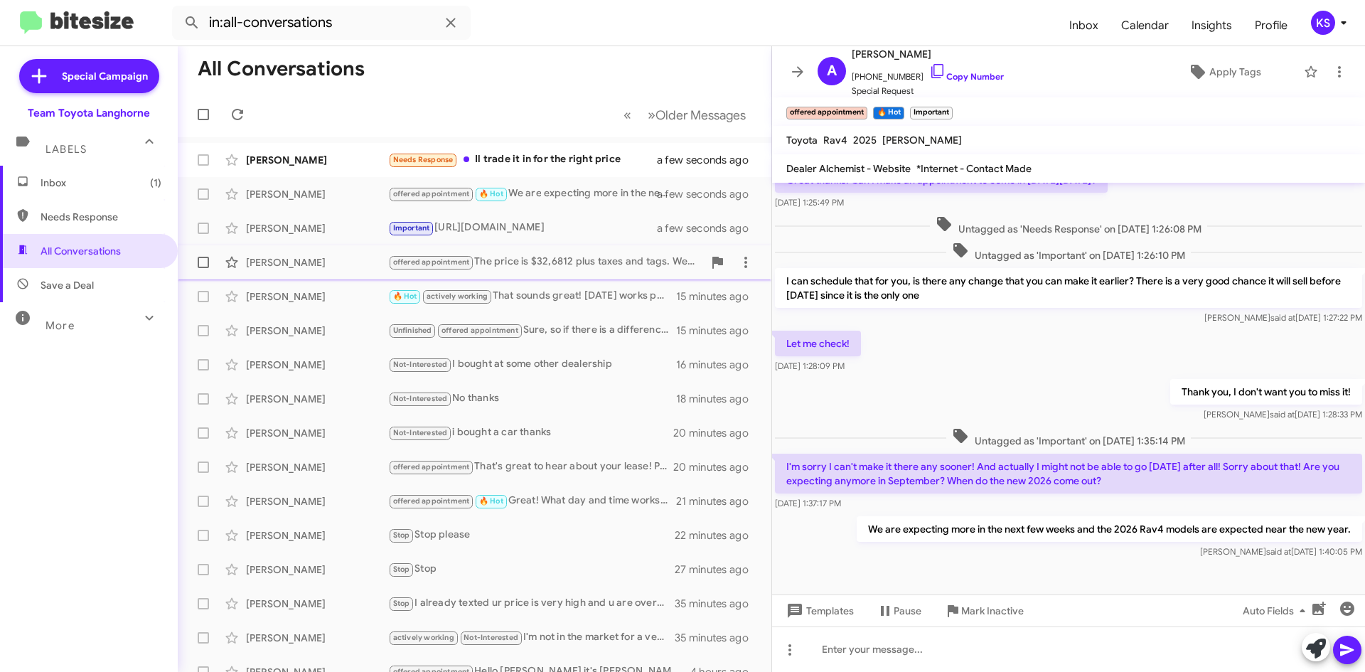
scroll to position [658, 0]
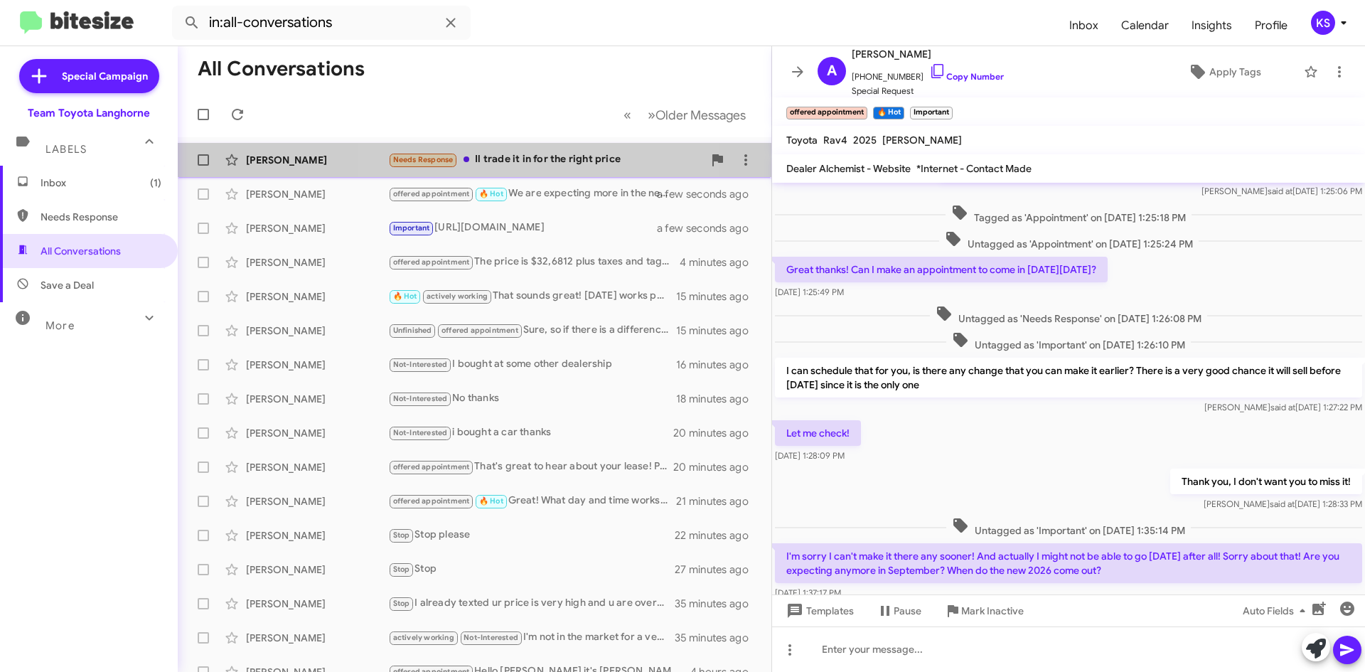
click at [541, 165] on div "Needs Response Il trade it in for the right price" at bounding box center [545, 159] width 315 height 16
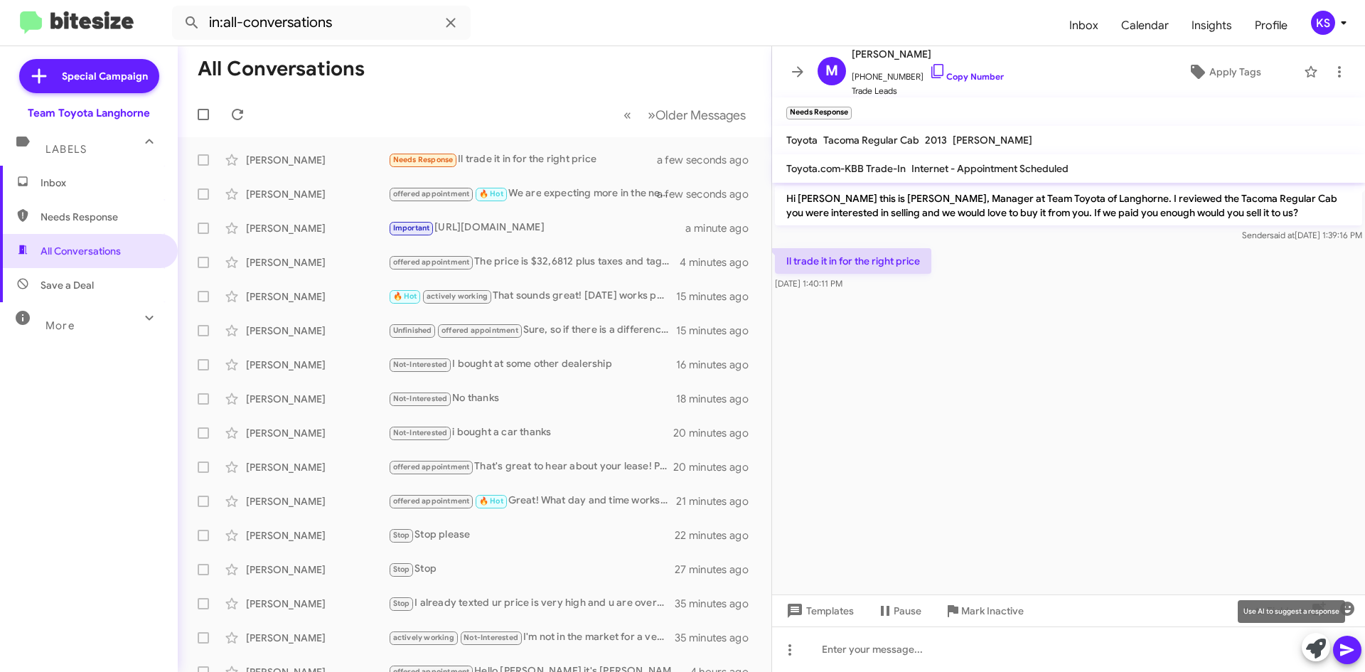
click at [1313, 656] on icon at bounding box center [1316, 649] width 20 height 20
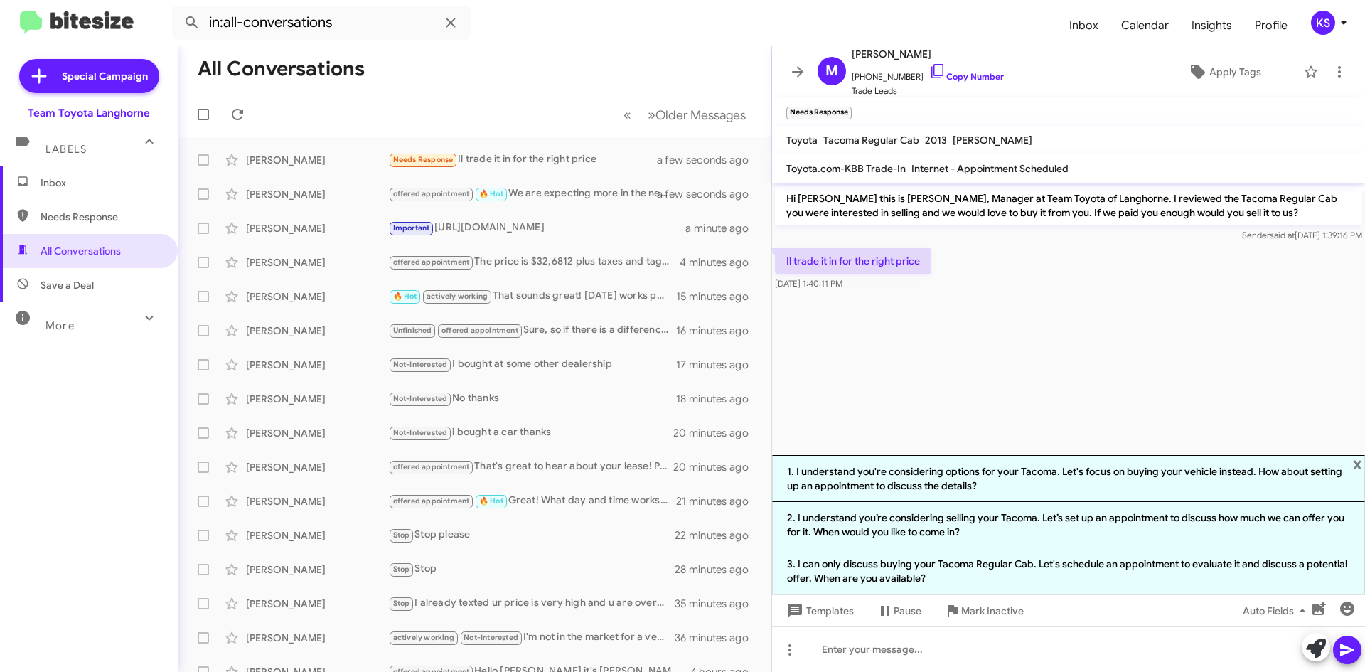
click at [960, 430] on cdk-virtual-scroll-viewport "Hi Michael this is Chris Erxleben, Manager at Team Toyota of Langhorne. I revie…" at bounding box center [1068, 319] width 593 height 272
drag, startPoint x: 1360, startPoint y: 461, endPoint x: 1344, endPoint y: 470, distance: 18.8
click at [1360, 460] on span "x" at bounding box center [1357, 463] width 9 height 17
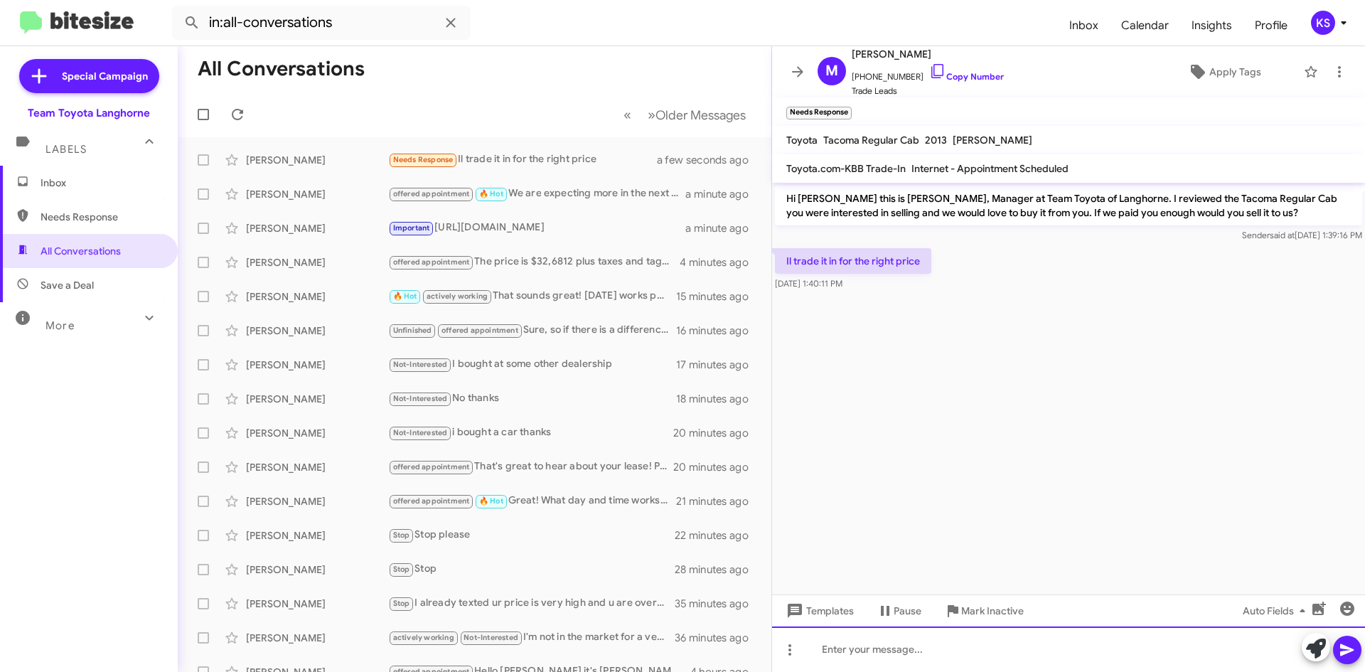
drag, startPoint x: 890, startPoint y: 658, endPoint x: 887, endPoint y: 649, distance: 10.6
click at [890, 656] on div at bounding box center [1068, 649] width 593 height 46
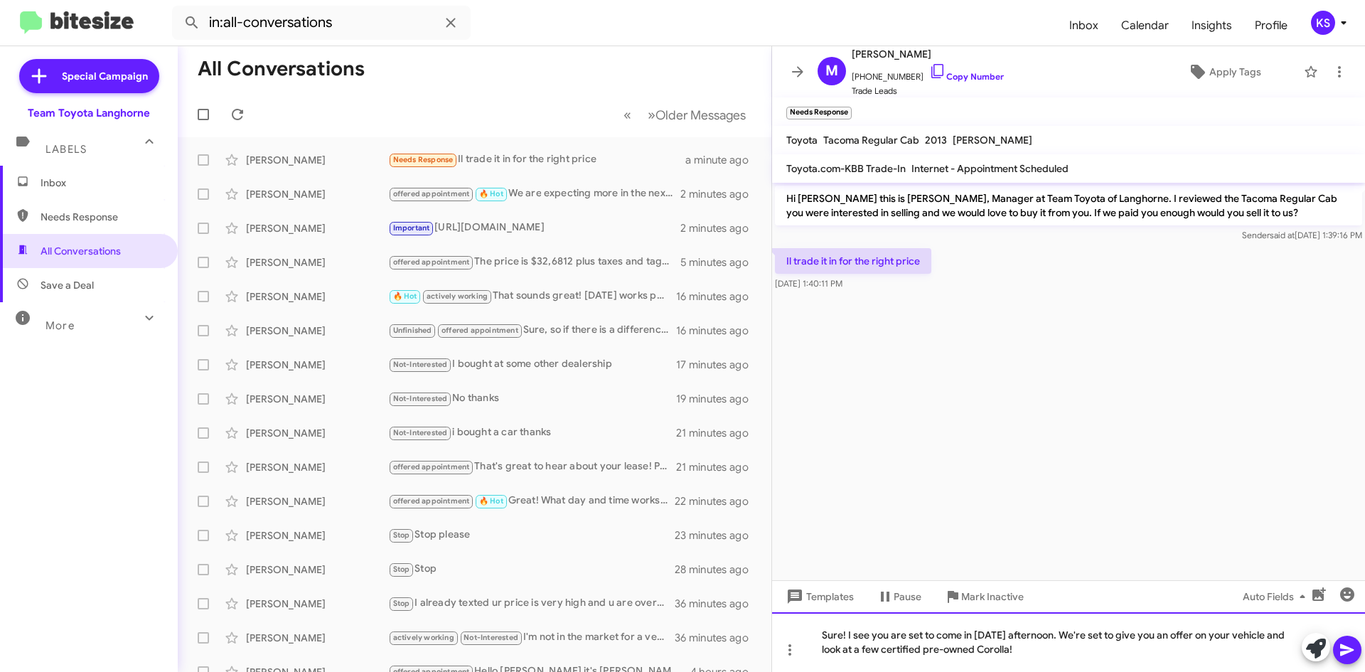
click at [842, 634] on div "Sure! I see you are set to come in Friday afternoon. We're set to give you an o…" at bounding box center [1068, 642] width 593 height 60
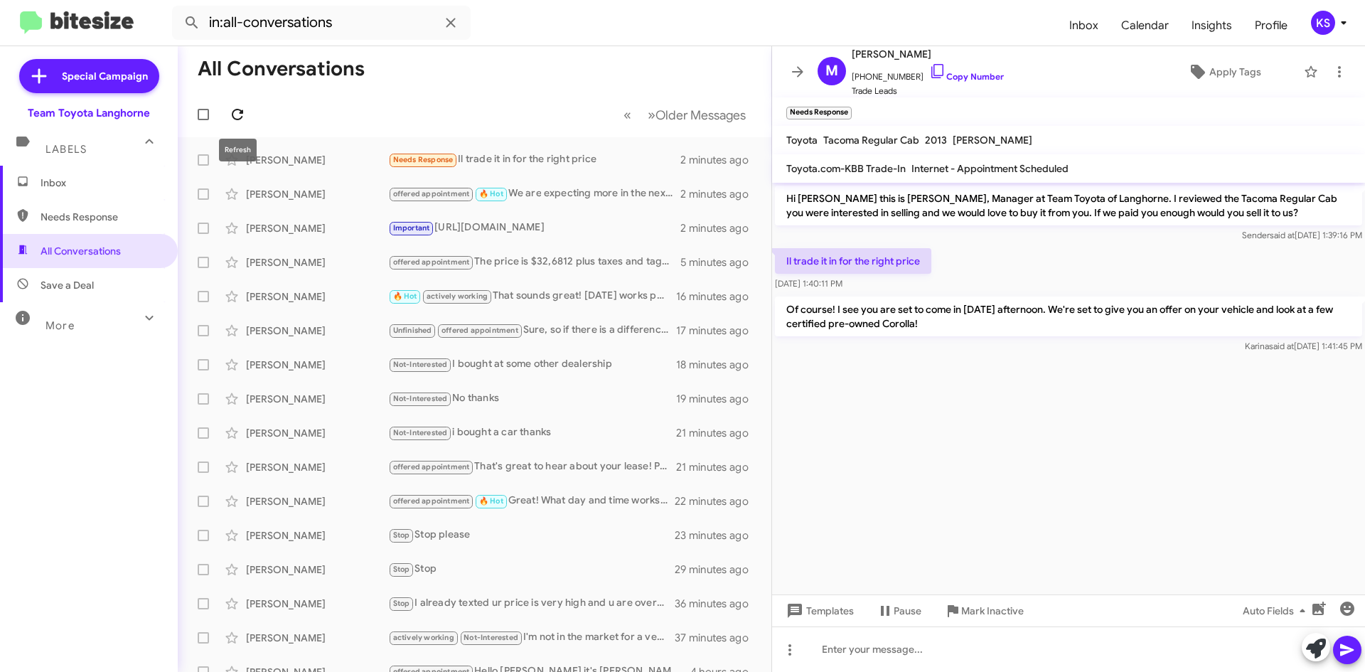
click at [239, 107] on icon at bounding box center [237, 114] width 17 height 17
click at [243, 114] on icon at bounding box center [237, 114] width 17 height 17
click at [564, 250] on div "Joel M offered appointment The price is $32,6812 plus taxes and tags. We do not…" at bounding box center [474, 262] width 571 height 28
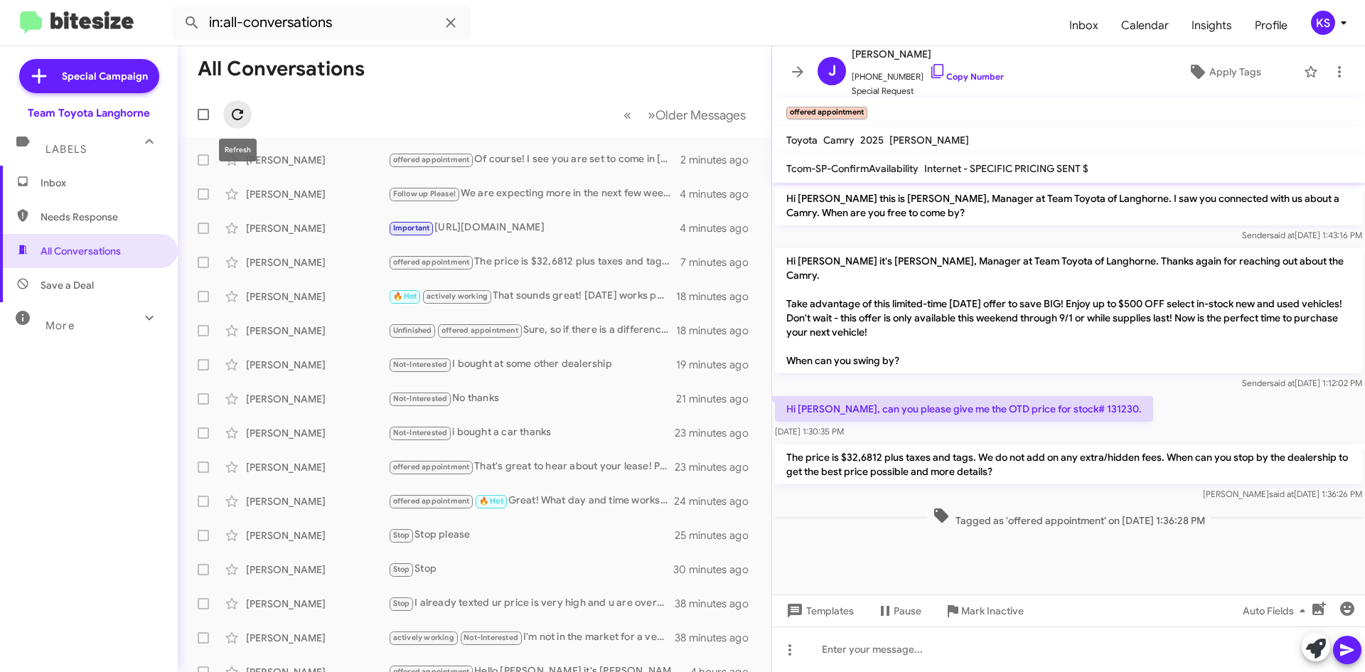
click at [238, 112] on icon at bounding box center [237, 114] width 17 height 17
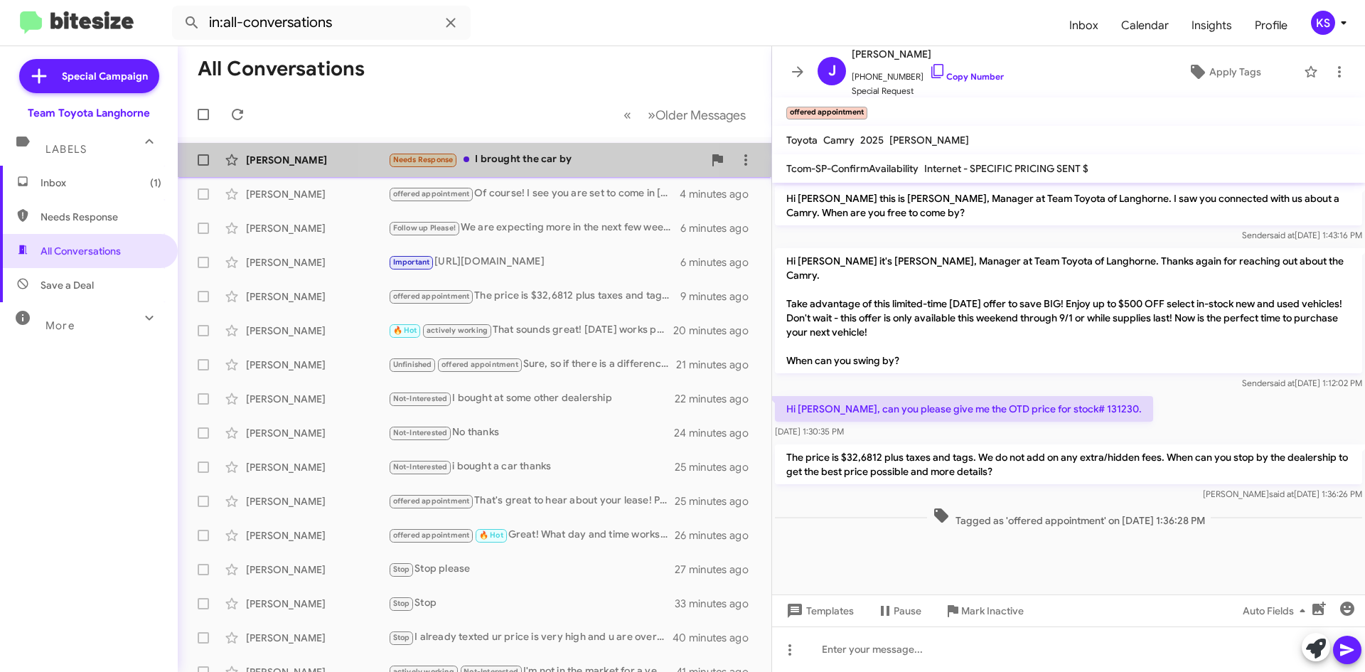
click at [540, 160] on div "Needs Response I brought the car by" at bounding box center [545, 159] width 315 height 16
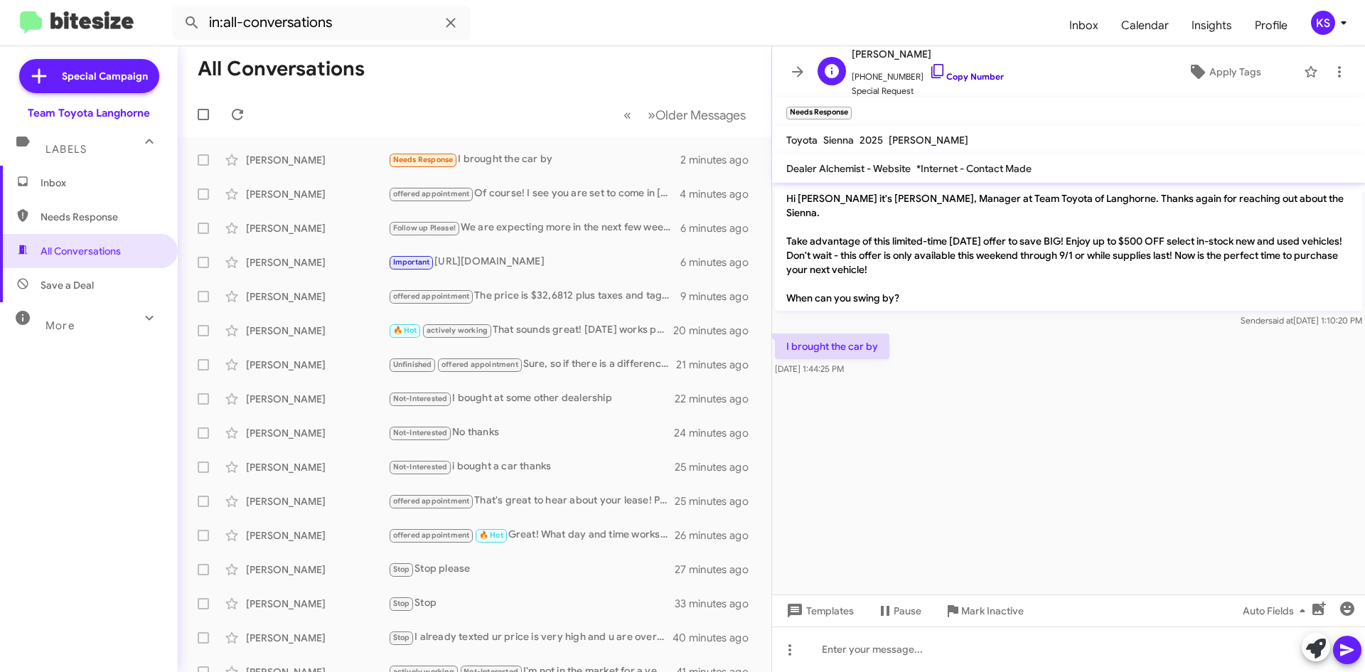
click at [929, 74] on icon at bounding box center [937, 71] width 17 height 17
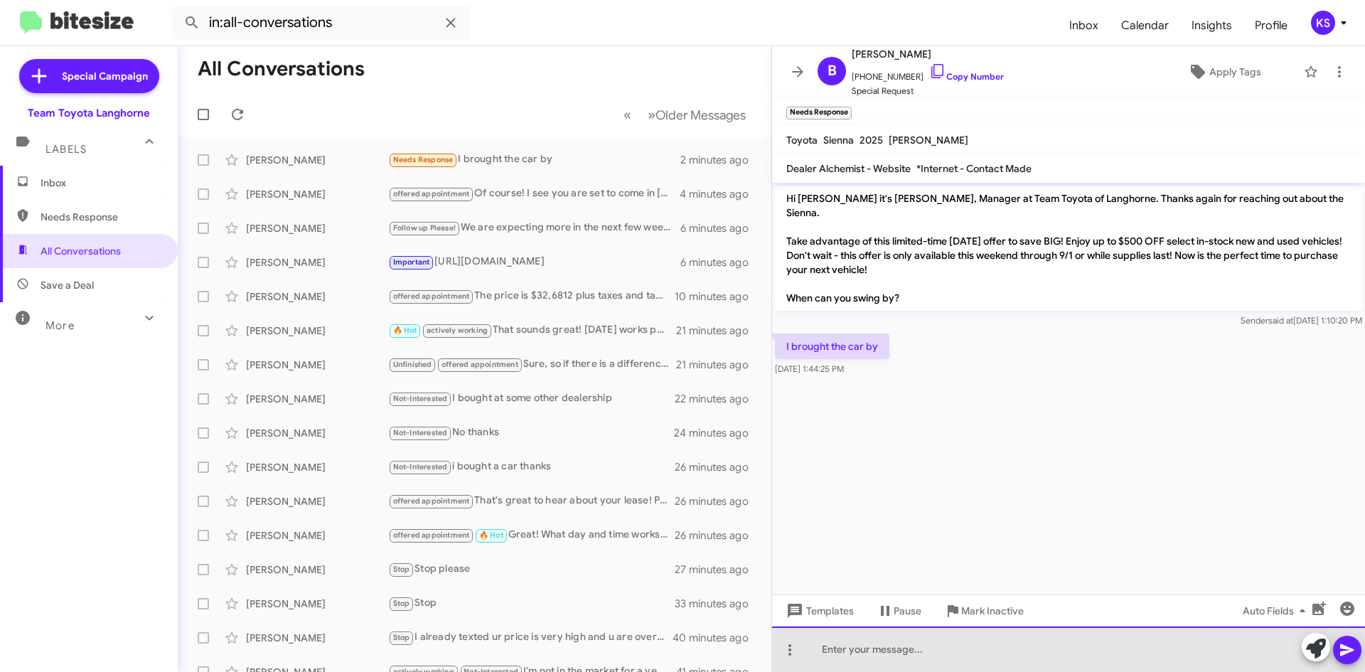
click at [833, 658] on div at bounding box center [1068, 649] width 593 height 46
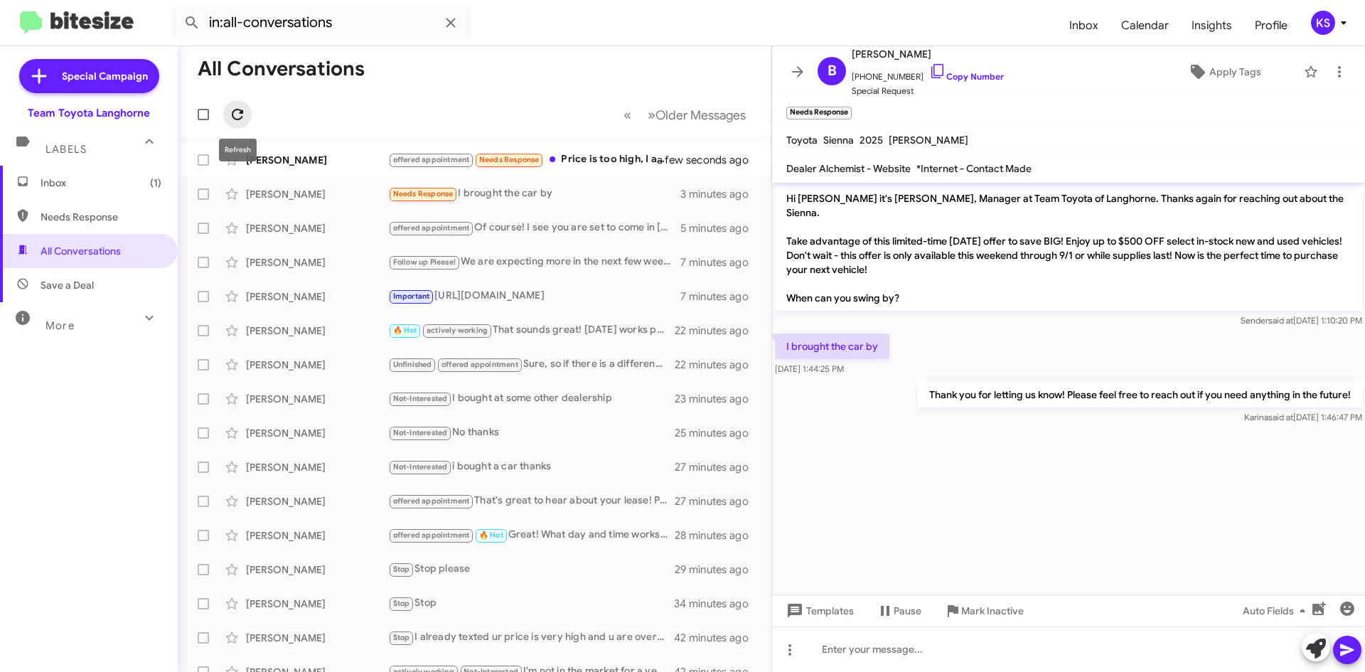
click at [230, 111] on icon at bounding box center [237, 114] width 17 height 17
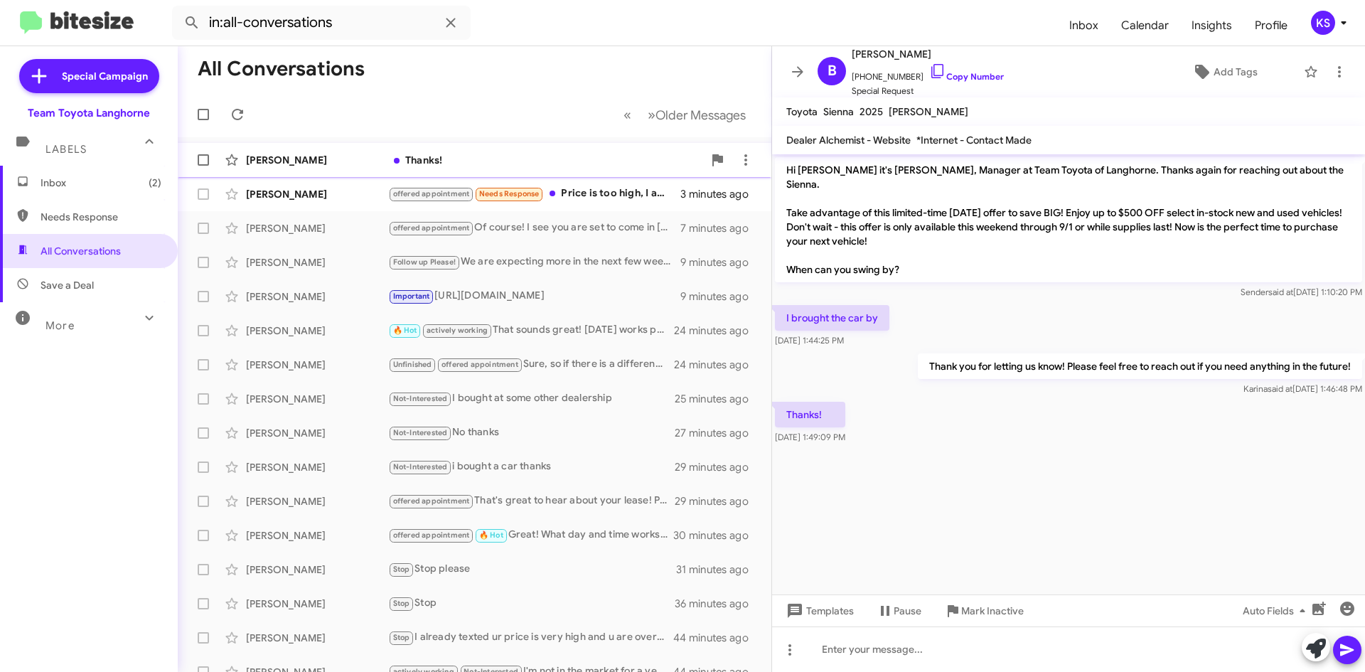
click at [480, 162] on div "Thanks!" at bounding box center [545, 160] width 315 height 14
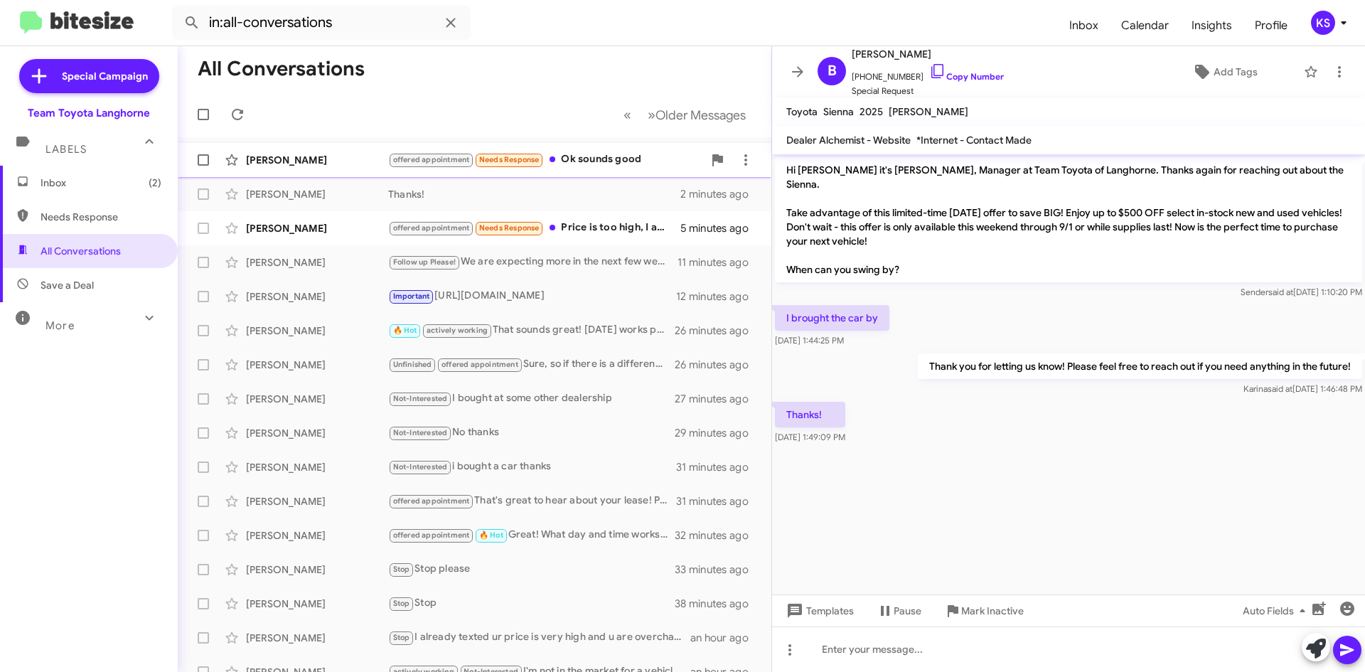
click at [605, 156] on div "offered appointment Needs Response Ok sounds good" at bounding box center [545, 159] width 315 height 16
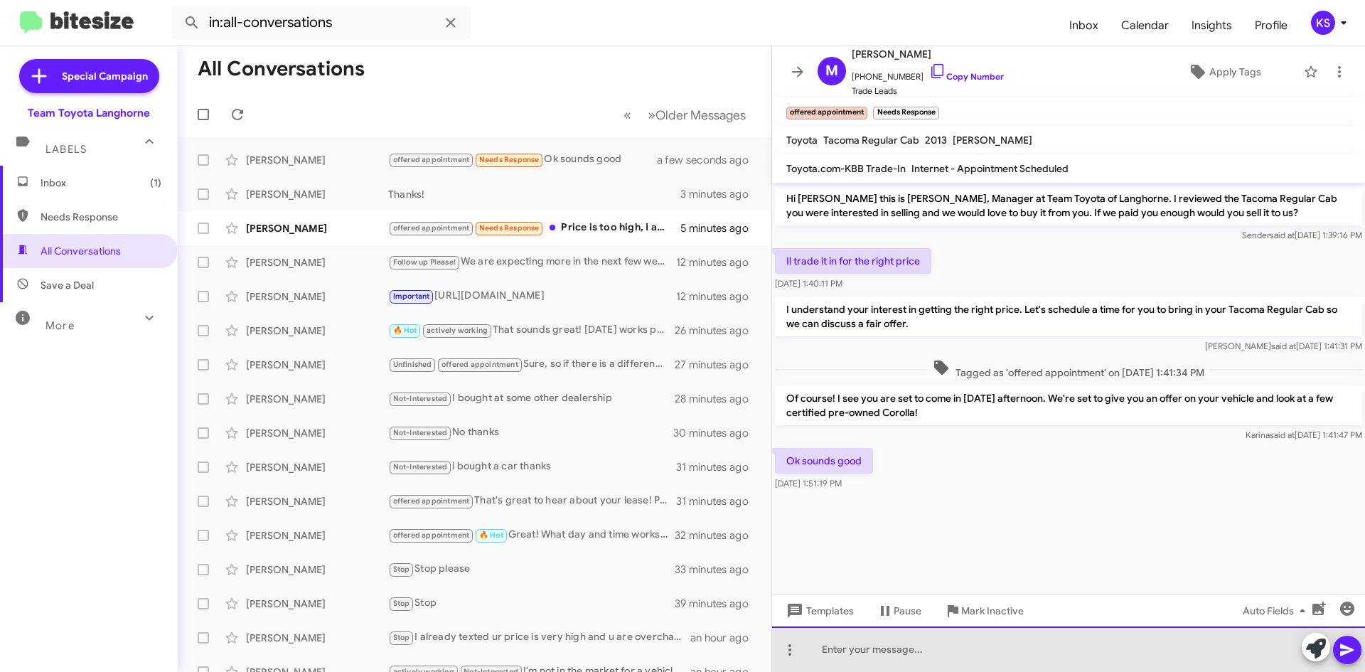
click at [899, 649] on div at bounding box center [1068, 649] width 593 height 46
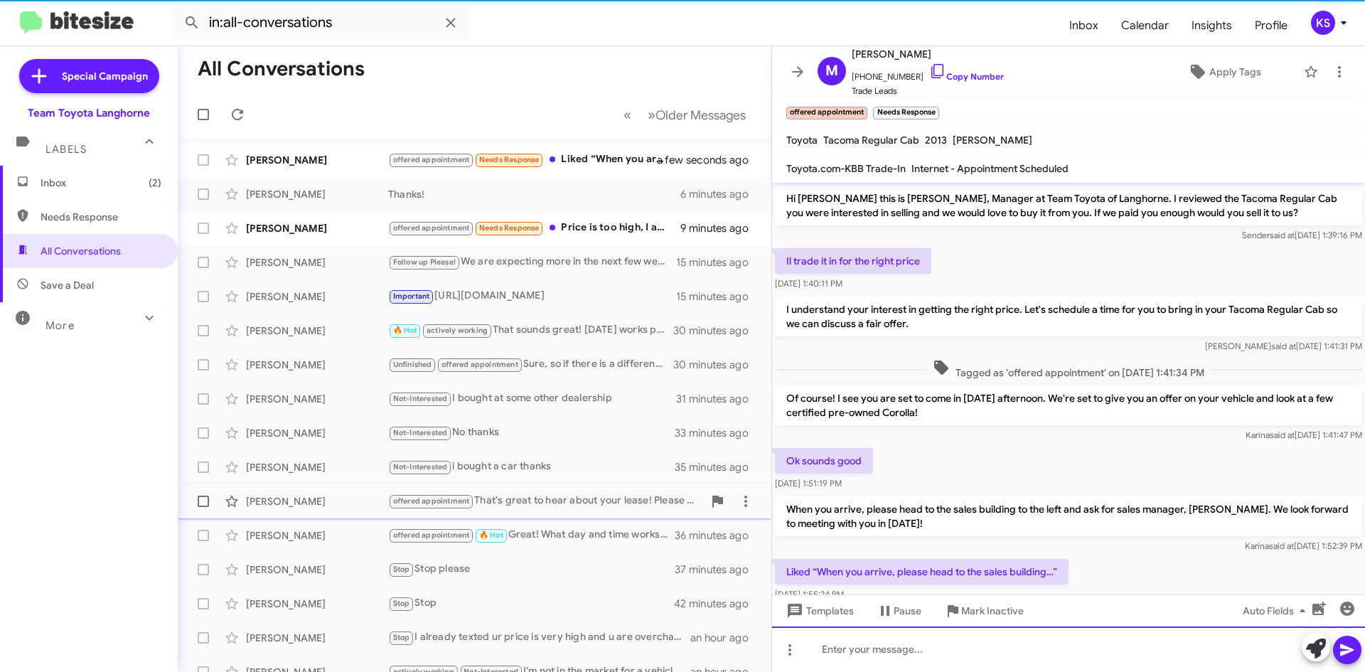
scroll to position [38, 0]
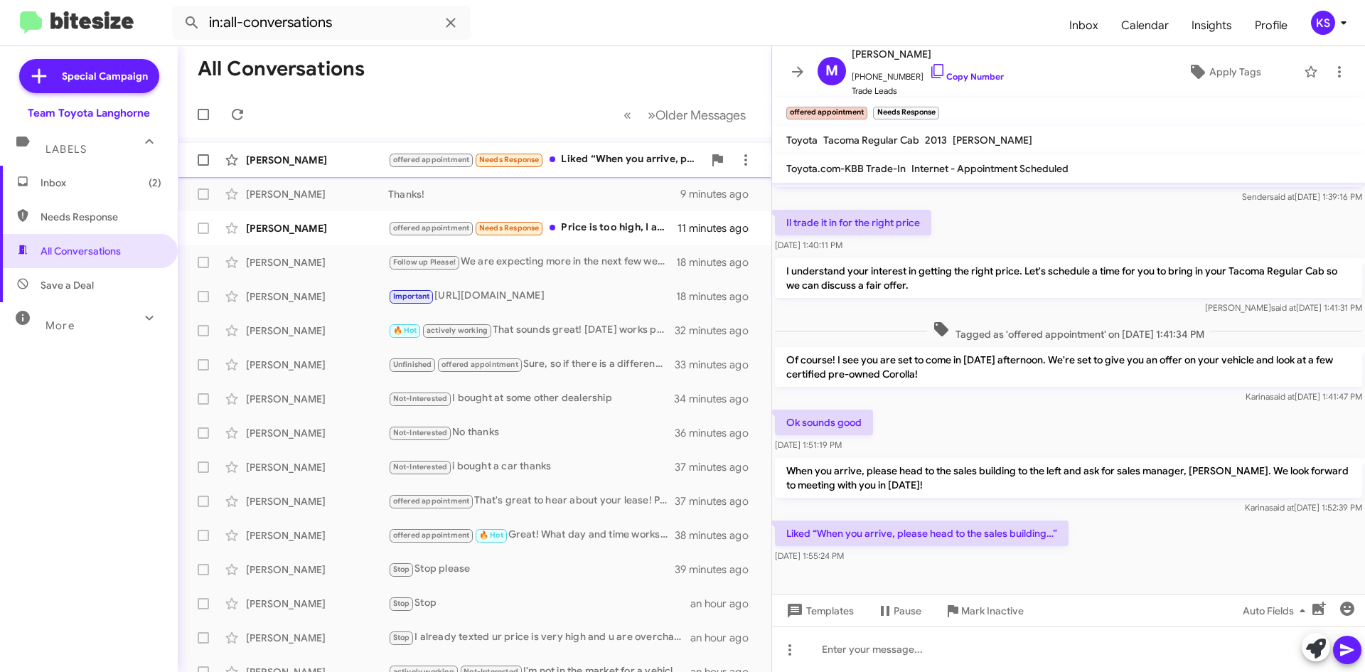
click at [562, 161] on div "offered appointment Needs Response Liked “When you arrive, please head to the s…" at bounding box center [545, 159] width 315 height 16
click at [865, 103] on span "×" at bounding box center [865, 105] width 11 height 17
click at [848, 105] on span "×" at bounding box center [849, 105] width 11 height 17
click at [1242, 71] on span "Apply Tags" at bounding box center [1236, 72] width 52 height 26
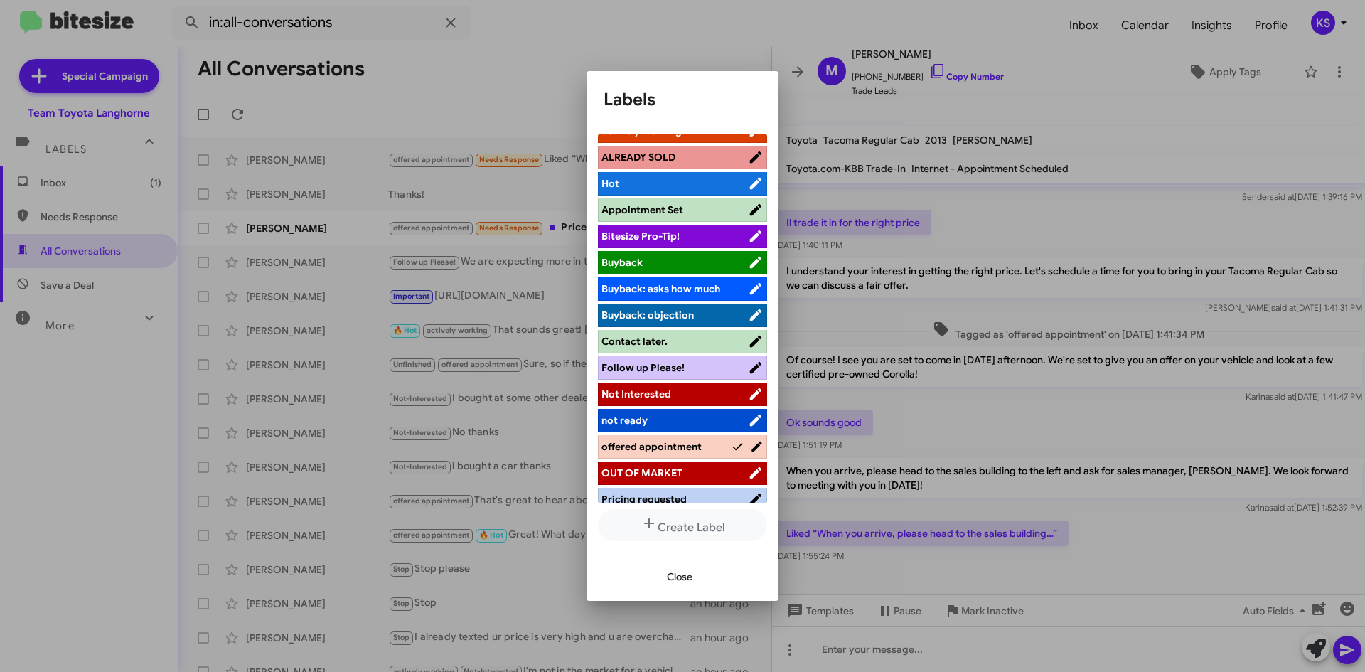
scroll to position [0, 0]
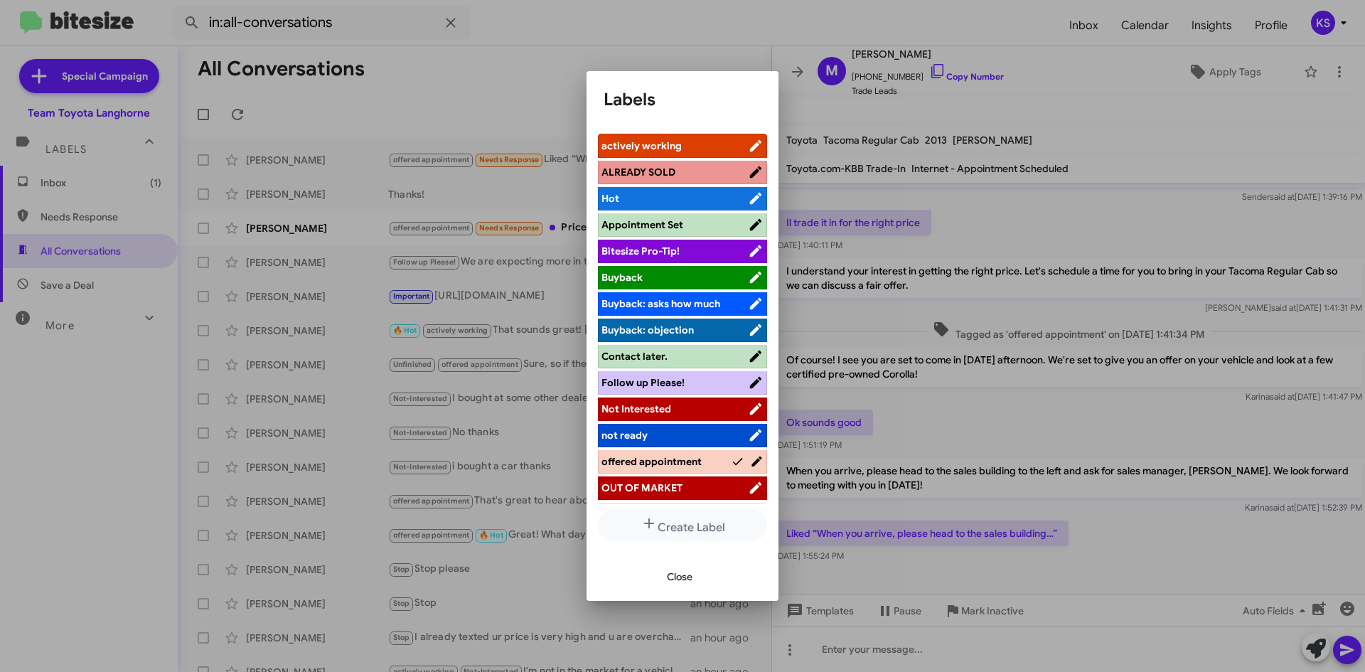
click at [700, 218] on span "Appointment Set" at bounding box center [675, 225] width 146 height 14
click at [669, 575] on span "Close" at bounding box center [680, 577] width 26 height 26
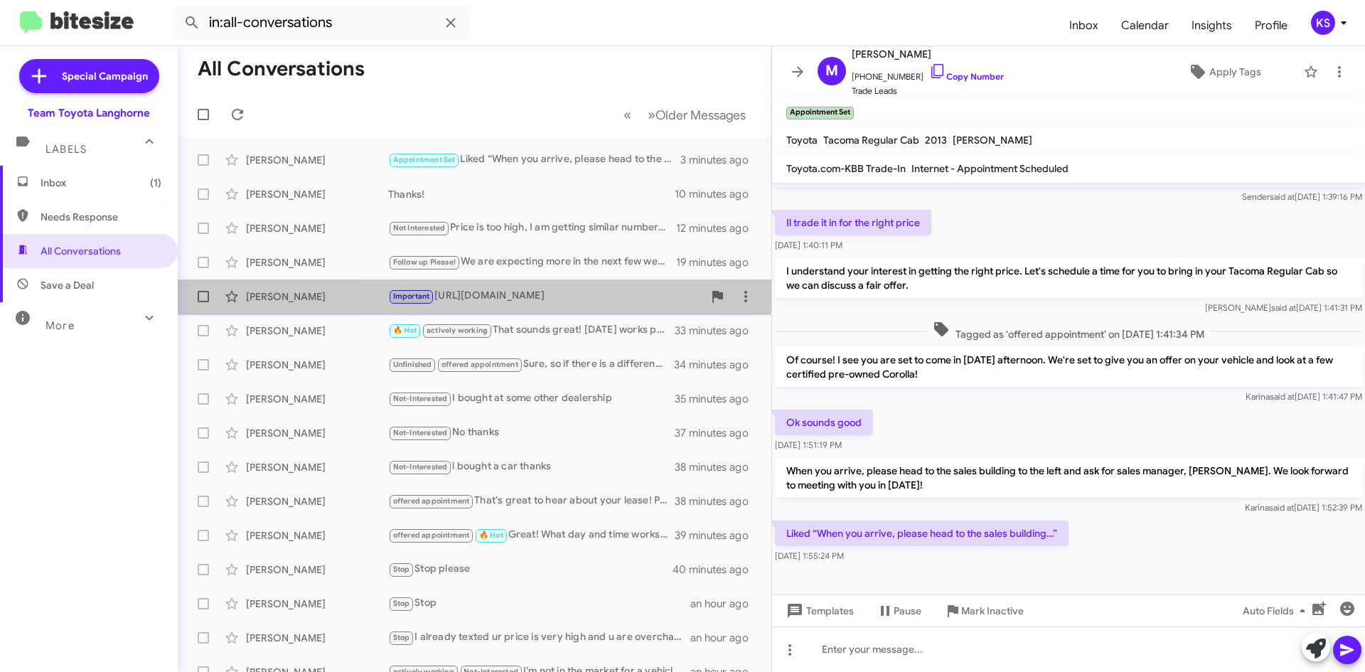
click at [503, 299] on div "Important https://www.teamtoyotalanghorne.com/used-vehicles/?make=Toyota&model=…" at bounding box center [545, 296] width 315 height 16
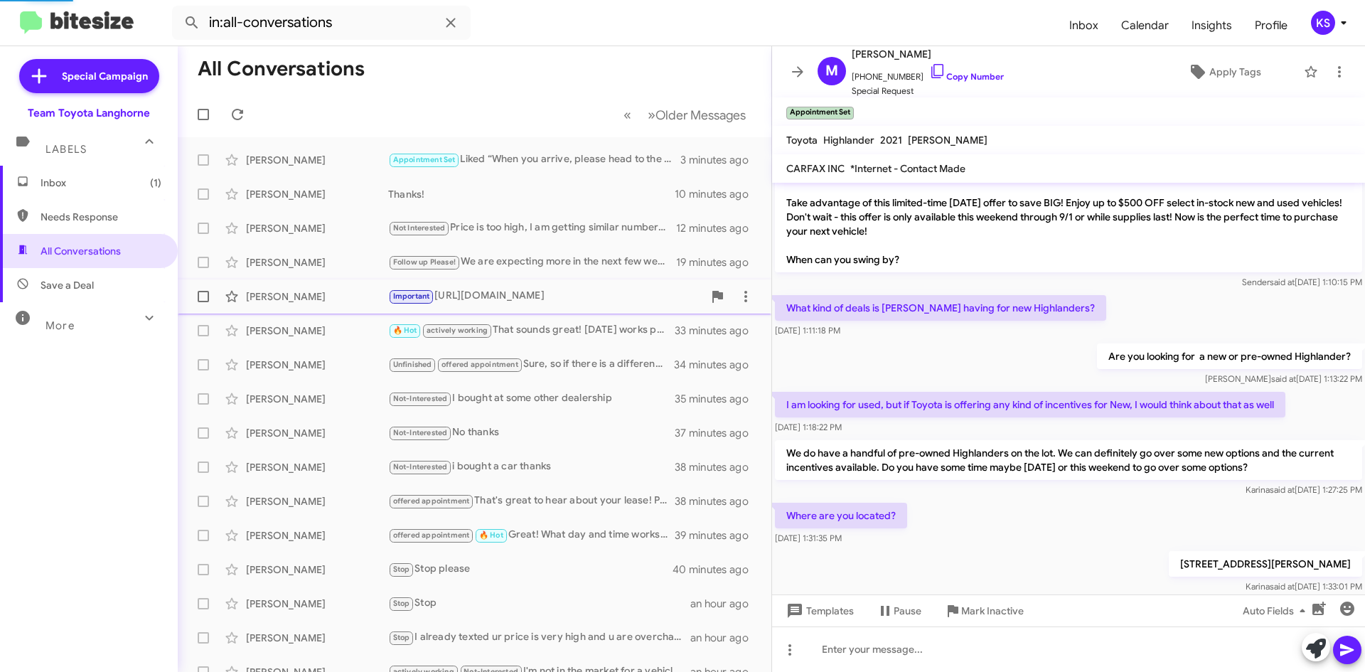
scroll to position [316, 0]
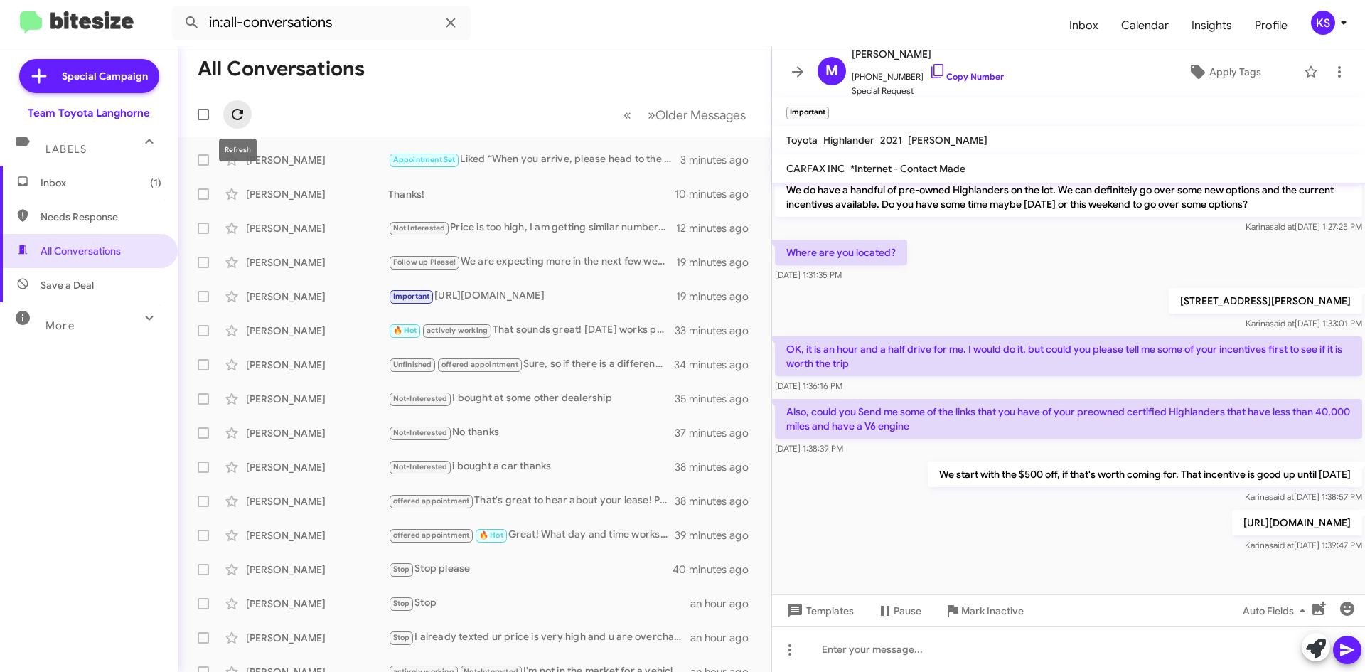
click at [233, 119] on icon at bounding box center [237, 114] width 17 height 17
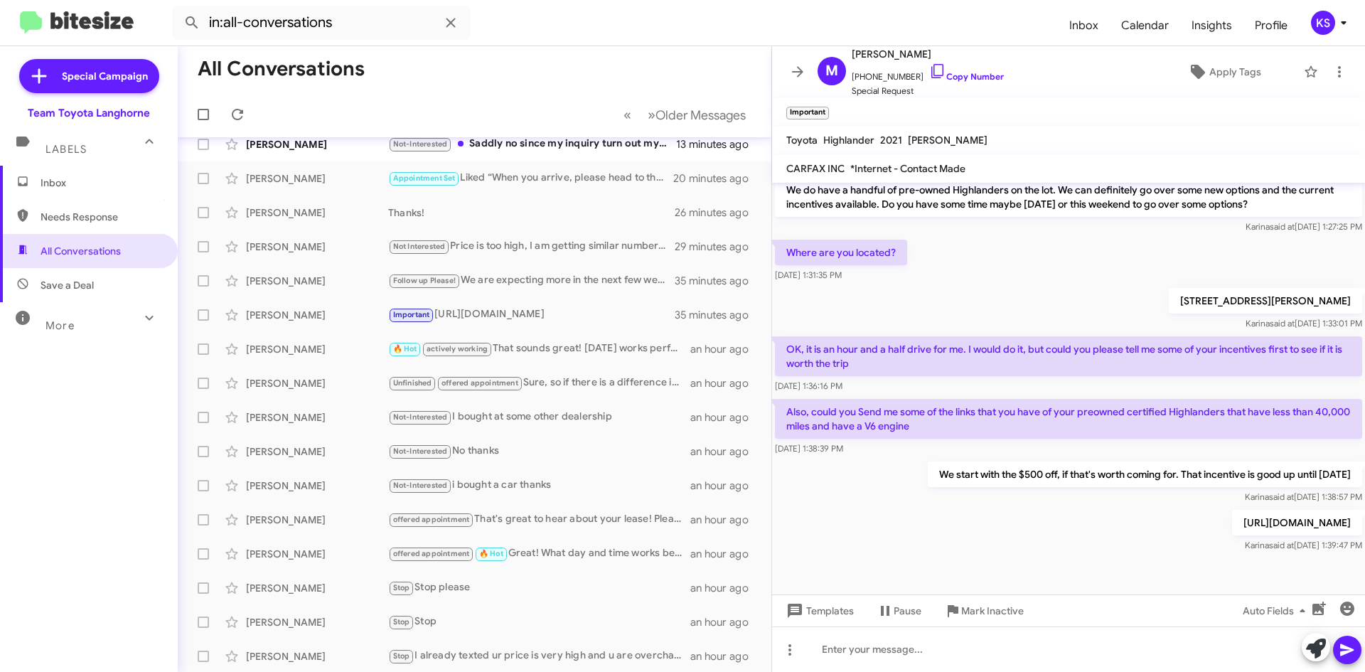
scroll to position [0, 0]
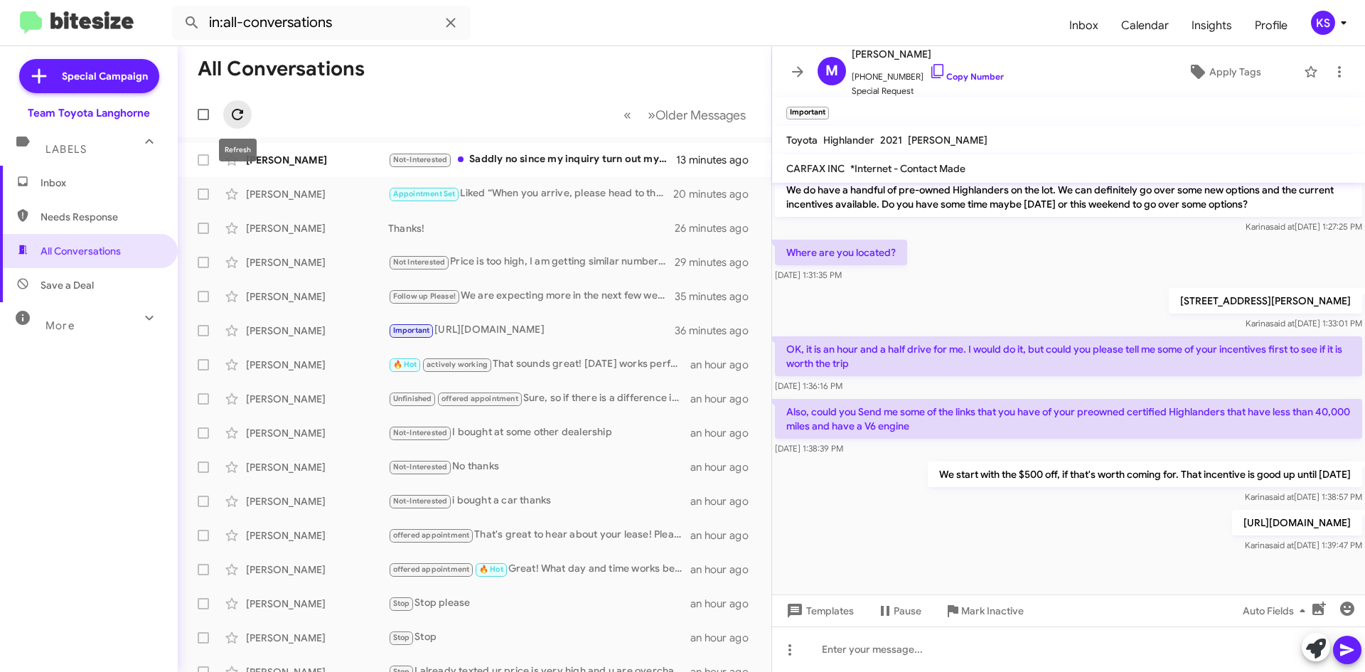
click at [235, 110] on icon at bounding box center [237, 114] width 17 height 17
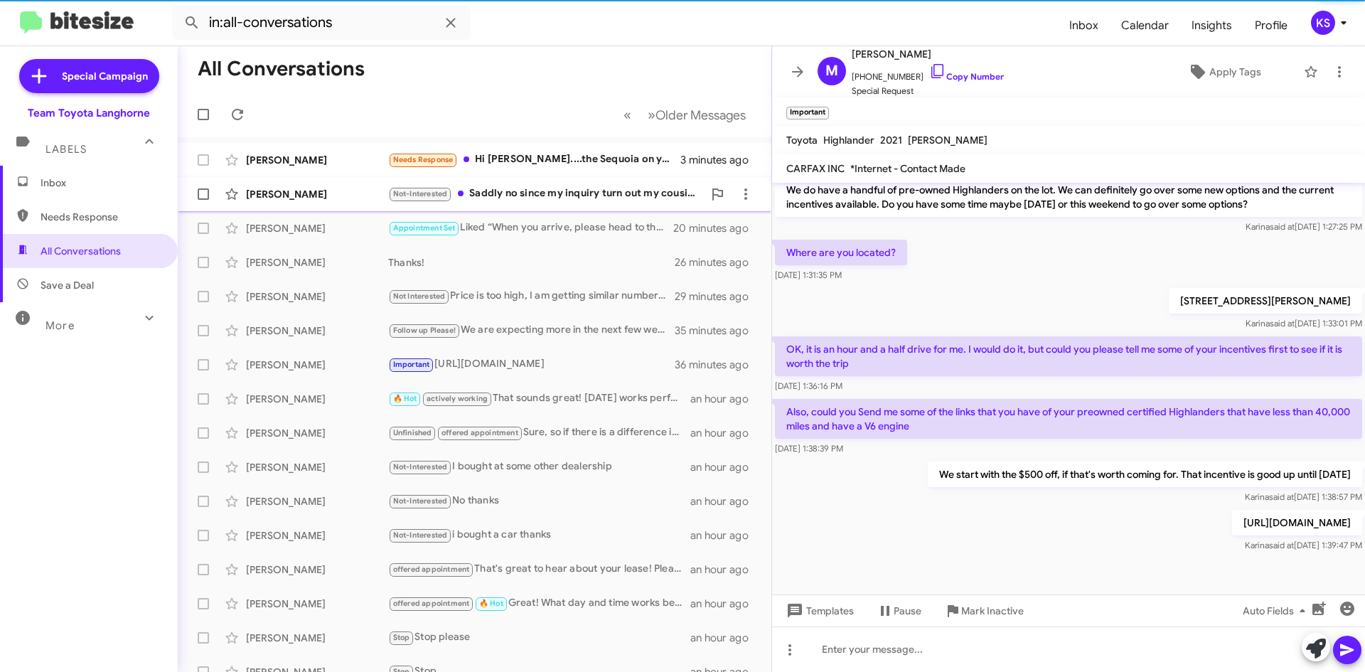
click at [562, 171] on div "Eric Swayhoover Needs Response Hi Chris....the Sequoia on your lot was not exac…" at bounding box center [474, 160] width 571 height 28
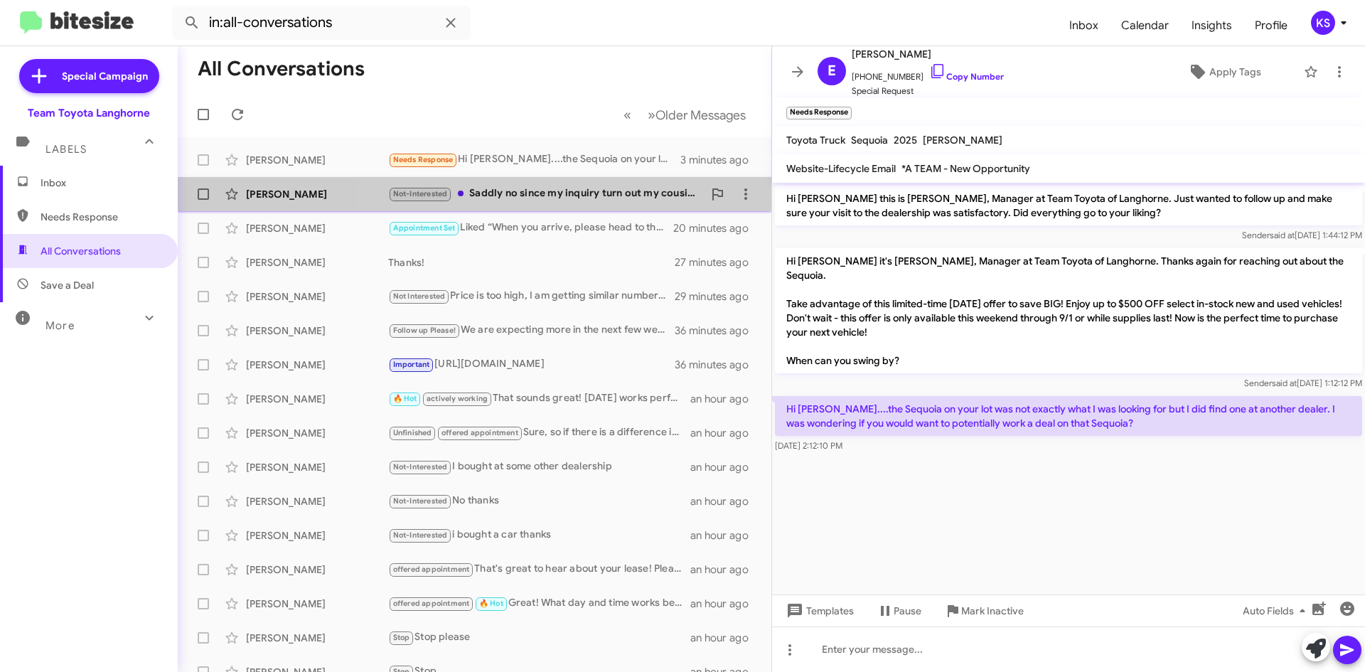
click at [591, 187] on div "Not-Interested Saddly no since my inquiry turn out my cousin car died so he get…" at bounding box center [545, 194] width 315 height 16
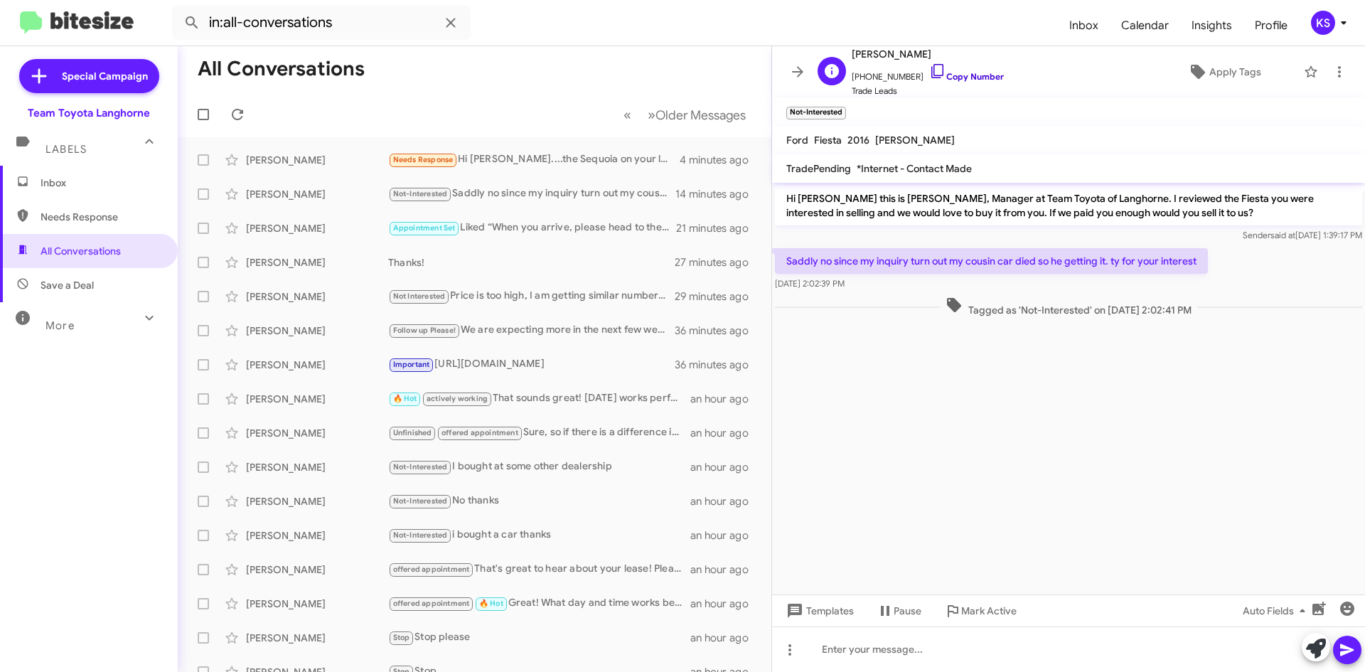
click at [935, 75] on link "Copy Number" at bounding box center [966, 76] width 75 height 11
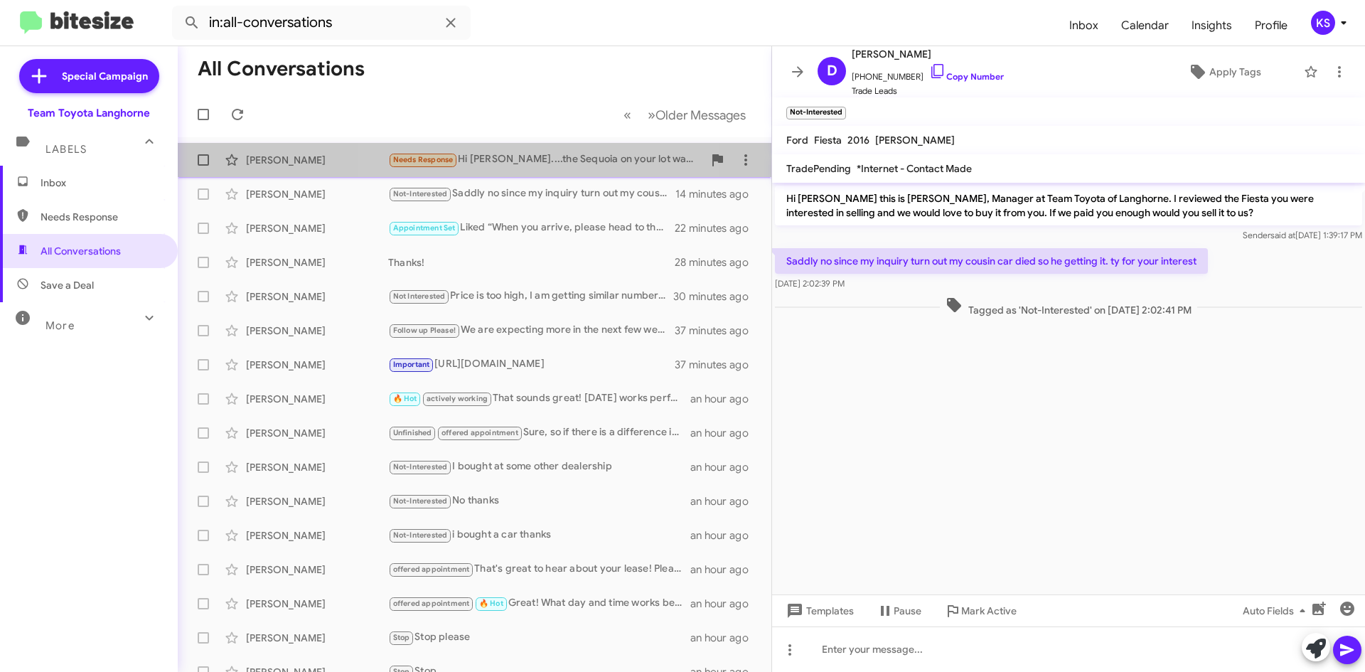
click at [514, 159] on div "Needs Response Hi Chris....the Sequoia on your lot was not exactly what I was l…" at bounding box center [545, 159] width 315 height 16
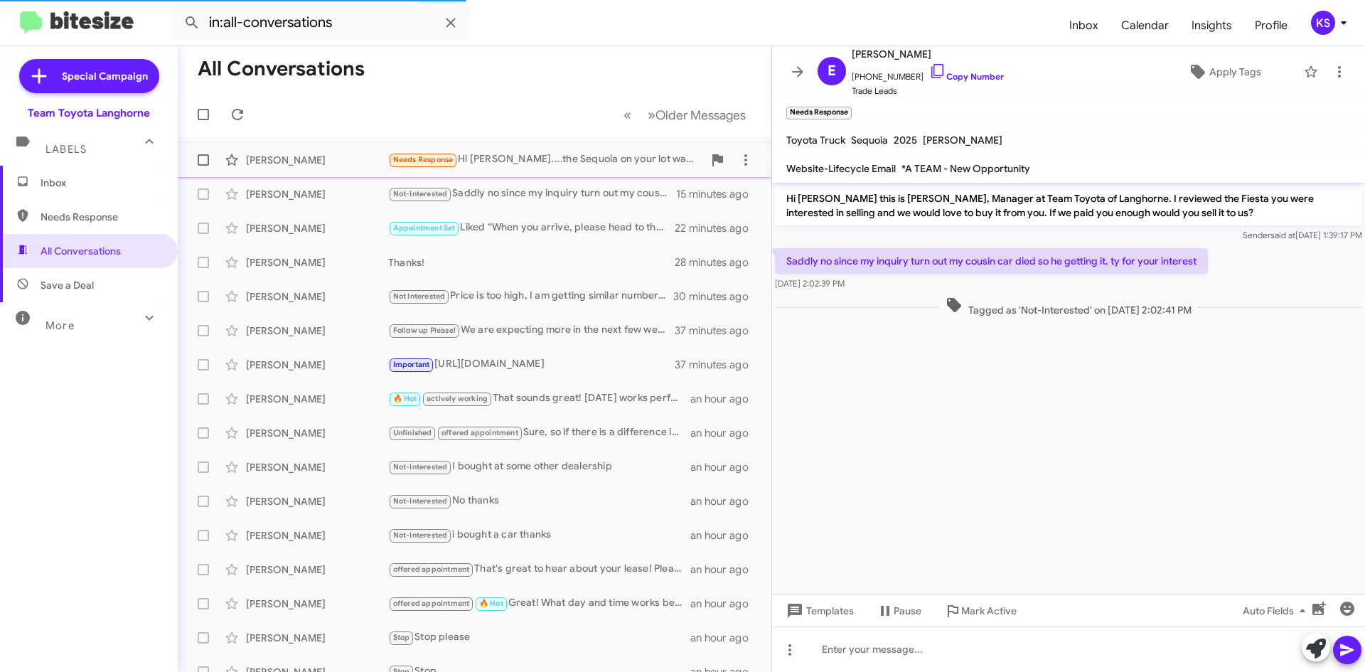
click at [561, 168] on div "Needs Response Hi Chris....the Sequoia on your lot was not exactly what I was l…" at bounding box center [545, 159] width 315 height 16
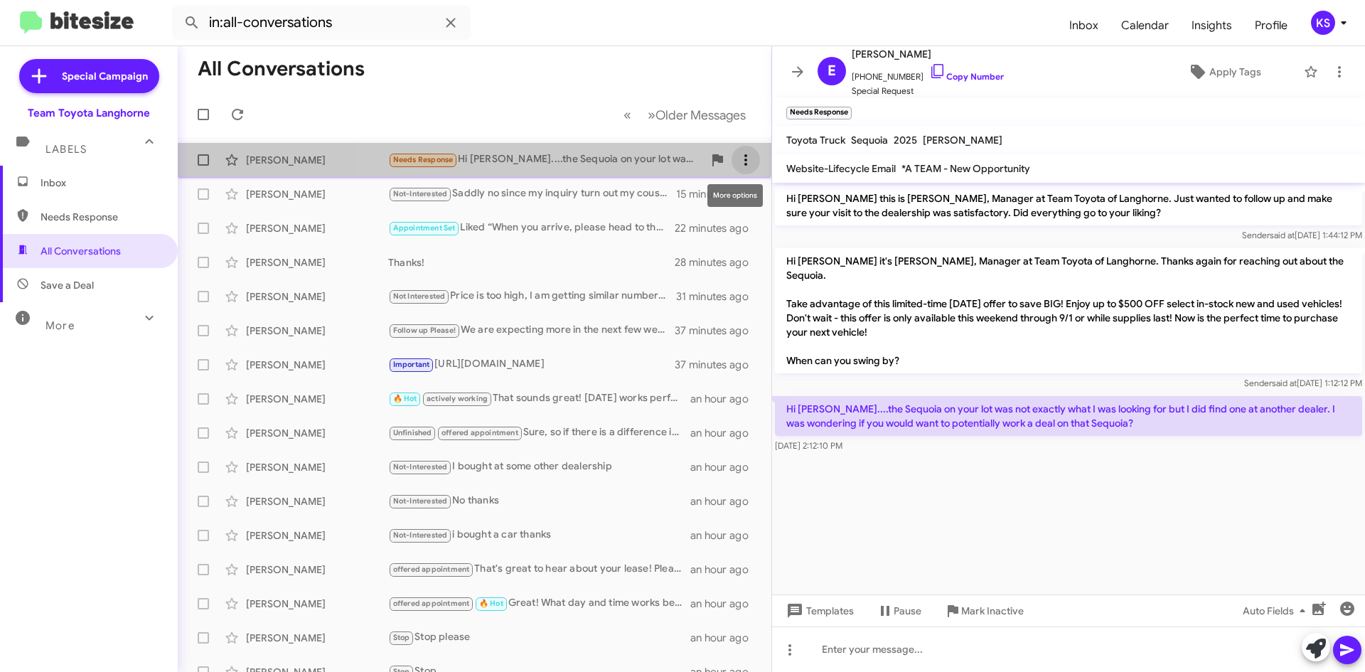
click at [737, 167] on icon at bounding box center [745, 159] width 17 height 17
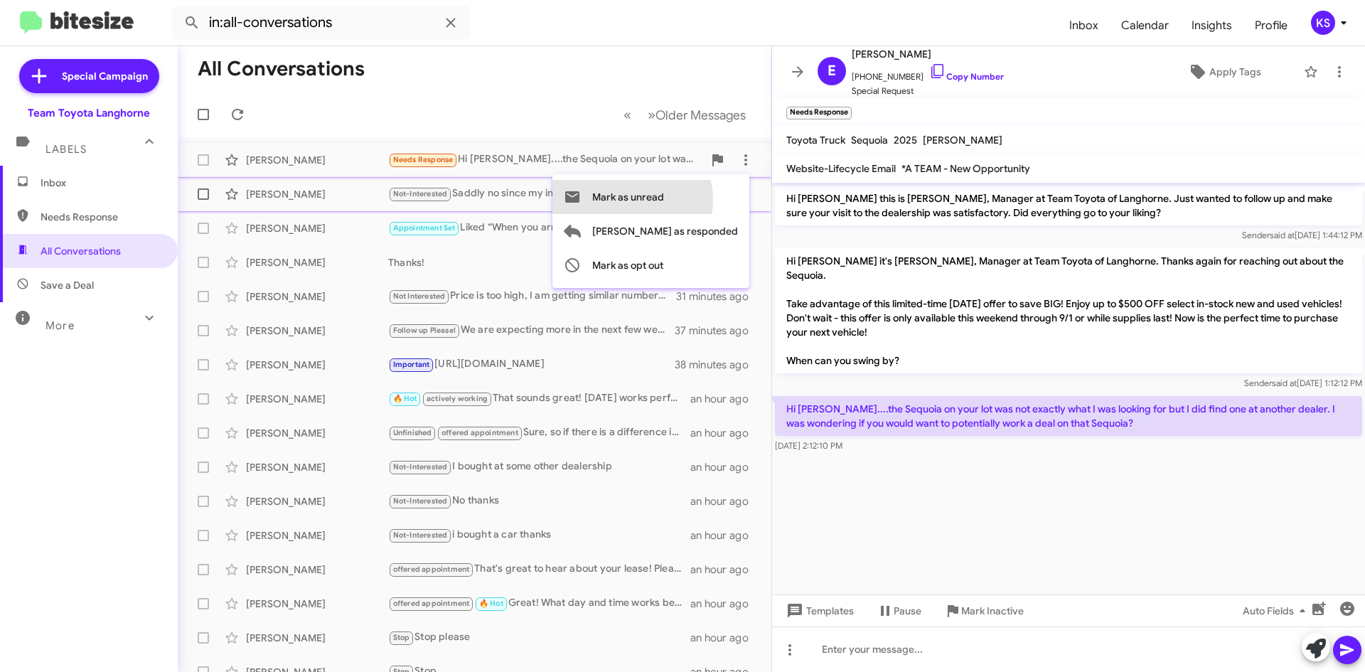
click at [664, 200] on span "Mark as unread" at bounding box center [628, 197] width 72 height 34
